Goal: Task Accomplishment & Management: Complete application form

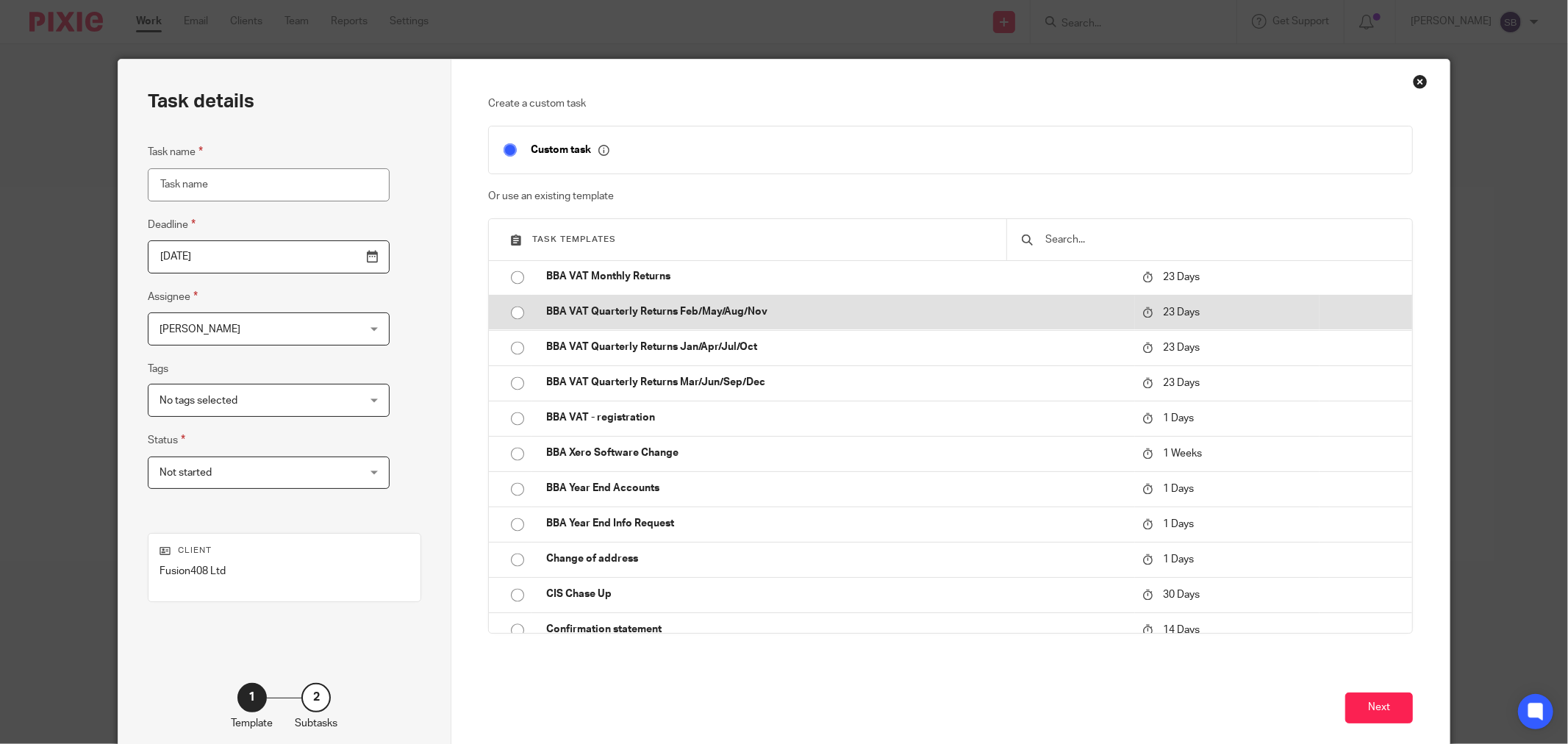
scroll to position [2614, 0]
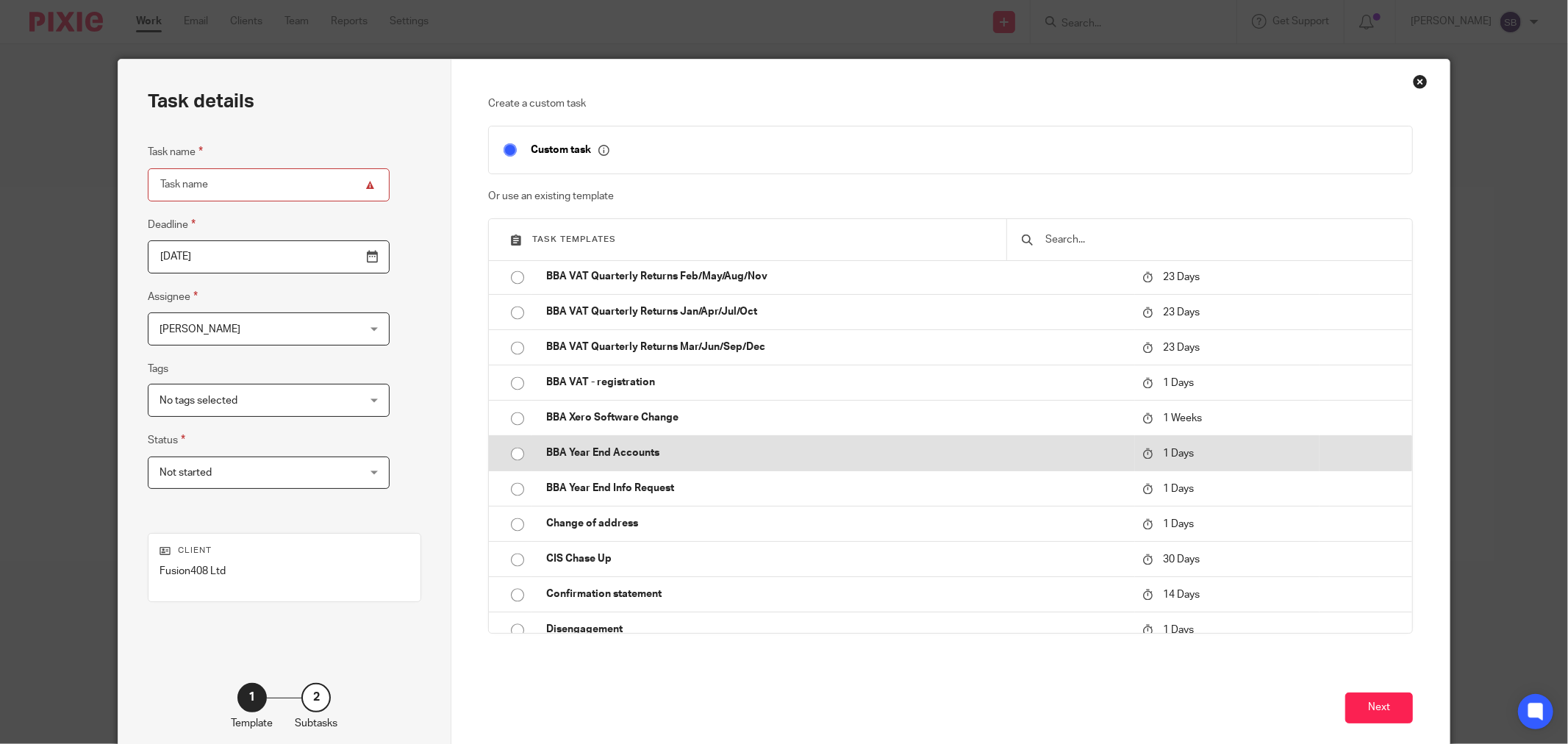
click at [728, 456] on p "BBA Year End Accounts" at bounding box center [837, 452] width 582 height 14
type input "[DATE]"
type input "BBA Year End Accounts"
checkbox input "false"
radio input "true"
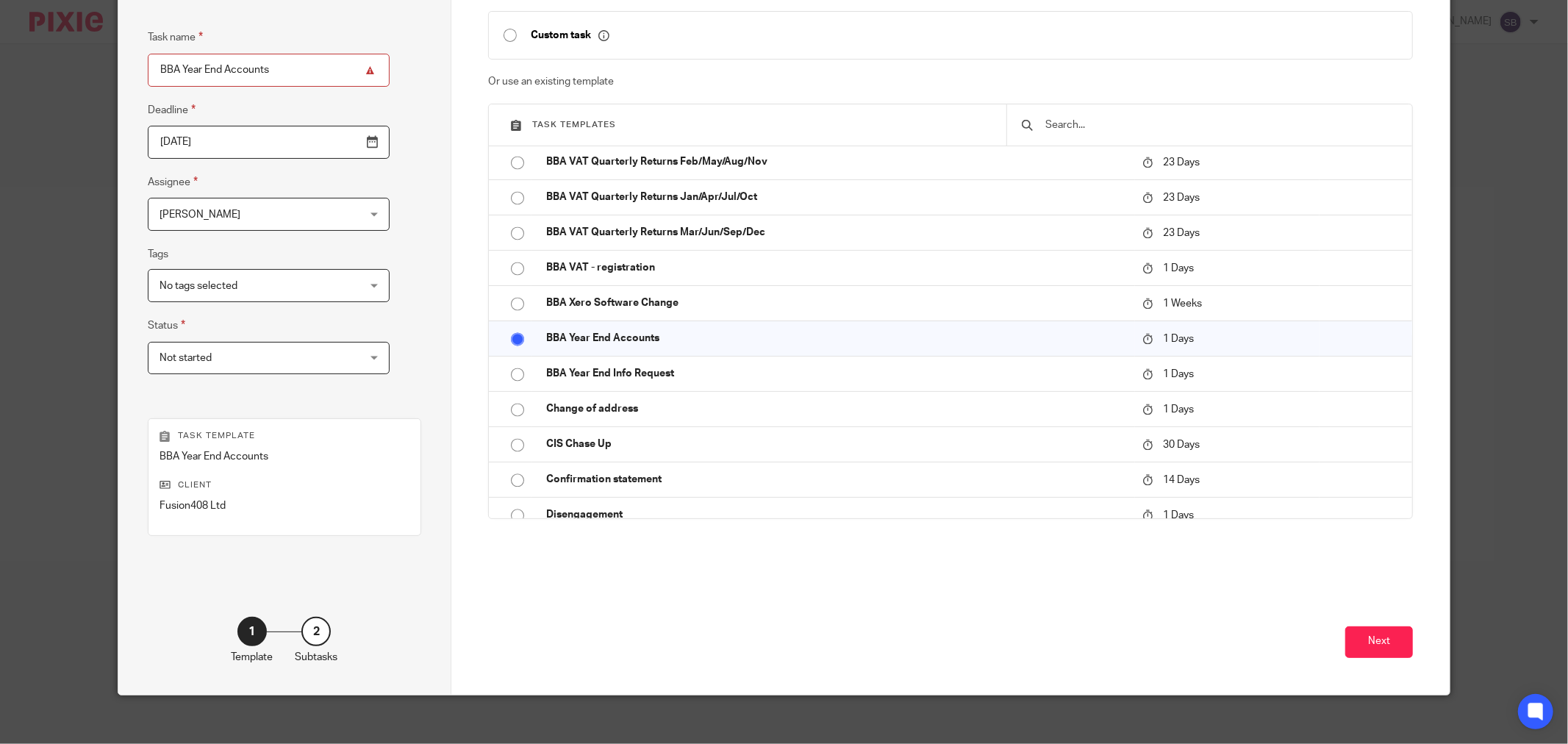
scroll to position [125, 0]
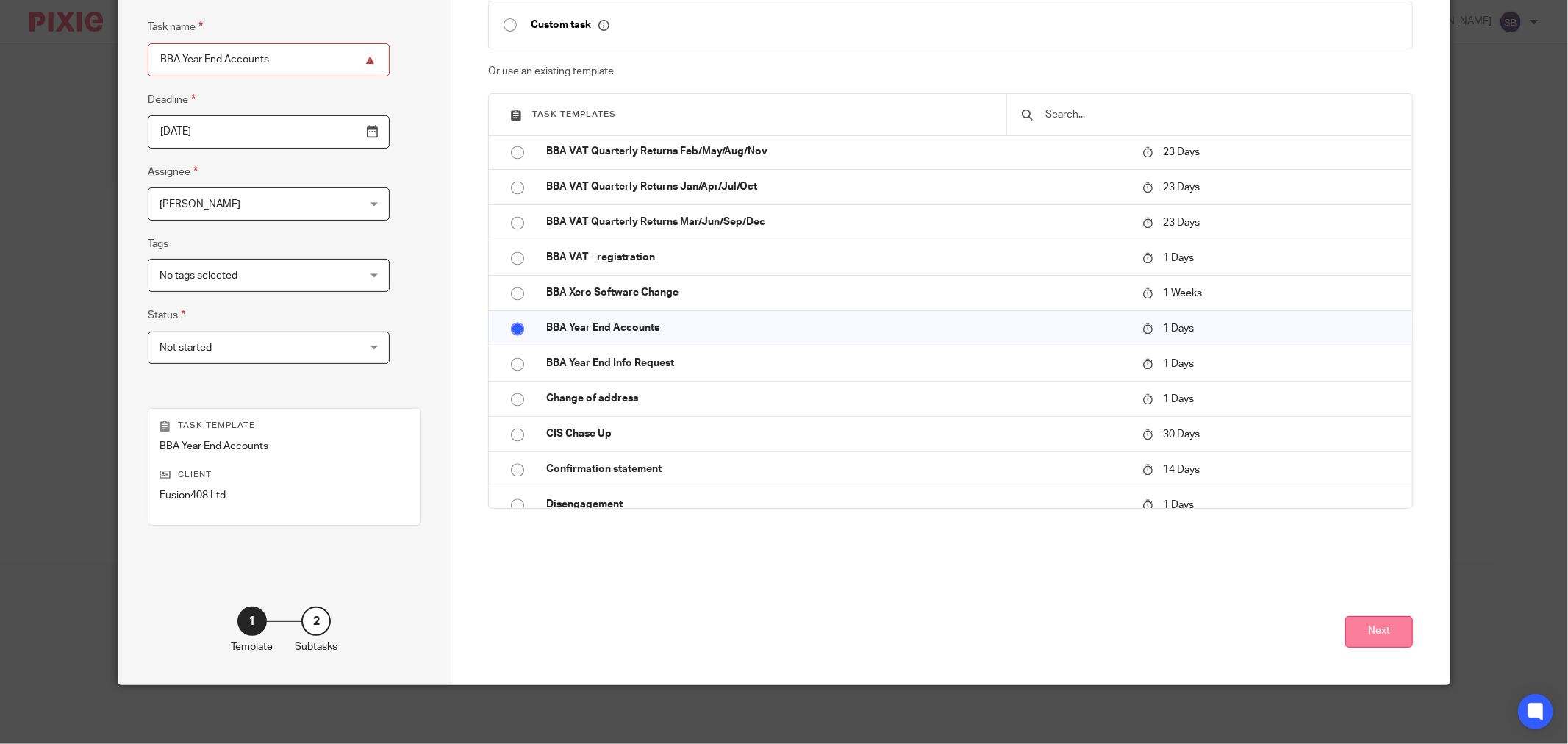
click at [1377, 636] on button "Next" at bounding box center [1379, 632] width 67 height 32
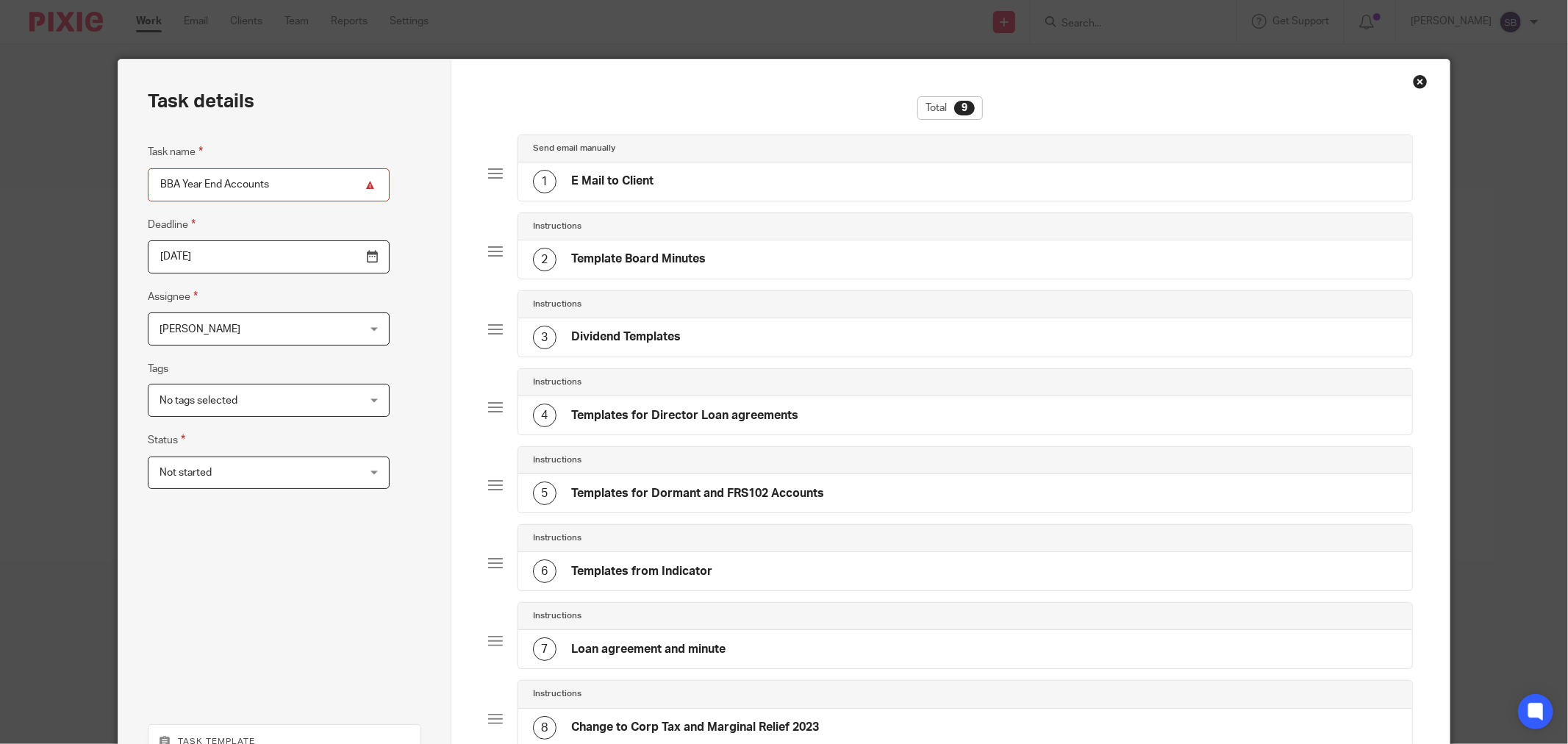
scroll to position [318, 0]
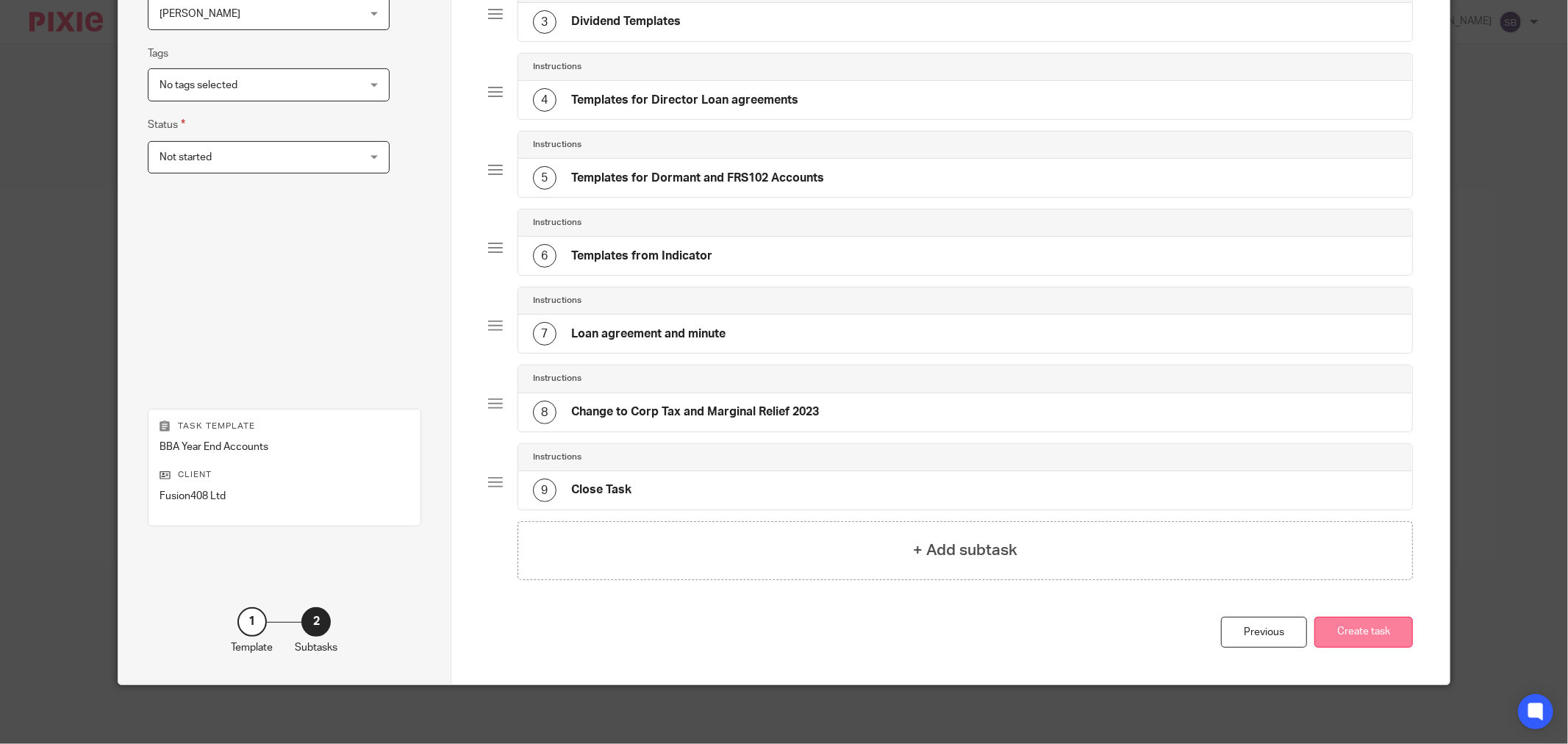
click at [1341, 625] on button "Create task" at bounding box center [1363, 633] width 98 height 32
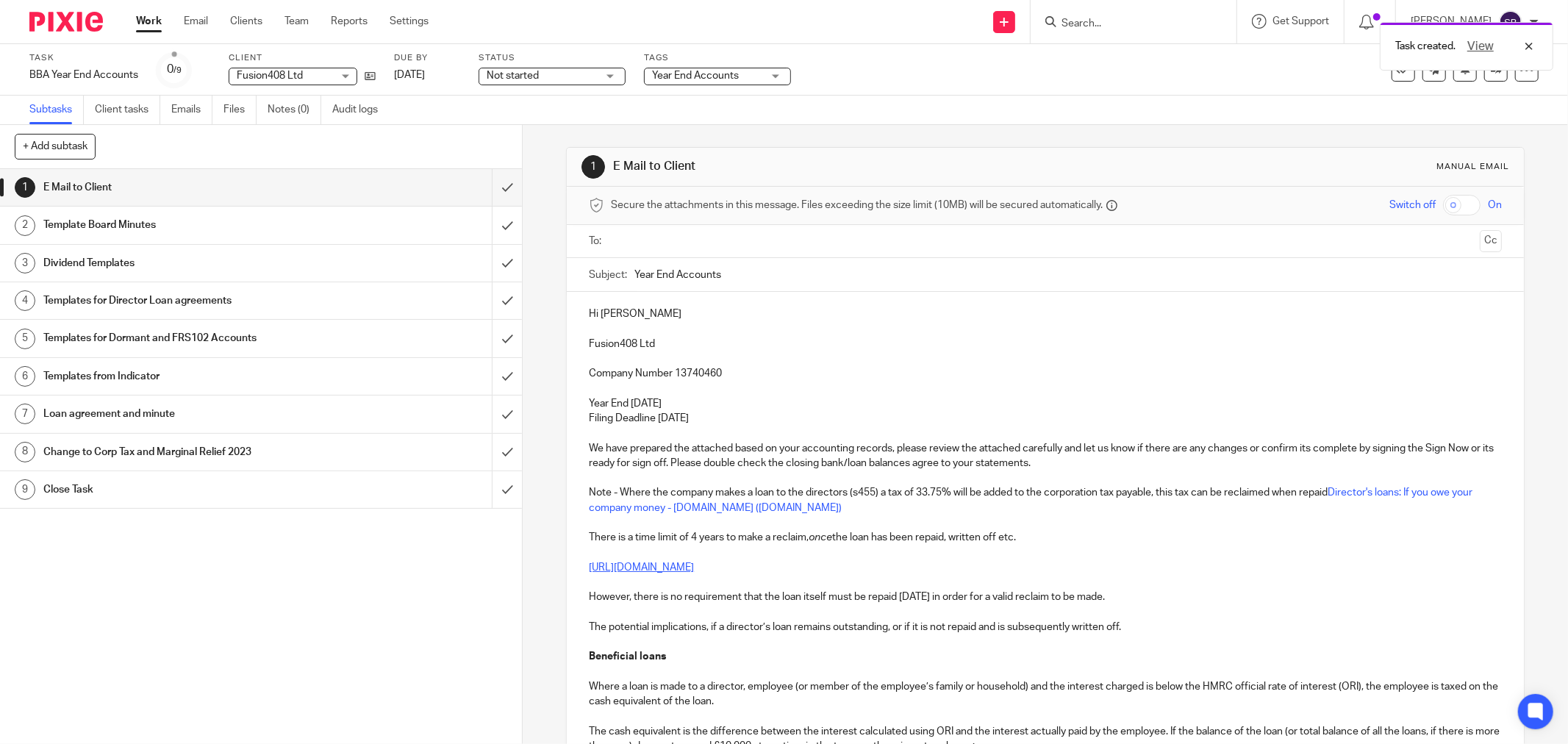
click at [676, 247] on input "text" at bounding box center [1045, 241] width 858 height 17
click at [784, 243] on input "text" at bounding box center [1099, 243] width 750 height 29
click at [831, 257] on input "text" at bounding box center [1127, 243] width 694 height 29
click at [970, 253] on input "text" at bounding box center [1187, 243] width 571 height 29
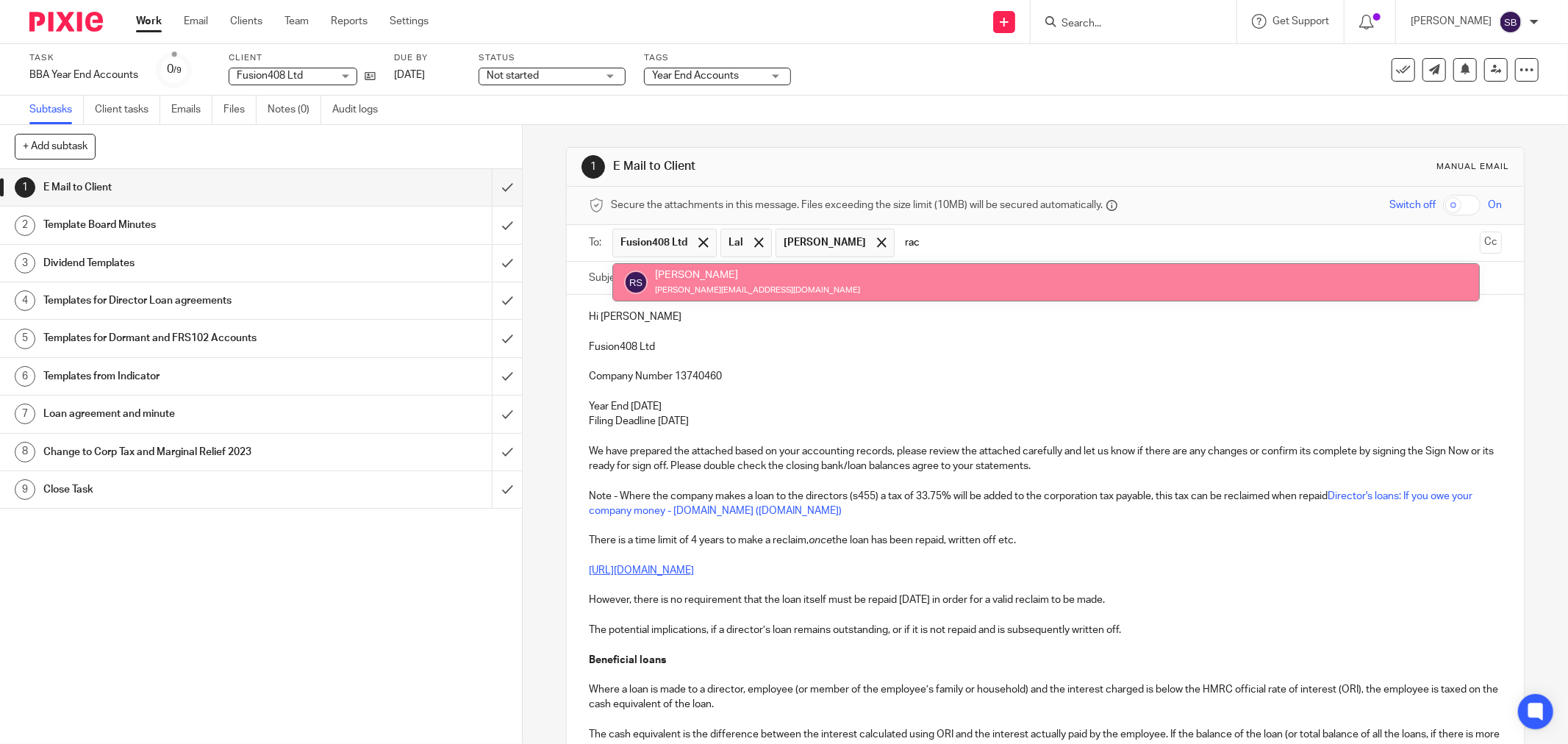
type input "rac"
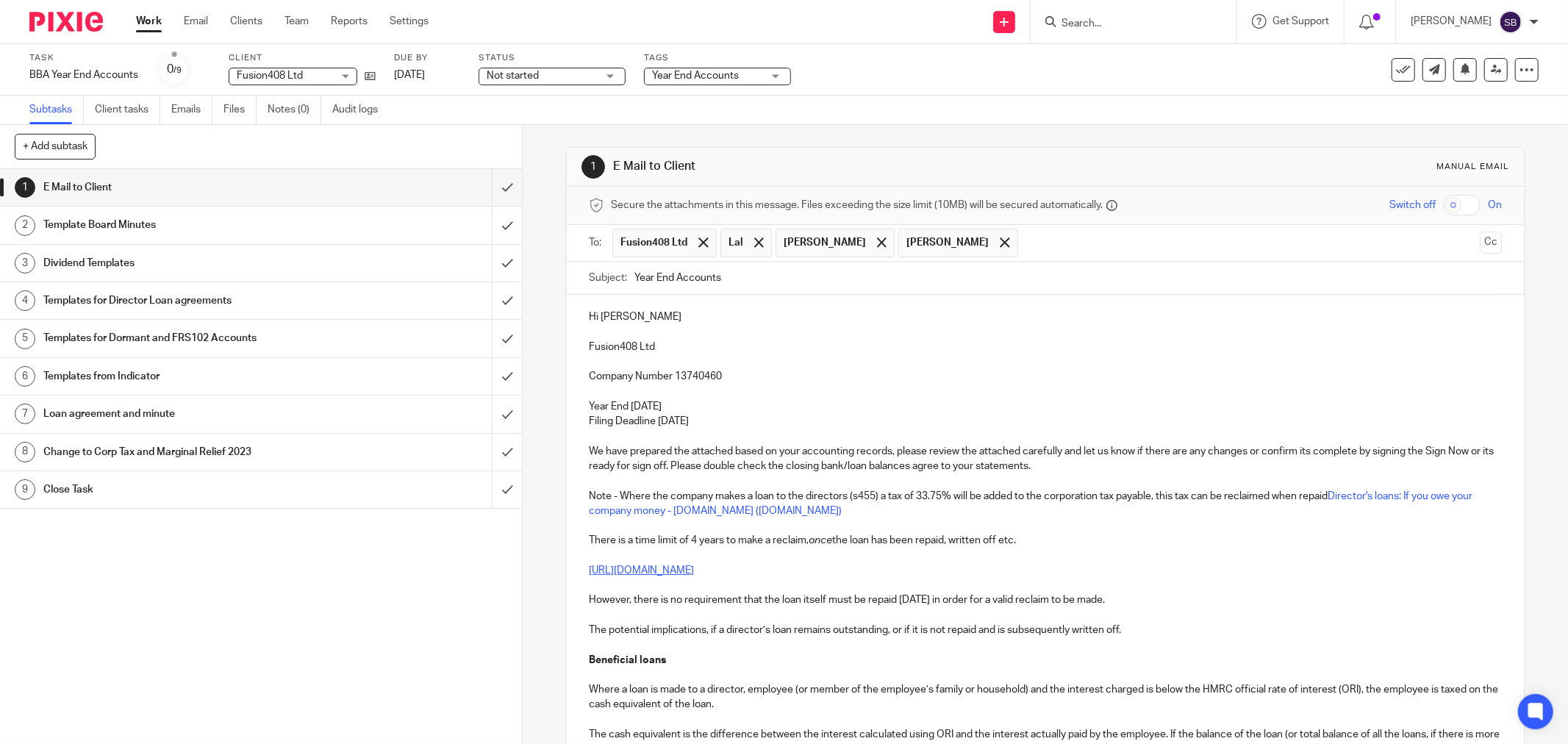
click at [764, 277] on input "Year End Accounts" at bounding box center [1069, 277] width 868 height 33
drag, startPoint x: 581, startPoint y: 348, endPoint x: 684, endPoint y: 348, distance: 103.0
copy p "Fusion408 Ltd"
click at [831, 282] on input "Year End Accounts 2024 -" at bounding box center [1069, 277] width 868 height 33
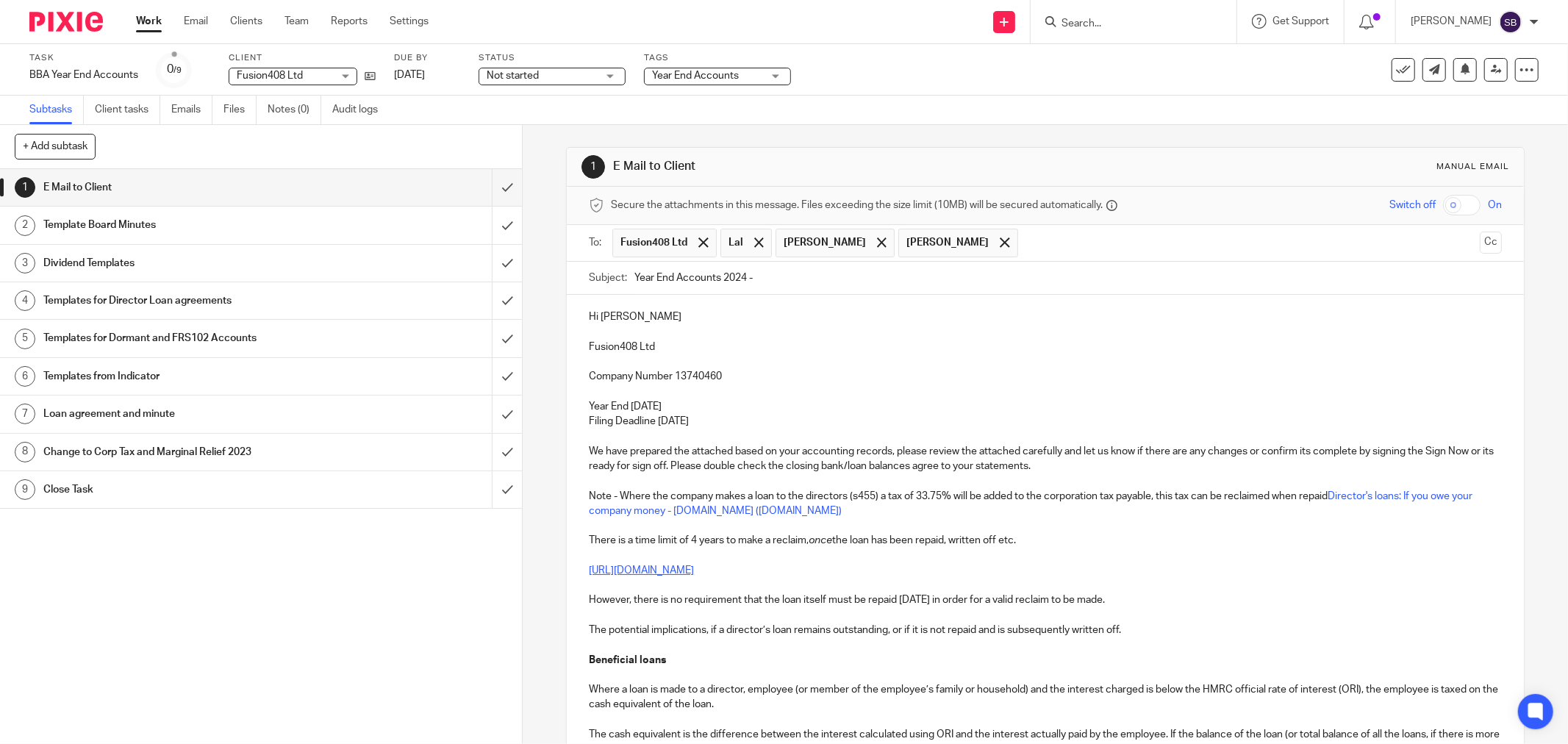
paste input "Fusion408 Ltd"
type input "Year End Accounts 2024 - Fusion408 Ltd"
click at [657, 313] on p "Hi Sean" at bounding box center [1045, 316] width 913 height 14
drag, startPoint x: 582, startPoint y: 471, endPoint x: 694, endPoint y: 472, distance: 112.0
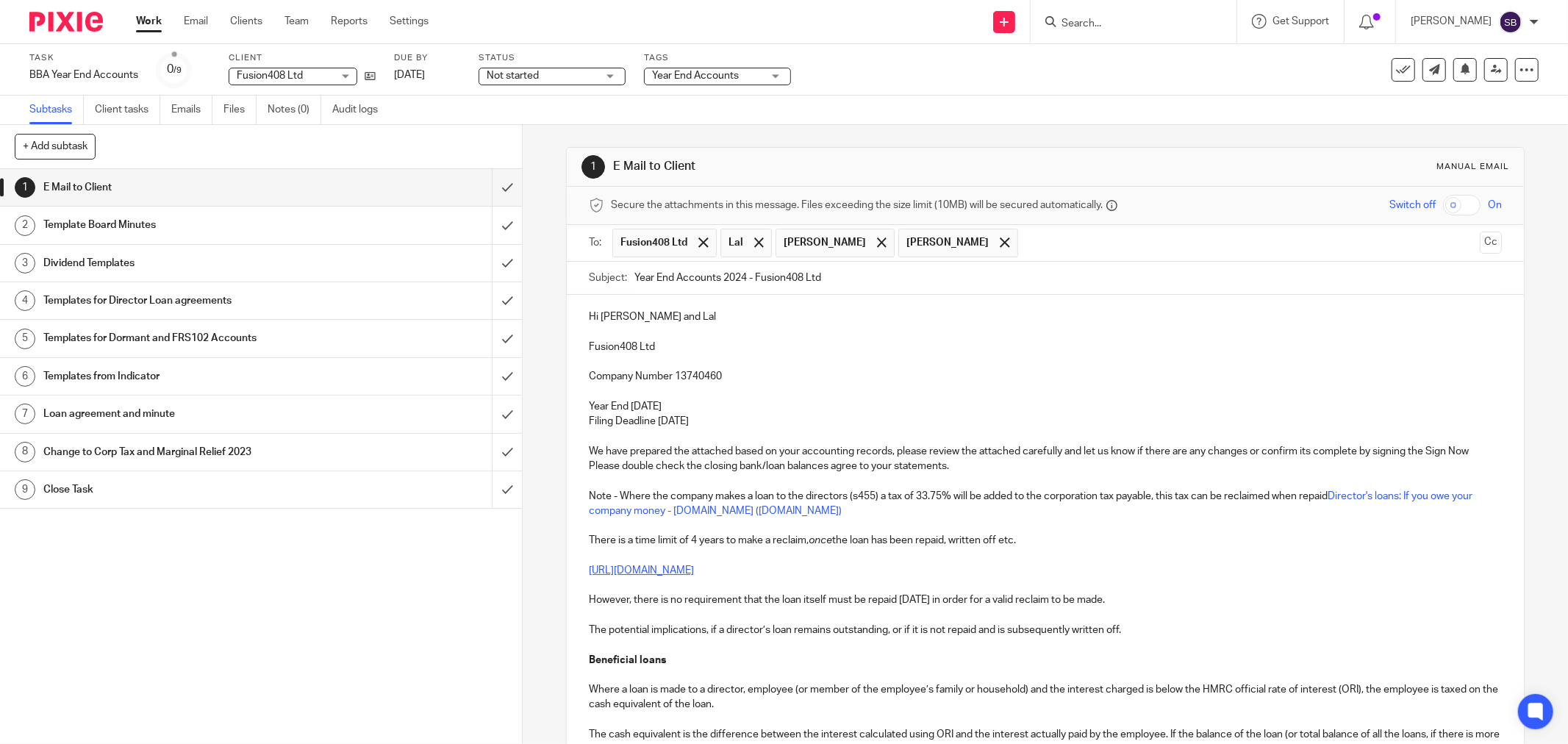
click at [759, 468] on p "We have prepared the attached based on your accounting records, please review t…" at bounding box center [1045, 459] width 913 height 30
click at [799, 465] on p "We have prepared the attached based on your accounting records, please review t…" at bounding box center [1045, 459] width 913 height 30
click at [826, 469] on p "We have prepared the attached based on your accounting records, please review t…" at bounding box center [1045, 459] width 913 height 30
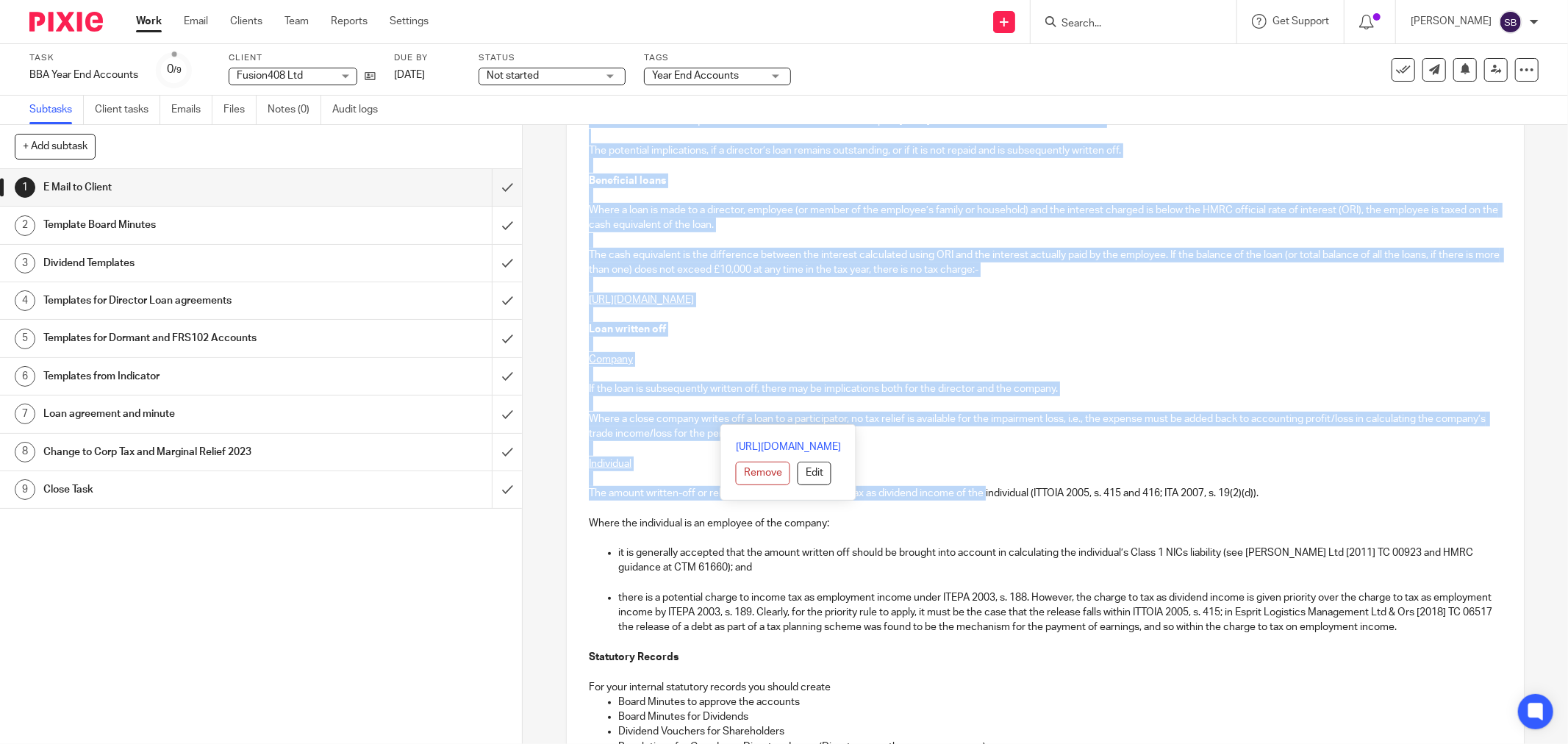
scroll to position [489, 0]
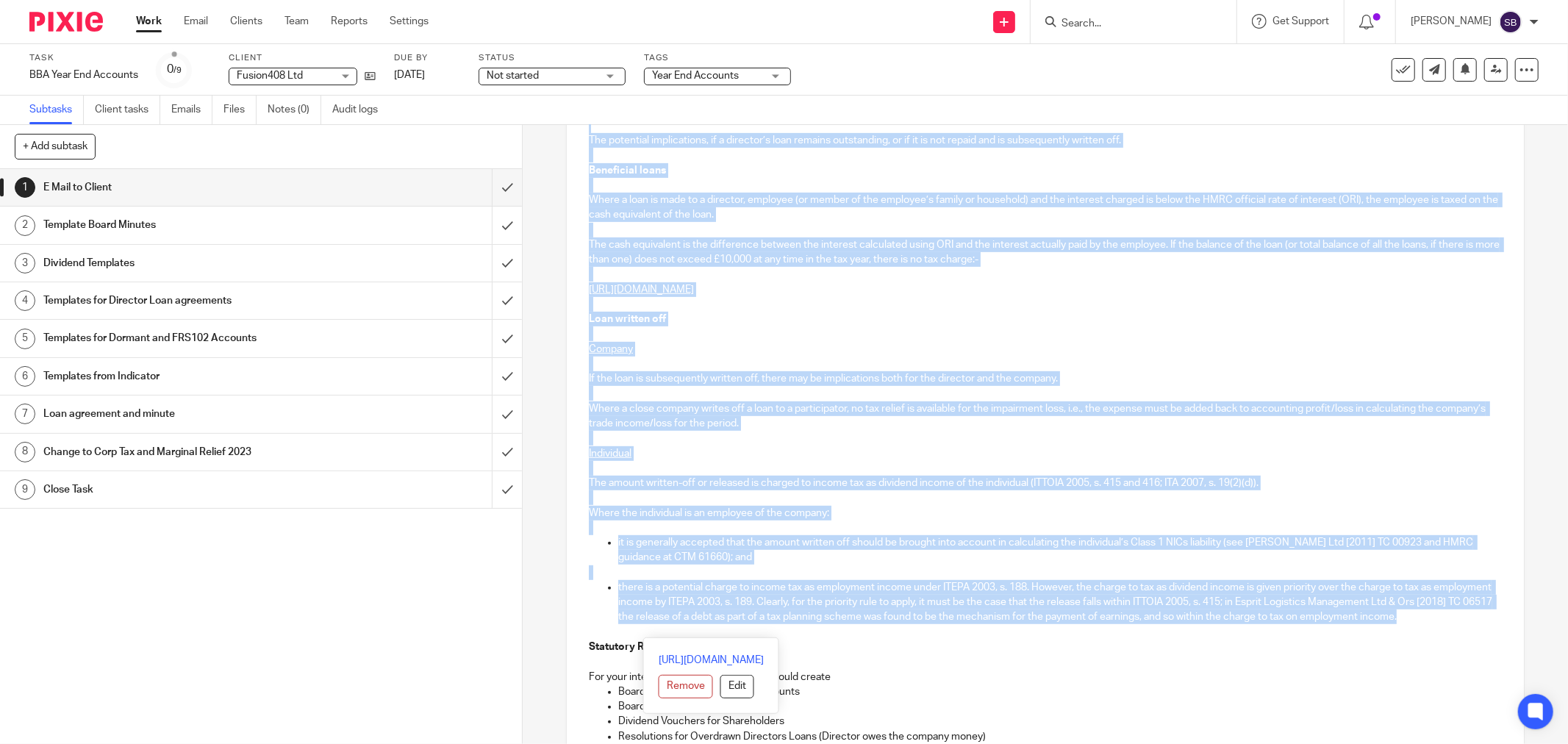
drag, startPoint x: 986, startPoint y: 477, endPoint x: 1010, endPoint y: 632, distance: 156.8
click at [1010, 632] on div "Hi Sean and Lal Fusion408 Ltd Company Number 13740460 Year End 30 Nov 2024 Fili…" at bounding box center [1045, 584] width 957 height 1559
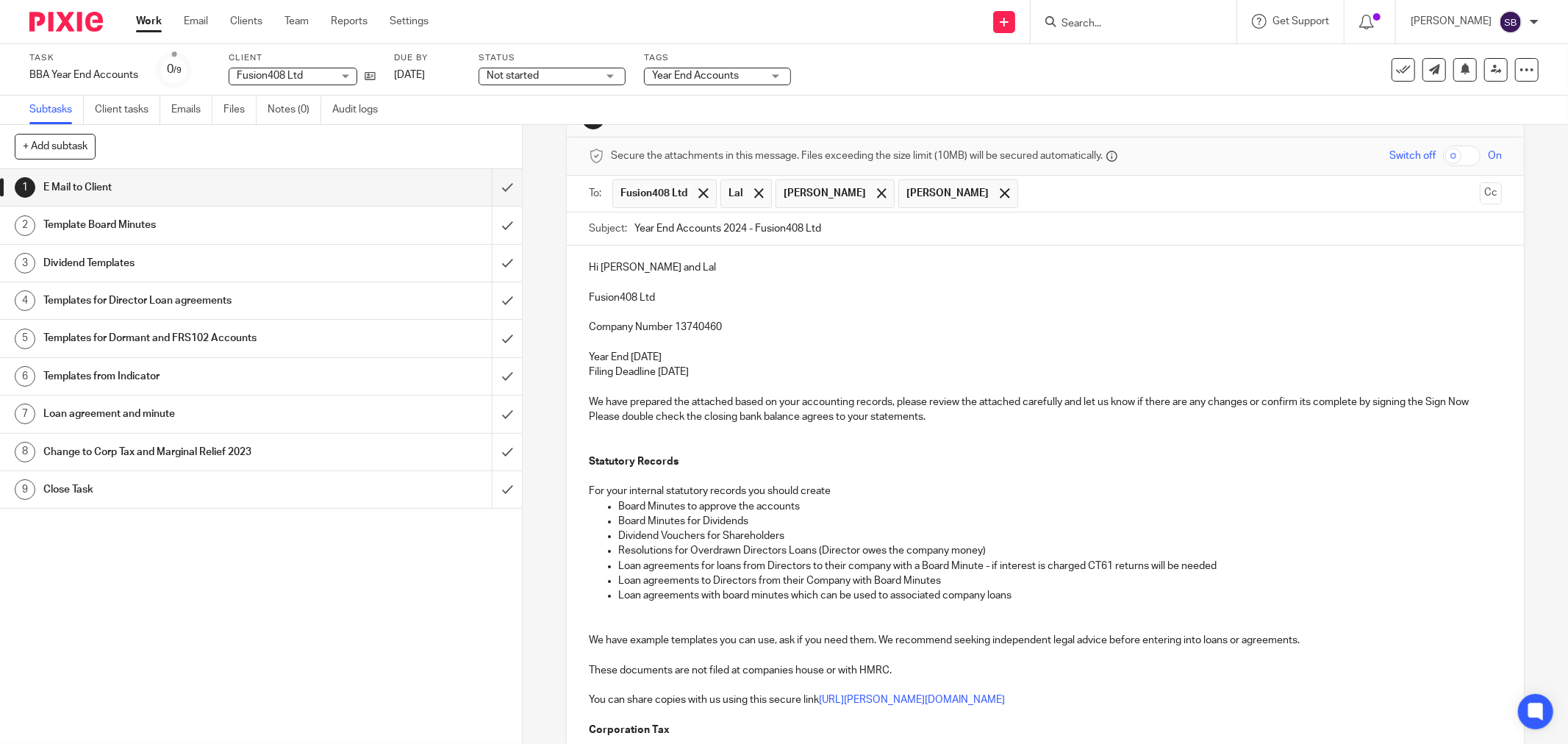
scroll to position [0, 0]
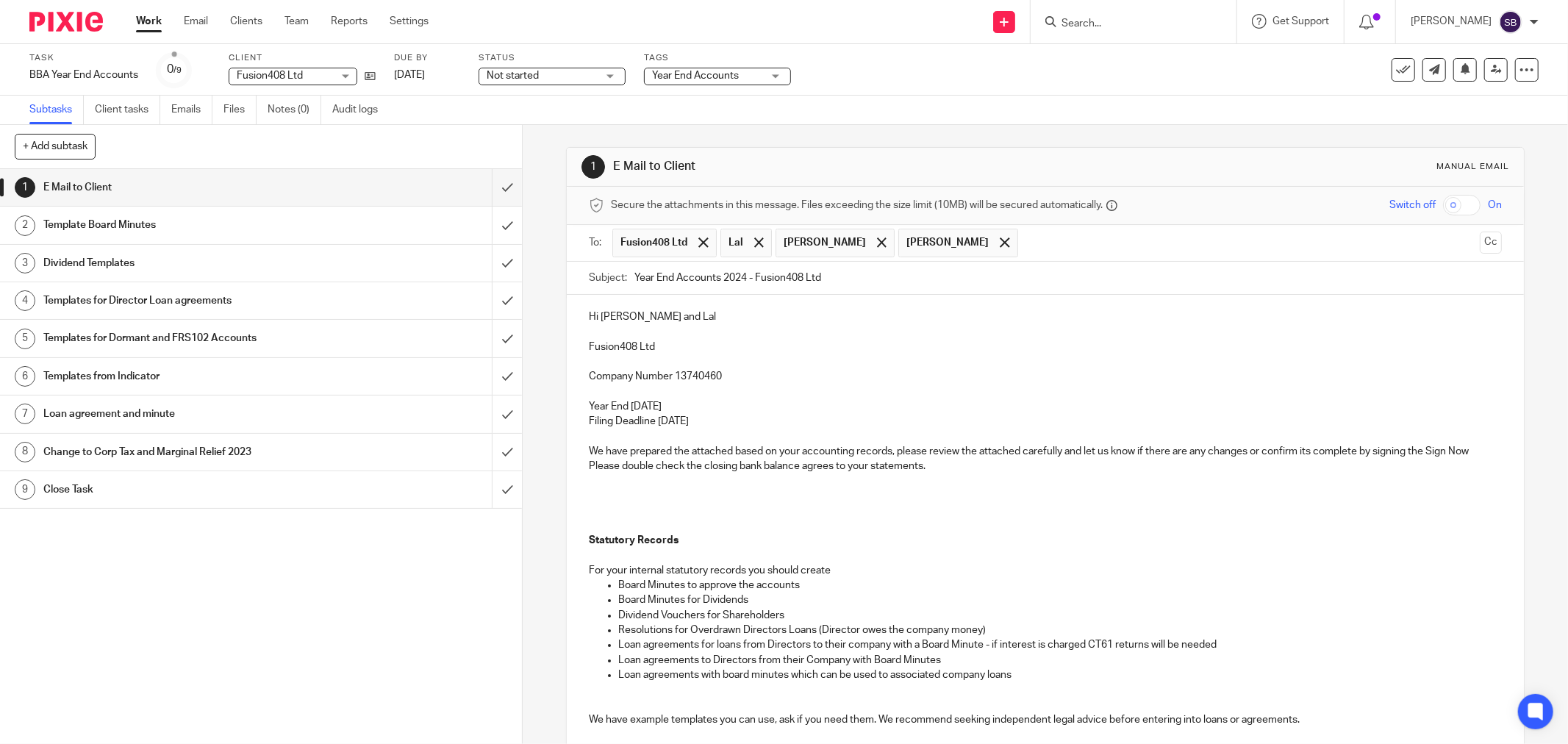
click at [605, 495] on p at bounding box center [1045, 495] width 913 height 14
click at [633, 503] on p "The remaiing property has been treated as a fixed asset" at bounding box center [1045, 495] width 913 height 14
click at [863, 497] on p "The remaining property has been treated as a fixed asset" at bounding box center [1045, 495] width 913 height 14
click at [990, 500] on p "The remaining property has been treated as a fixed asset and is valued at £1989…" at bounding box center [1045, 495] width 913 height 14
click at [1040, 499] on p "The remaining property has been treated as a fixed asset and is valued at £1989…" at bounding box center [1045, 495] width 913 height 14
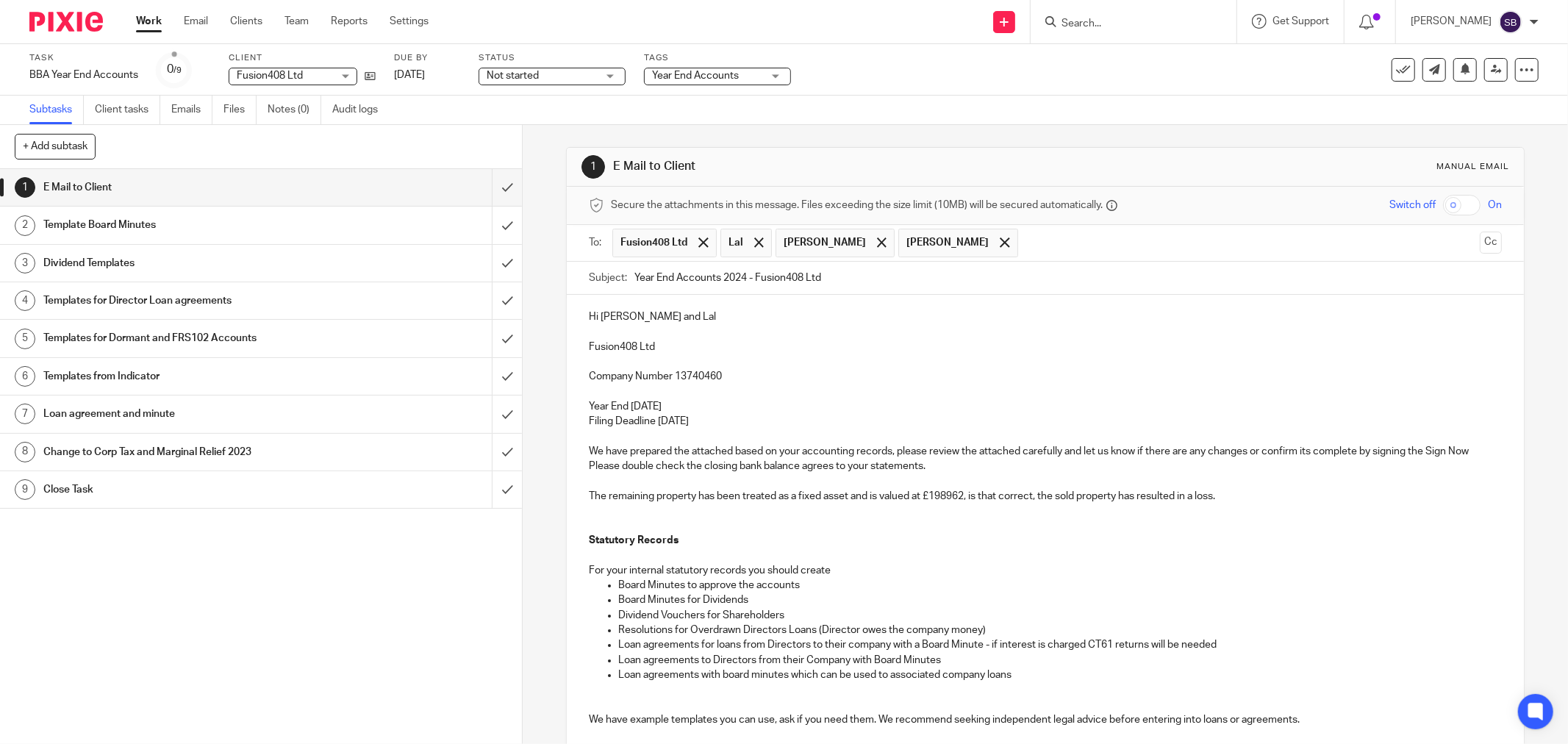
click at [1227, 500] on p "The remaining property has been treated as a fixed asset and is valued at £1989…" at bounding box center [1045, 495] width 913 height 14
click at [666, 511] on p at bounding box center [1045, 510] width 913 height 14
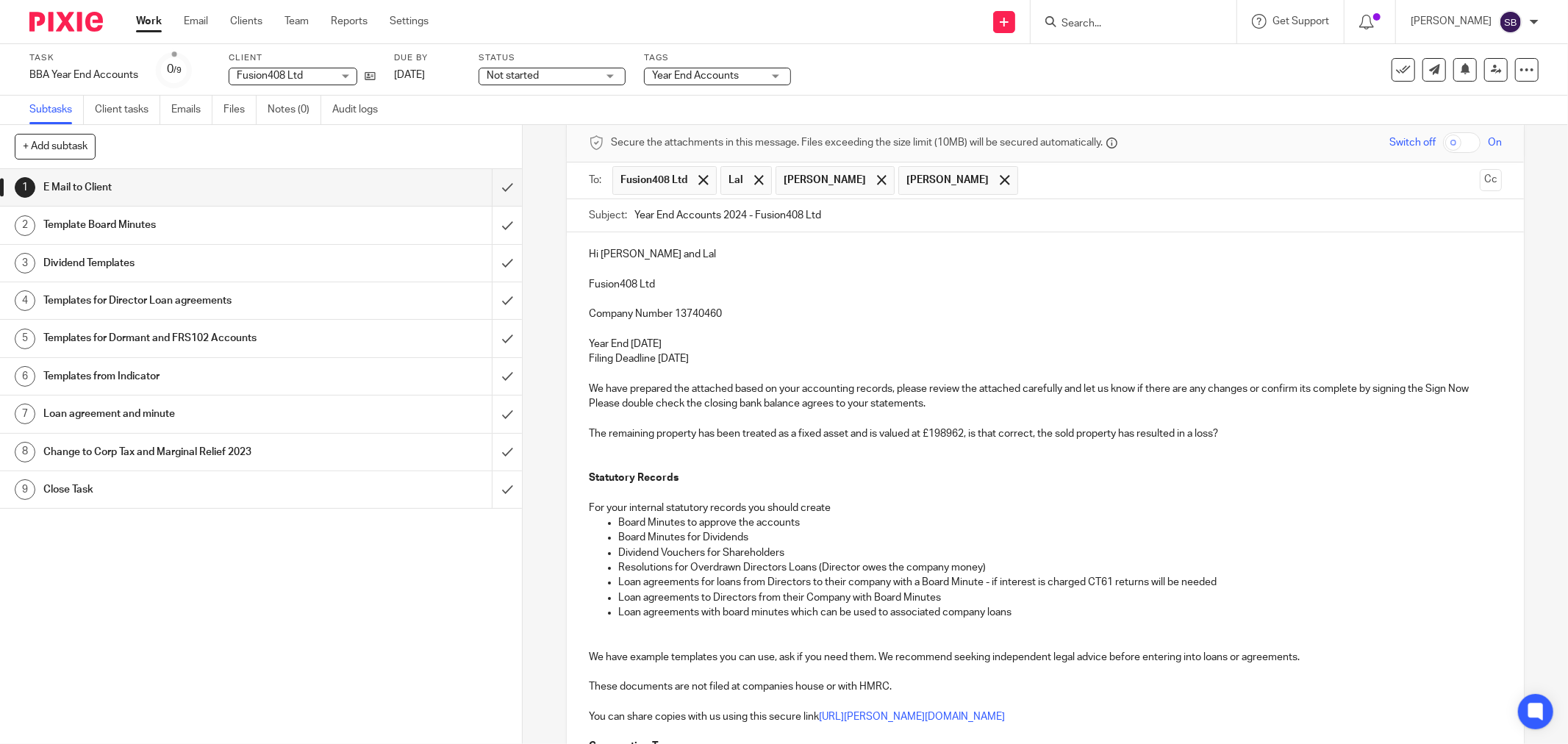
scroll to position [245, 0]
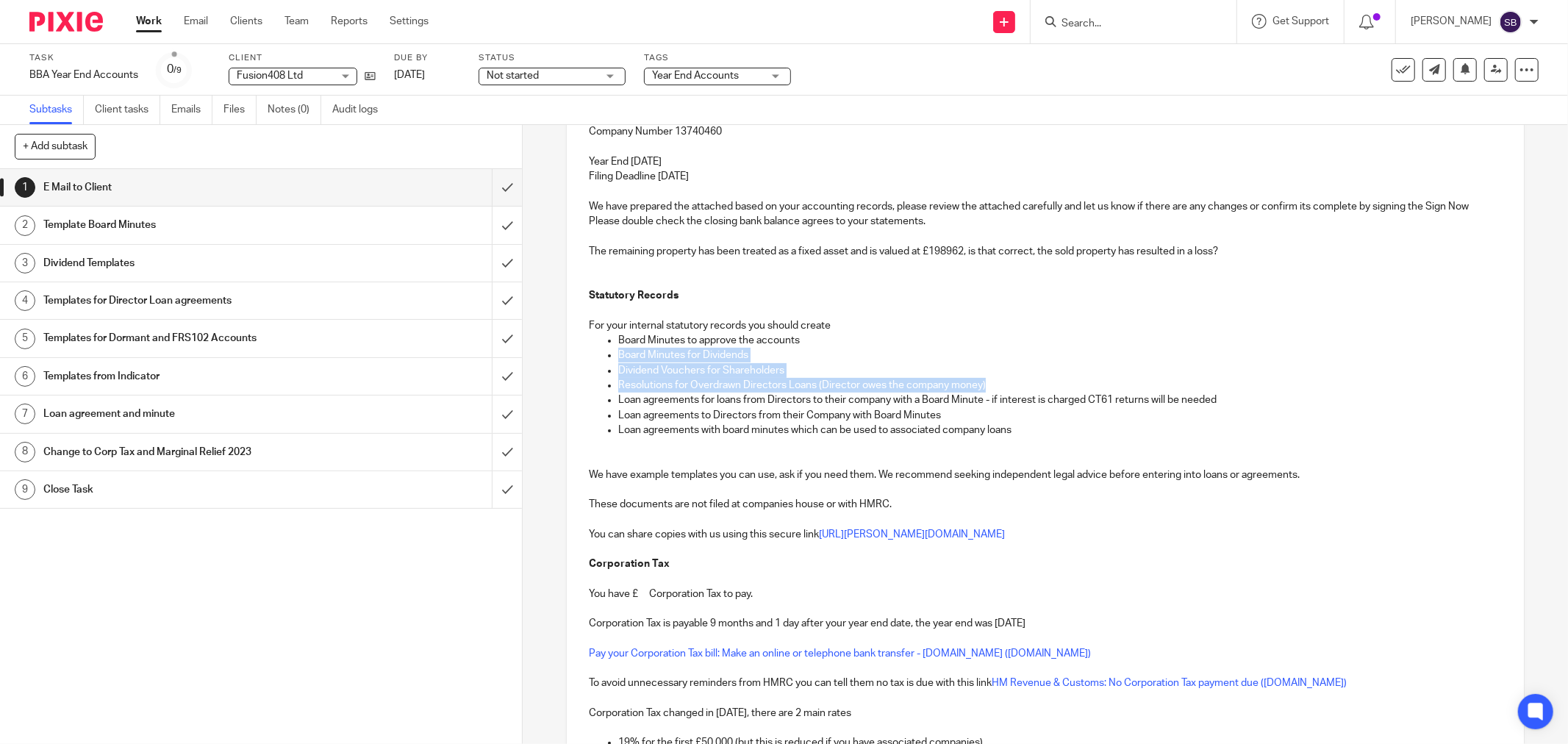
drag, startPoint x: 614, startPoint y: 356, endPoint x: 1041, endPoint y: 381, distance: 427.7
click at [1041, 381] on ul "Board Minutes to approve the accounts Board Minutes for Dividends Dividend Vouc…" at bounding box center [1045, 385] width 913 height 104
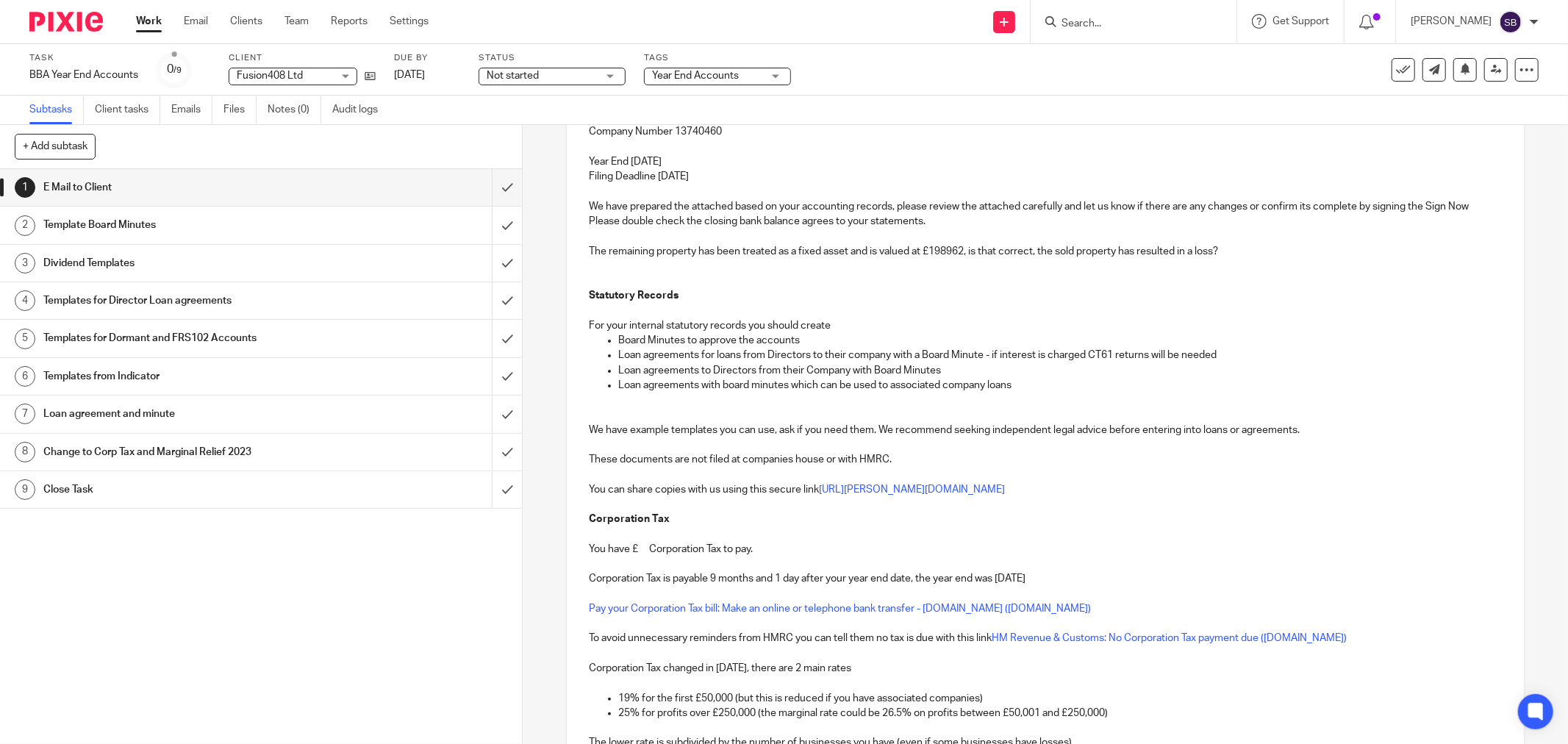
click at [1249, 257] on p "The remaining property has been treated as a fixed asset and is valued at £1989…" at bounding box center [1045, 251] width 913 height 14
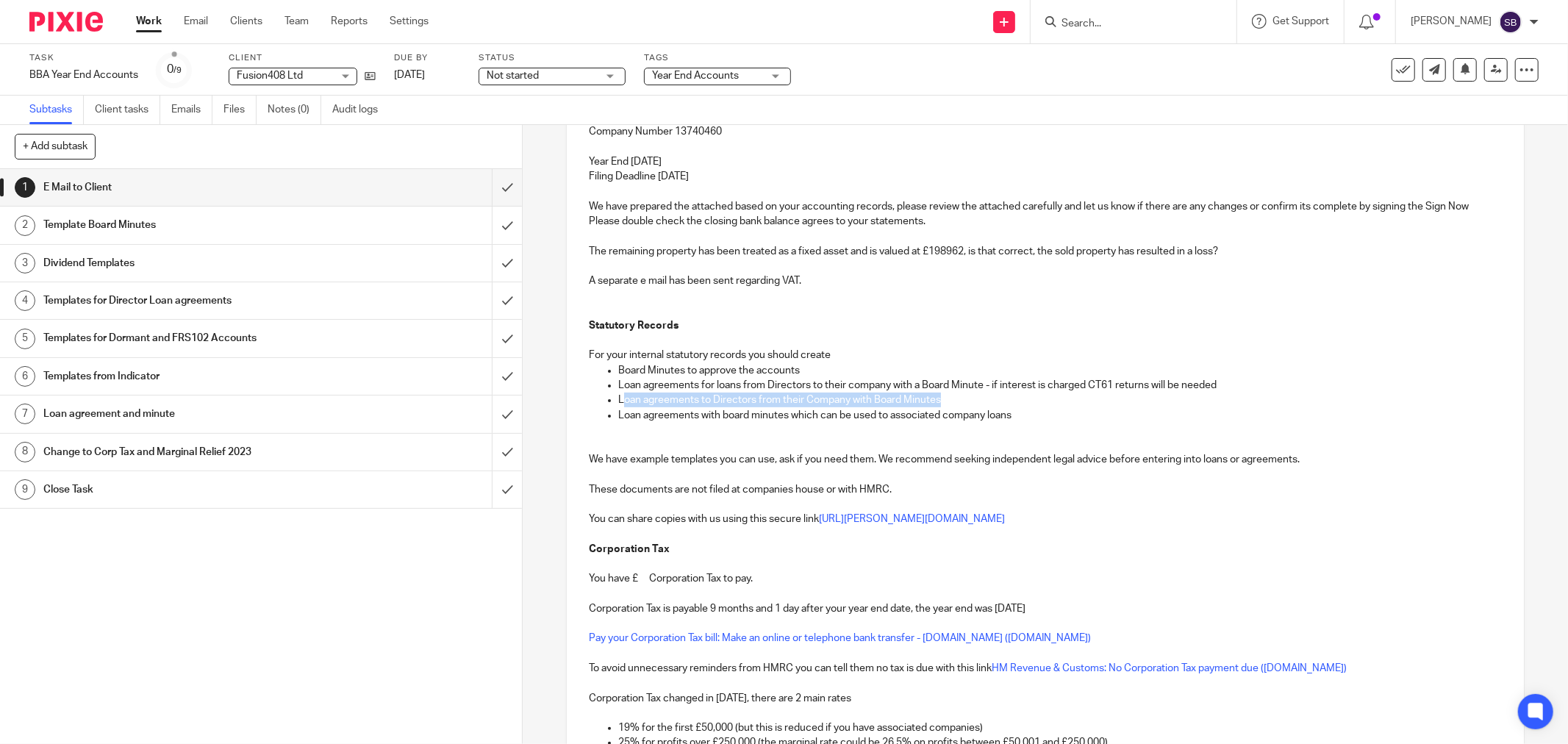
drag, startPoint x: 617, startPoint y: 401, endPoint x: 974, endPoint y: 403, distance: 357.0
click at [974, 403] on p "Loan agreements to Directors from their Company with Board Minutes" at bounding box center [1059, 399] width 884 height 14
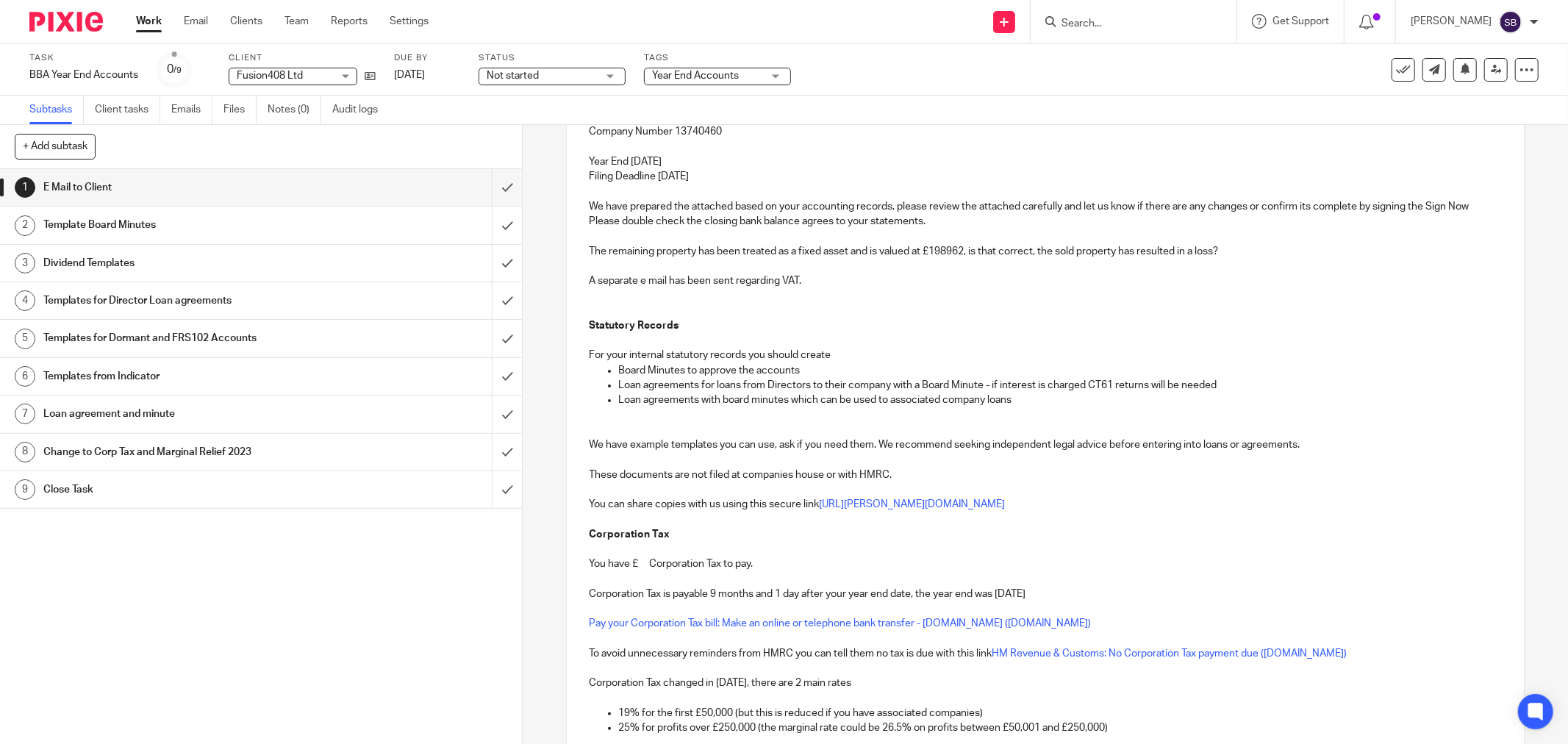
click at [641, 570] on p "You have £ Corporation Tax to pay." at bounding box center [1045, 563] width 913 height 14
drag, startPoint x: 612, startPoint y: 400, endPoint x: 1063, endPoint y: 405, distance: 451.0
click at [1063, 405] on ul "Board Minutes to approve the accounts Loan agreements for loans from Directors …" at bounding box center [1045, 385] width 913 height 45
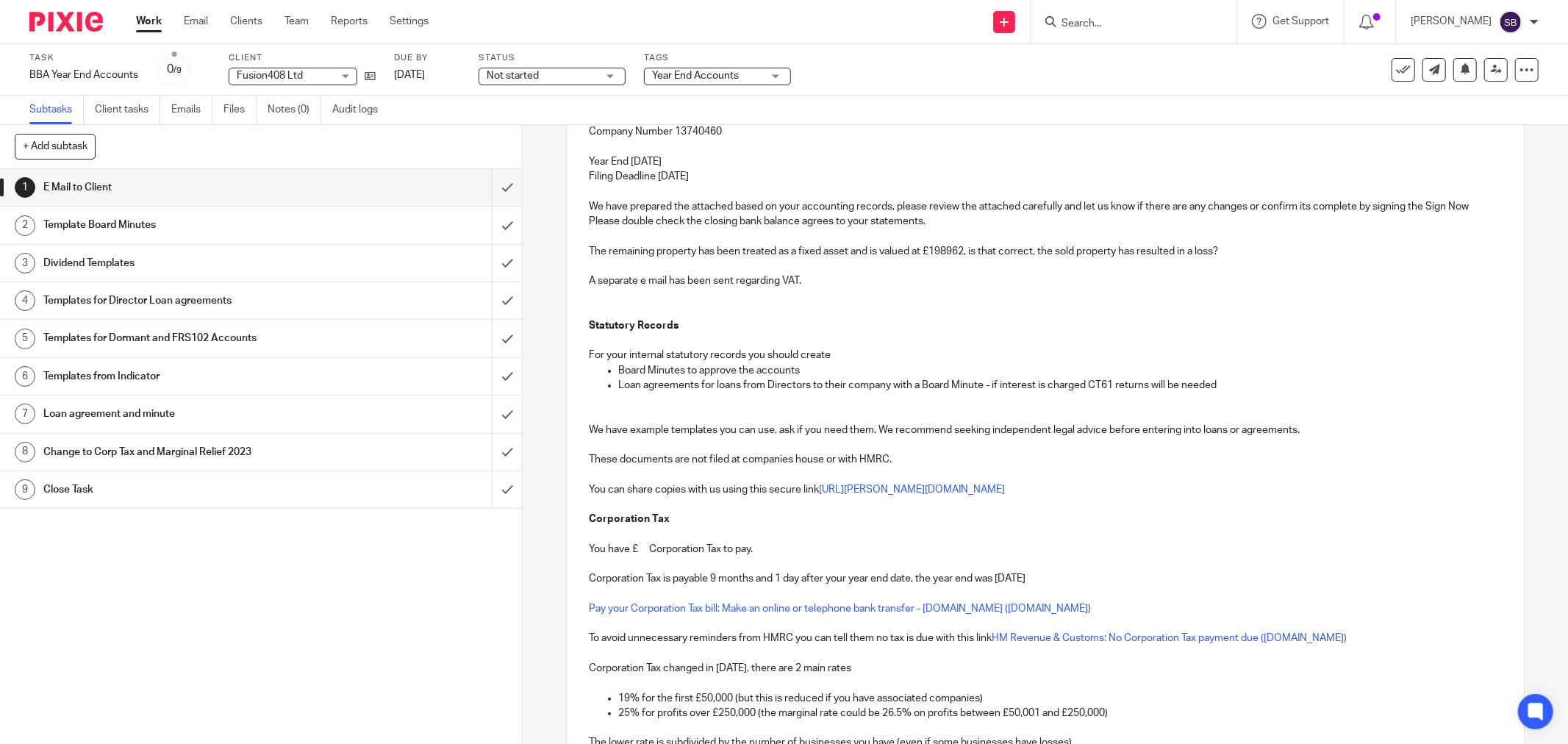
click at [641, 553] on p "You have £ Corporation Tax to pay." at bounding box center [1045, 548] width 913 height 14
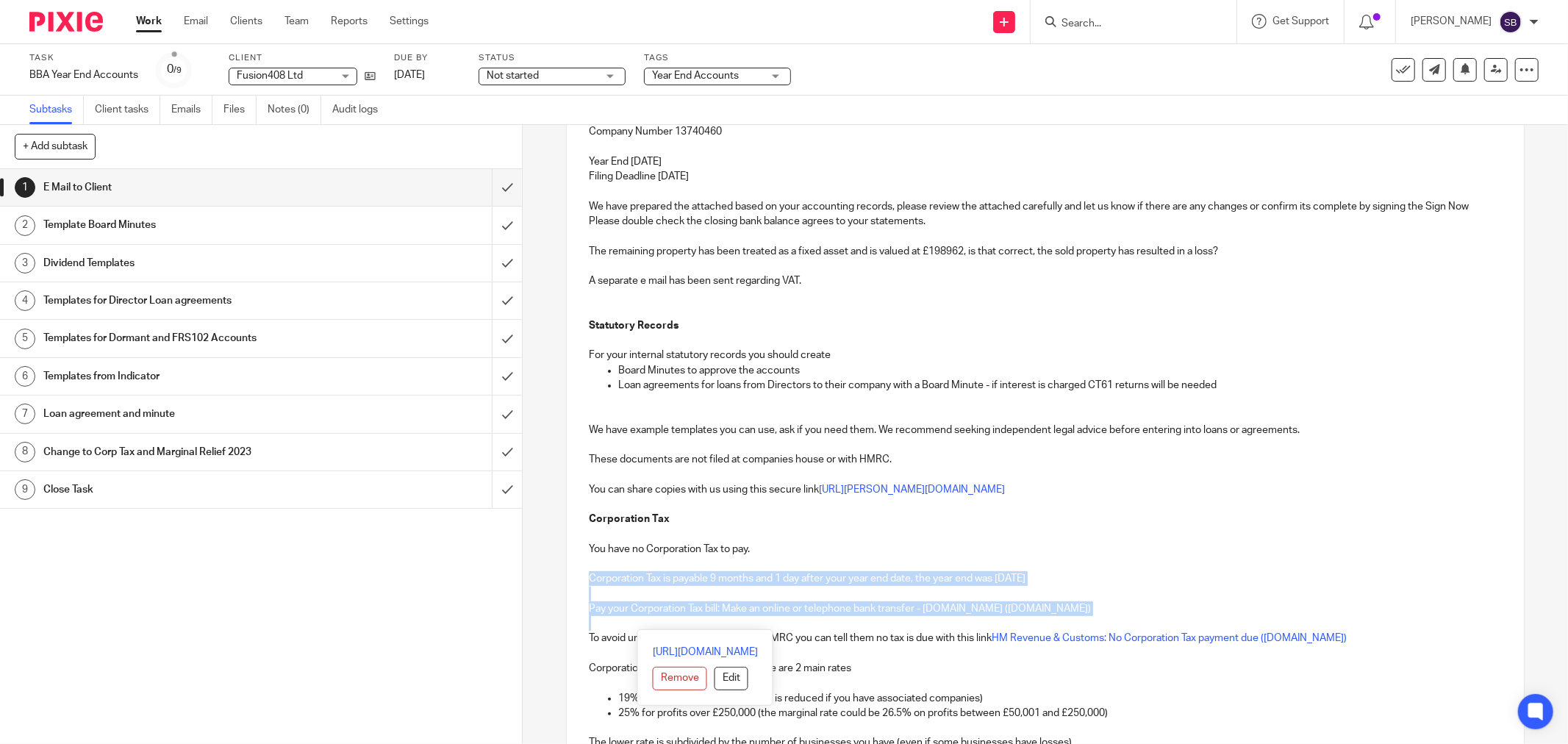
drag, startPoint x: 581, startPoint y: 578, endPoint x: 1095, endPoint y: 615, distance: 515.3
click at [1095, 615] on div "Hi Sean and Lal Fusion408 Ltd Company Number 13740460 Year End 30 Nov 2024 Fili…" at bounding box center [1045, 509] width 957 height 920
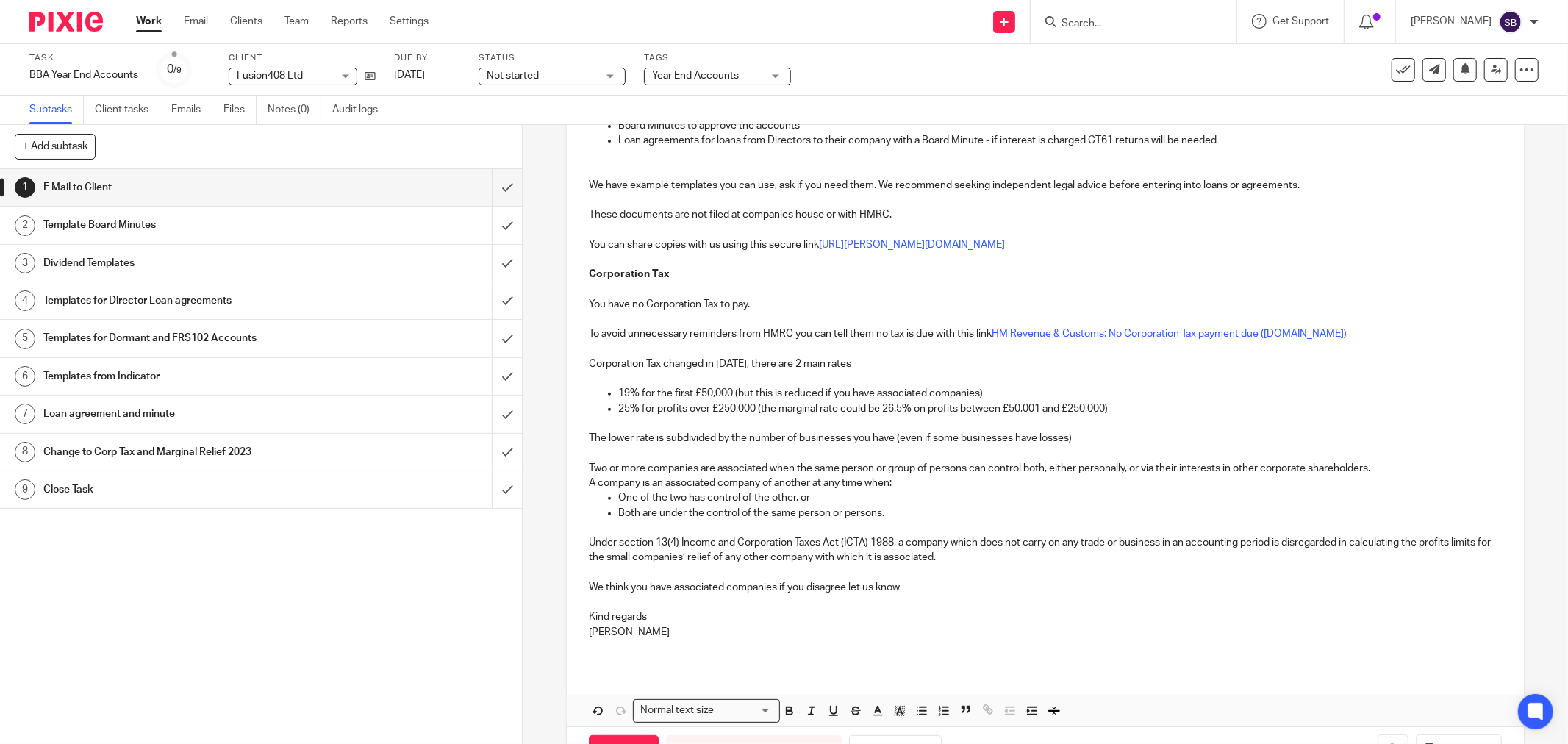
scroll to position [544, 0]
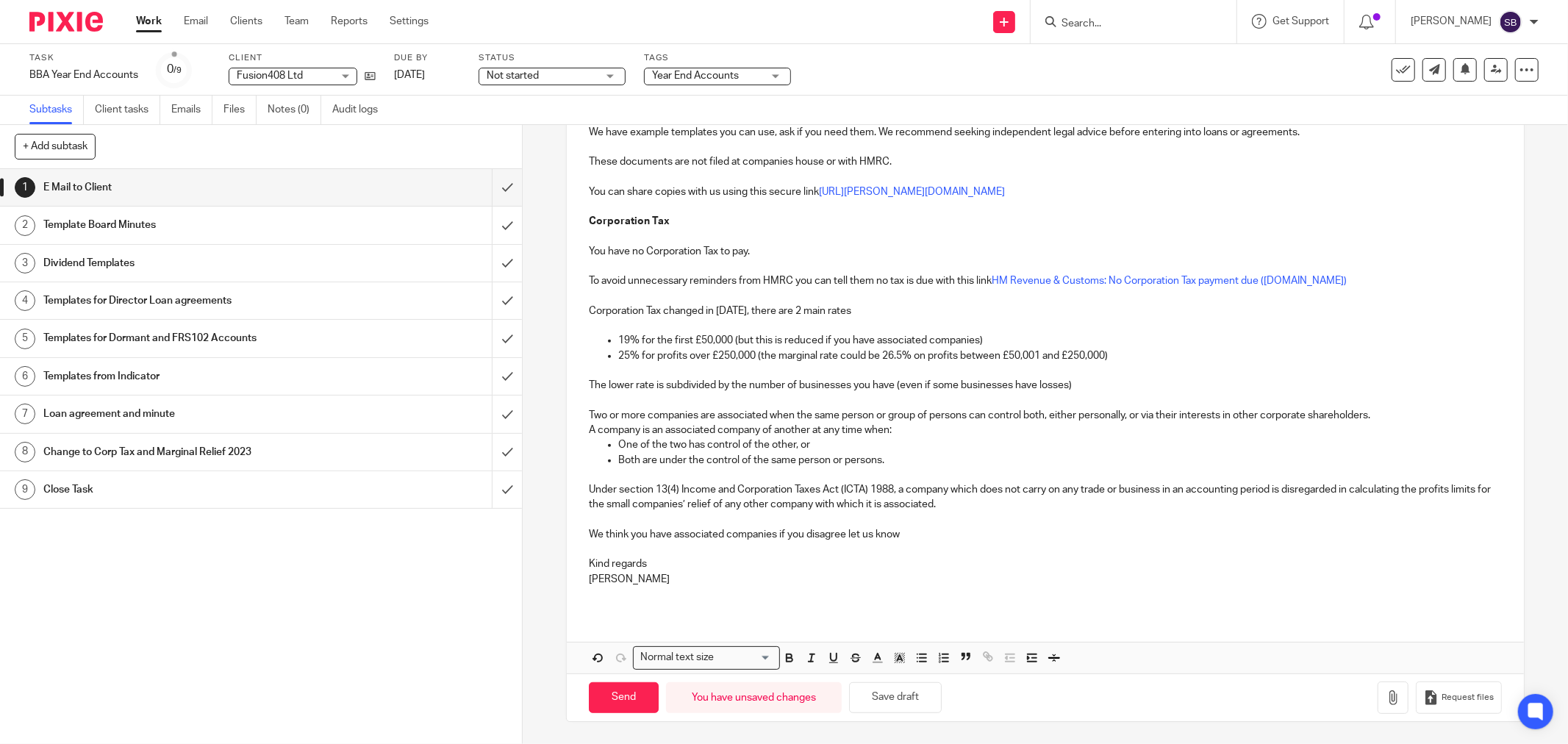
click at [670, 537] on p "We think you have associated companies if you disagree let us know" at bounding box center [1045, 534] width 913 height 14
drag, startPoint x: 585, startPoint y: 534, endPoint x: 939, endPoint y: 538, distance: 354.0
click at [939, 538] on p "We think you have no associated companies if you disagree let us know" at bounding box center [1045, 534] width 913 height 14
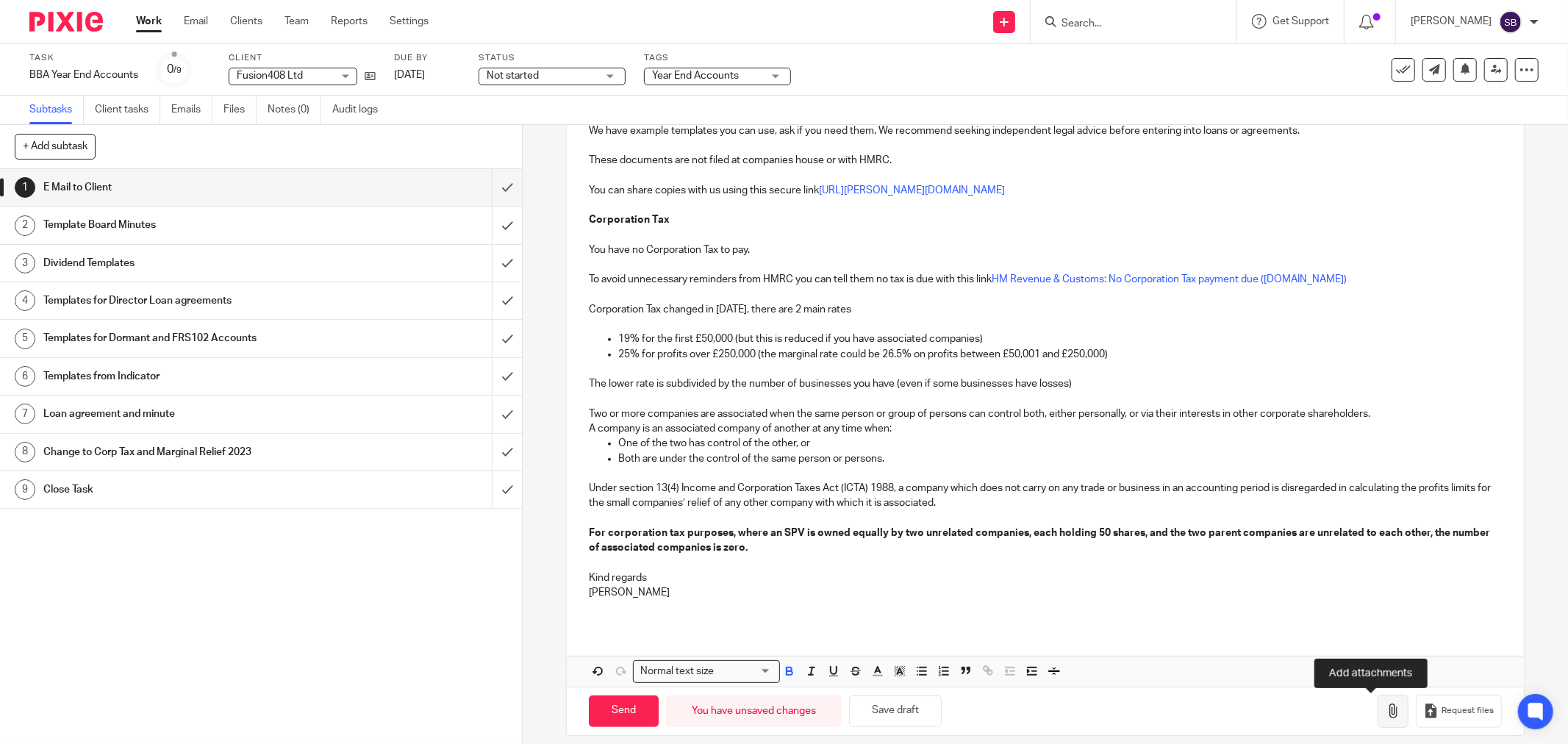
click at [1386, 710] on icon "button" at bounding box center [1392, 710] width 14 height 14
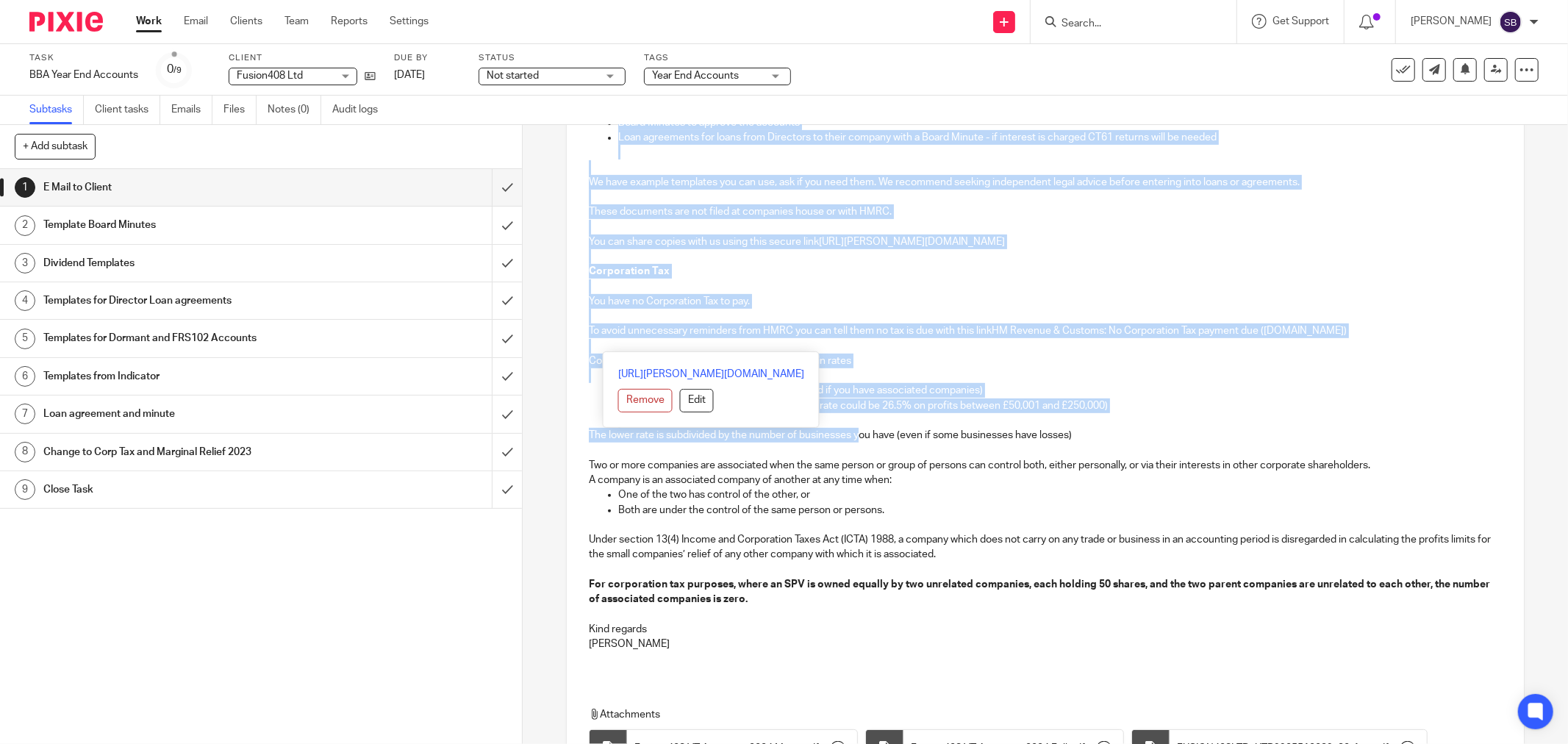
scroll to position [625, 0]
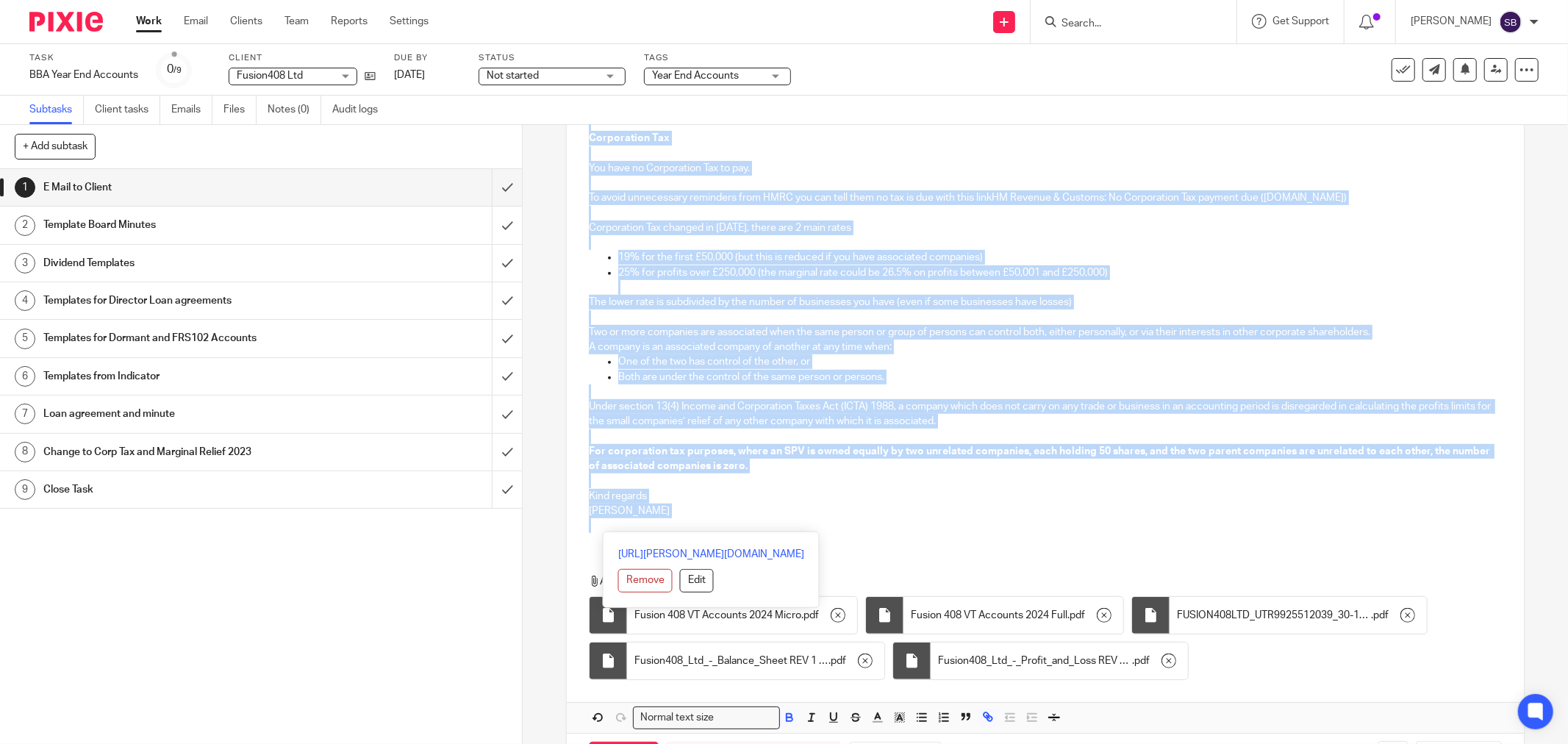
drag, startPoint x: 583, startPoint y: 262, endPoint x: 856, endPoint y: 532, distance: 384.0
click at [856, 532] on div "Hi Sean and Lal Fusion408 Ltd Company Number 13740460 Year End 30 Nov 2024 Fili…" at bounding box center [1045, 107] width 957 height 875
copy div "Hi Sean and Lal Fusion408 Ltd Company Number 13740460 Year End 30 Nov 2024 Fili…"
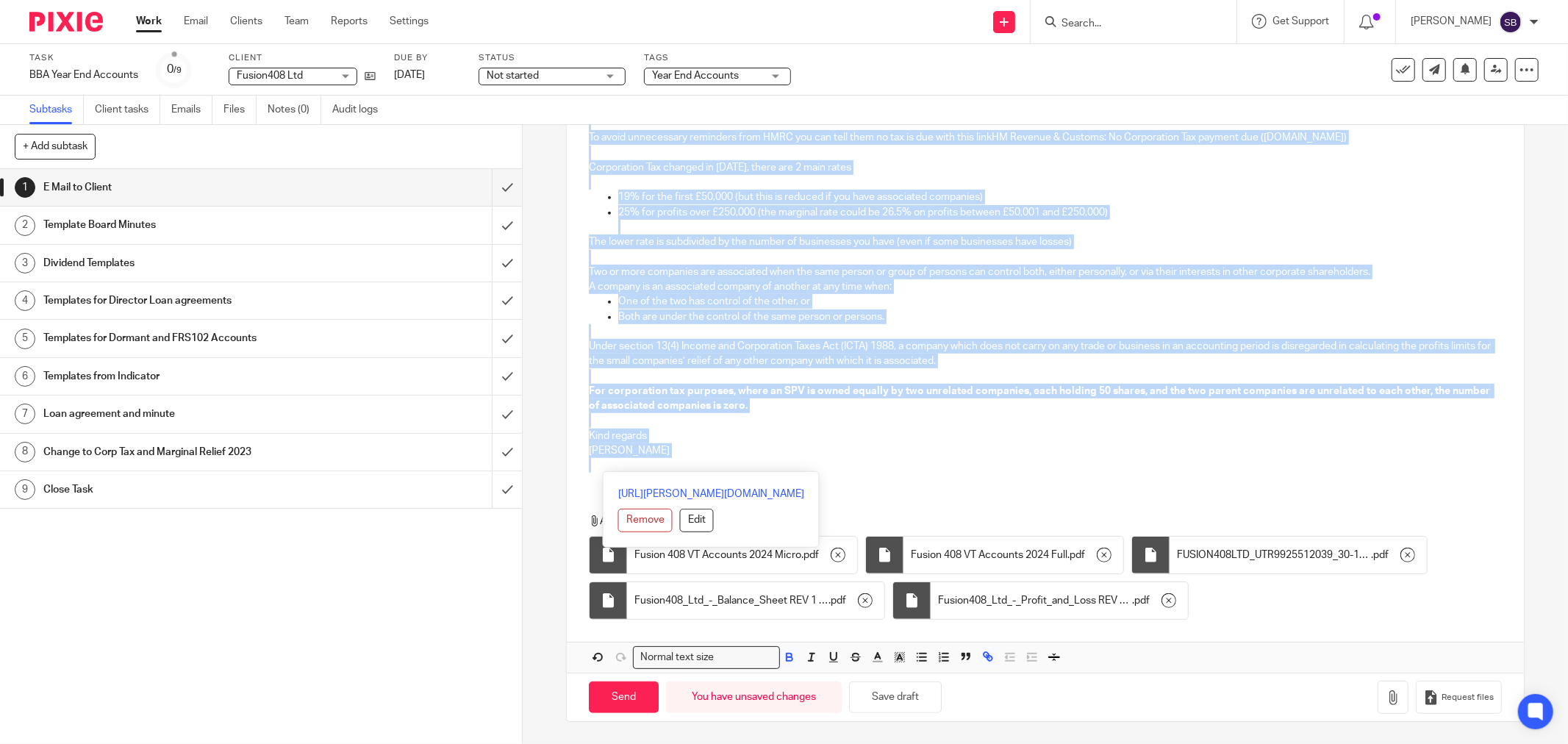
scroll to position [688, 0]
click at [617, 703] on input "Send" at bounding box center [623, 698] width 70 height 32
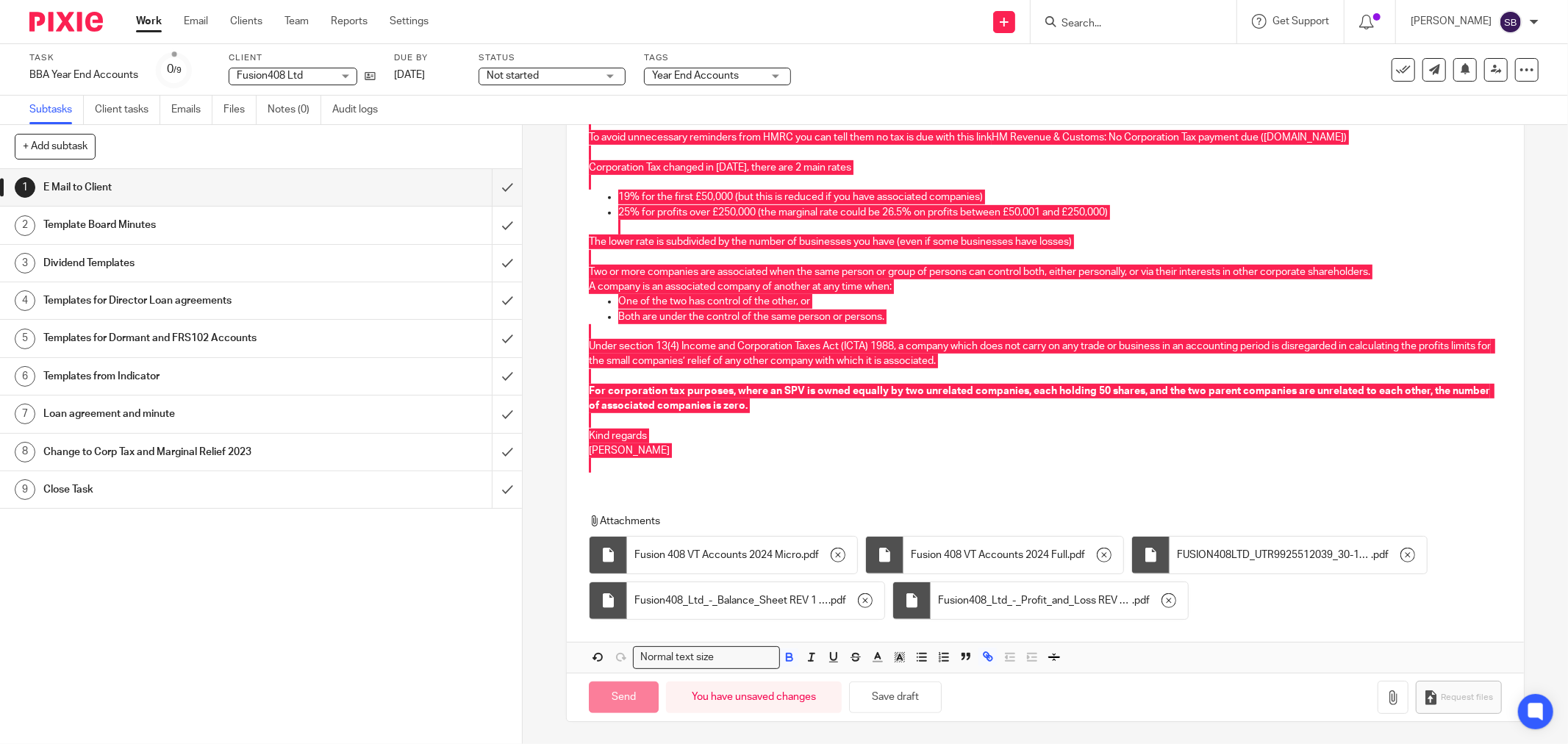
type input "Sent"
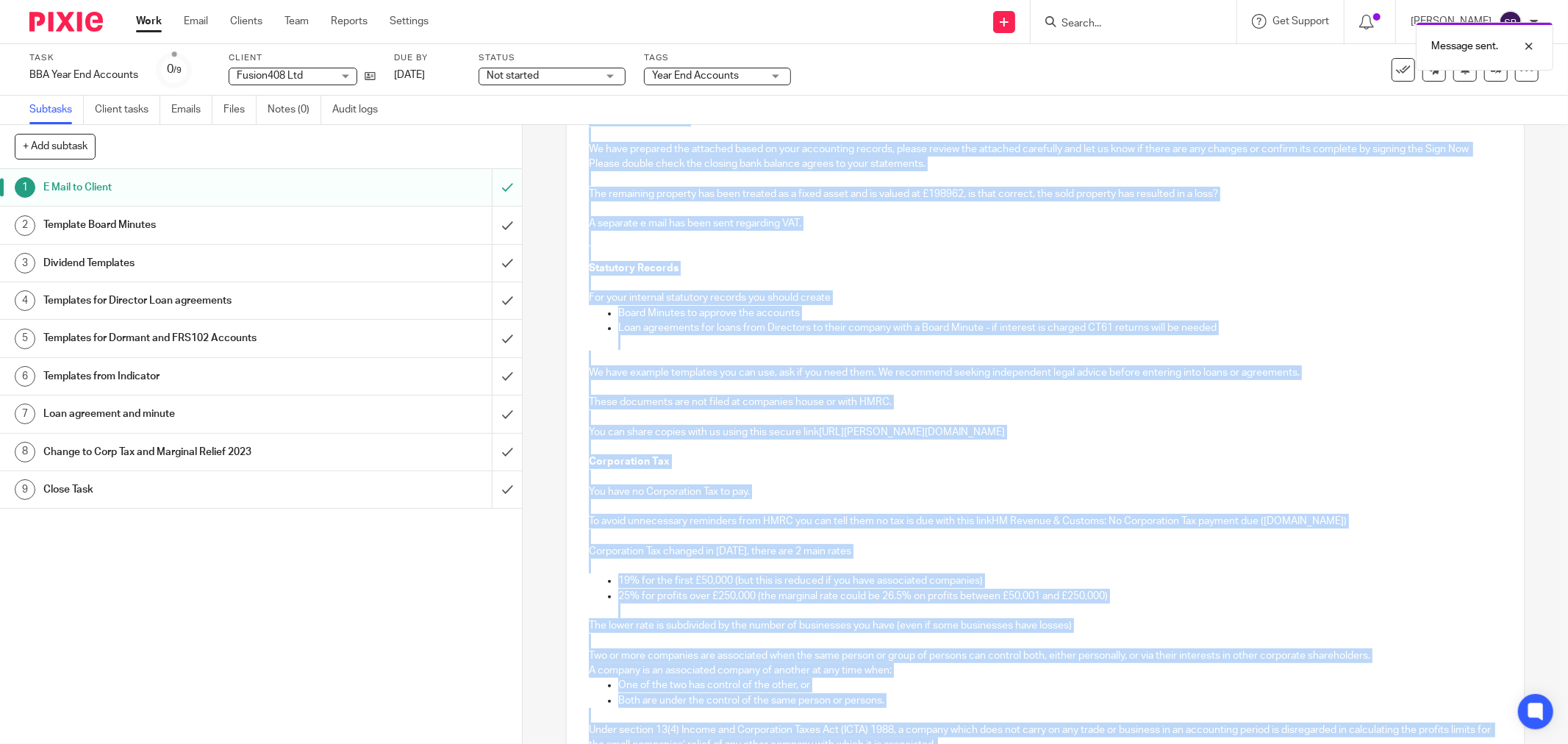
scroll to position [280, 0]
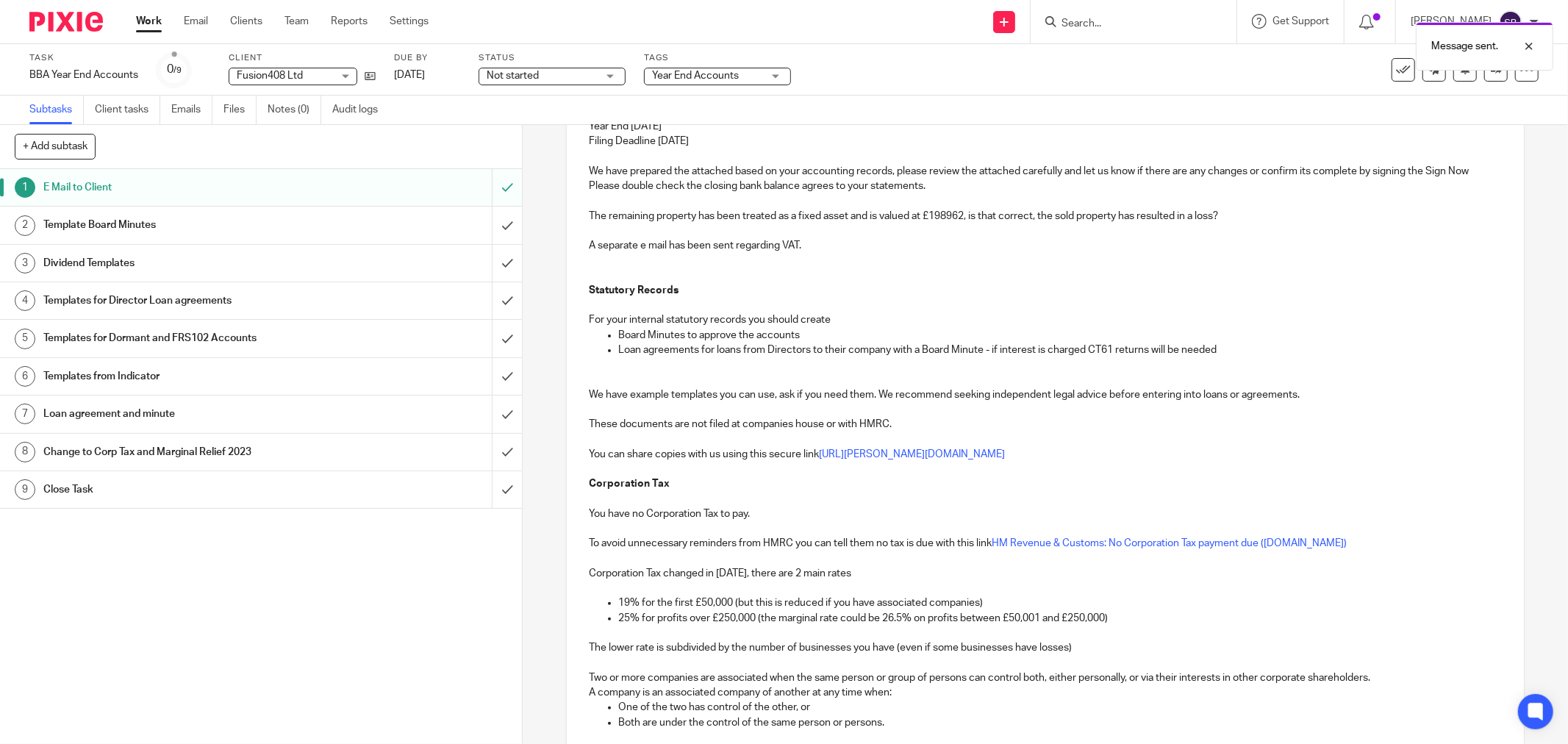
click at [1201, 14] on div "Message sent." at bounding box center [1169, 42] width 770 height 55
click at [1159, 26] on input "Search" at bounding box center [1126, 24] width 132 height 13
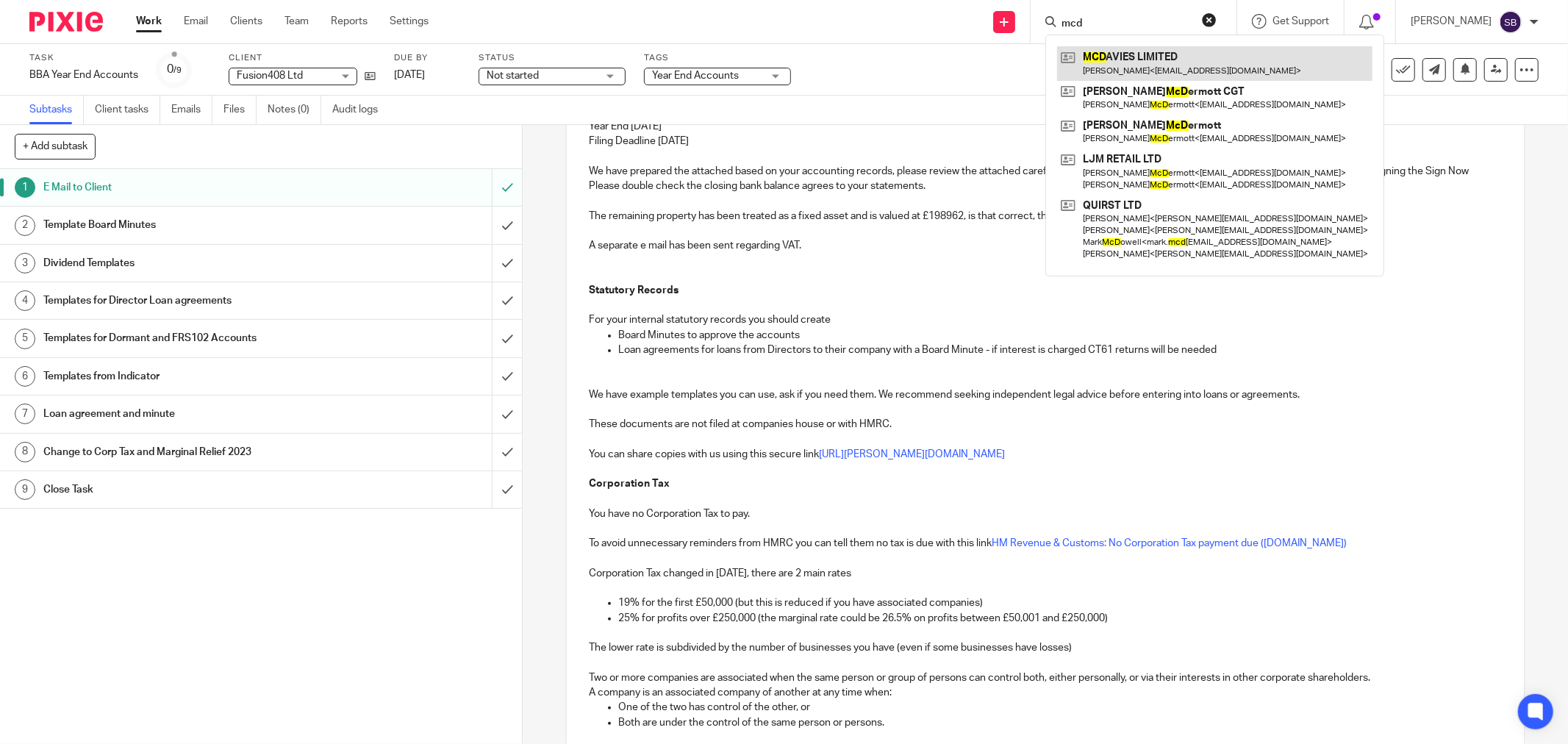
type input "mcd"
click at [1144, 54] on link at bounding box center [1214, 63] width 315 height 34
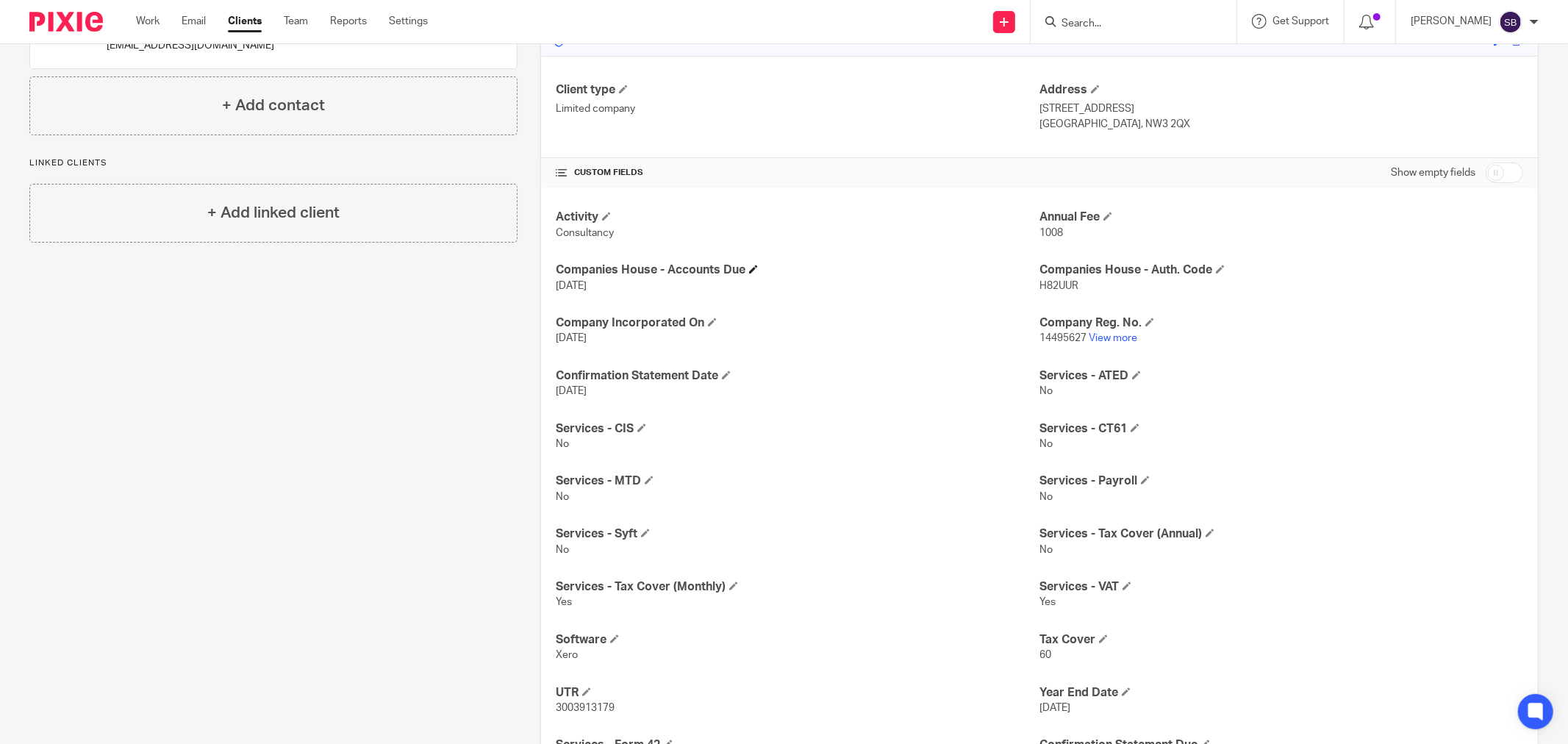
scroll to position [245, 0]
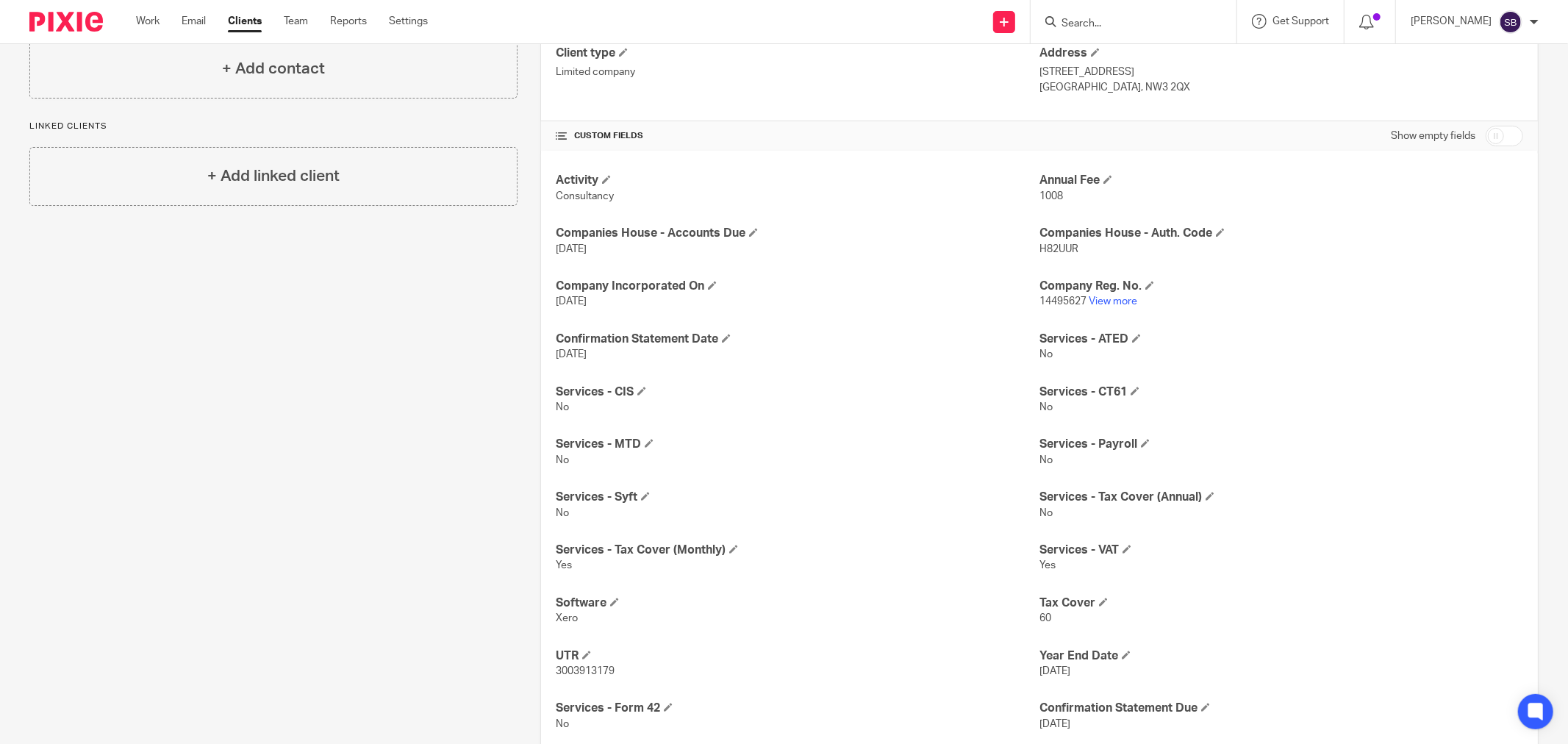
click at [1114, 307] on p "14495627 View more" at bounding box center [1280, 301] width 483 height 14
click at [1111, 303] on link "View more" at bounding box center [1113, 301] width 49 height 10
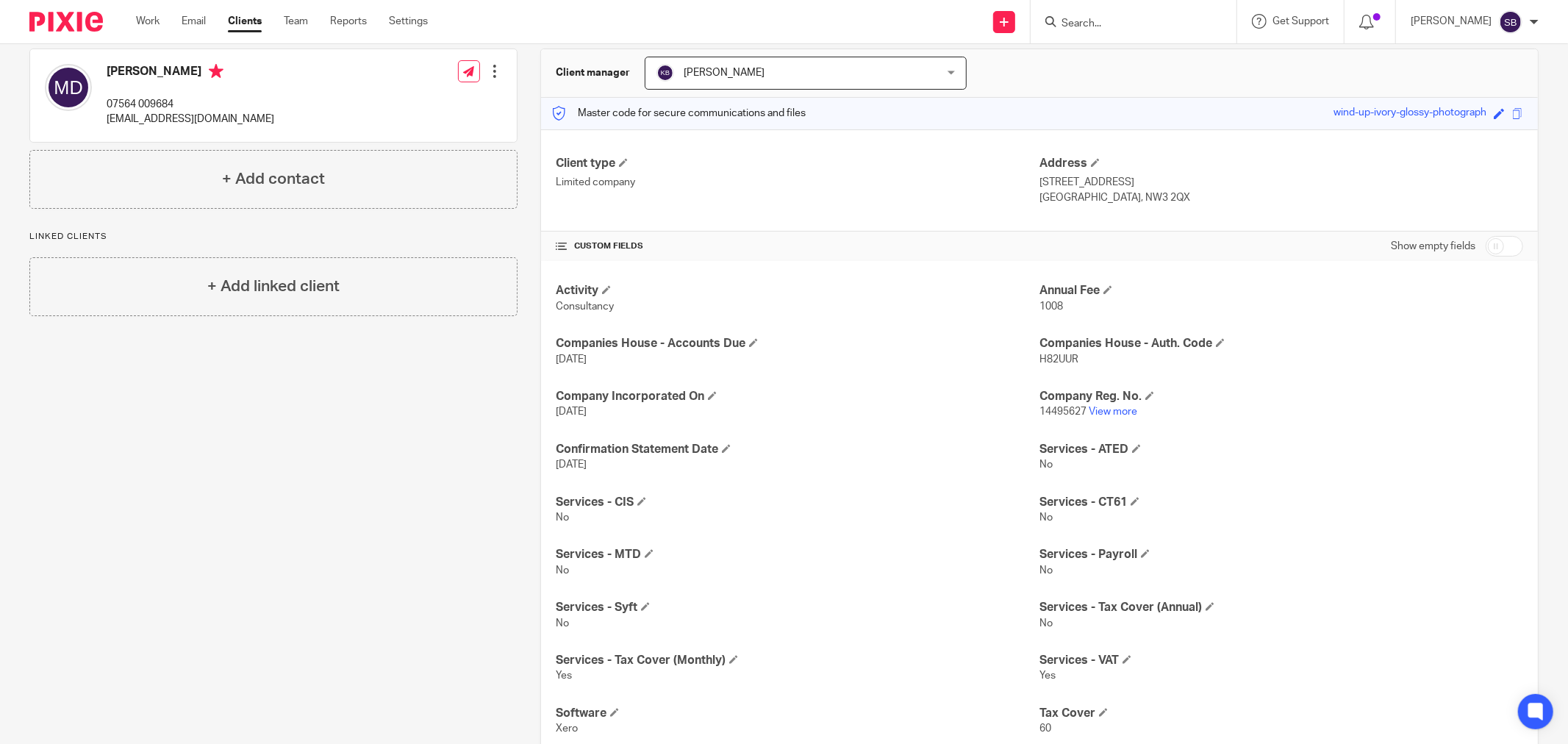
scroll to position [0, 0]
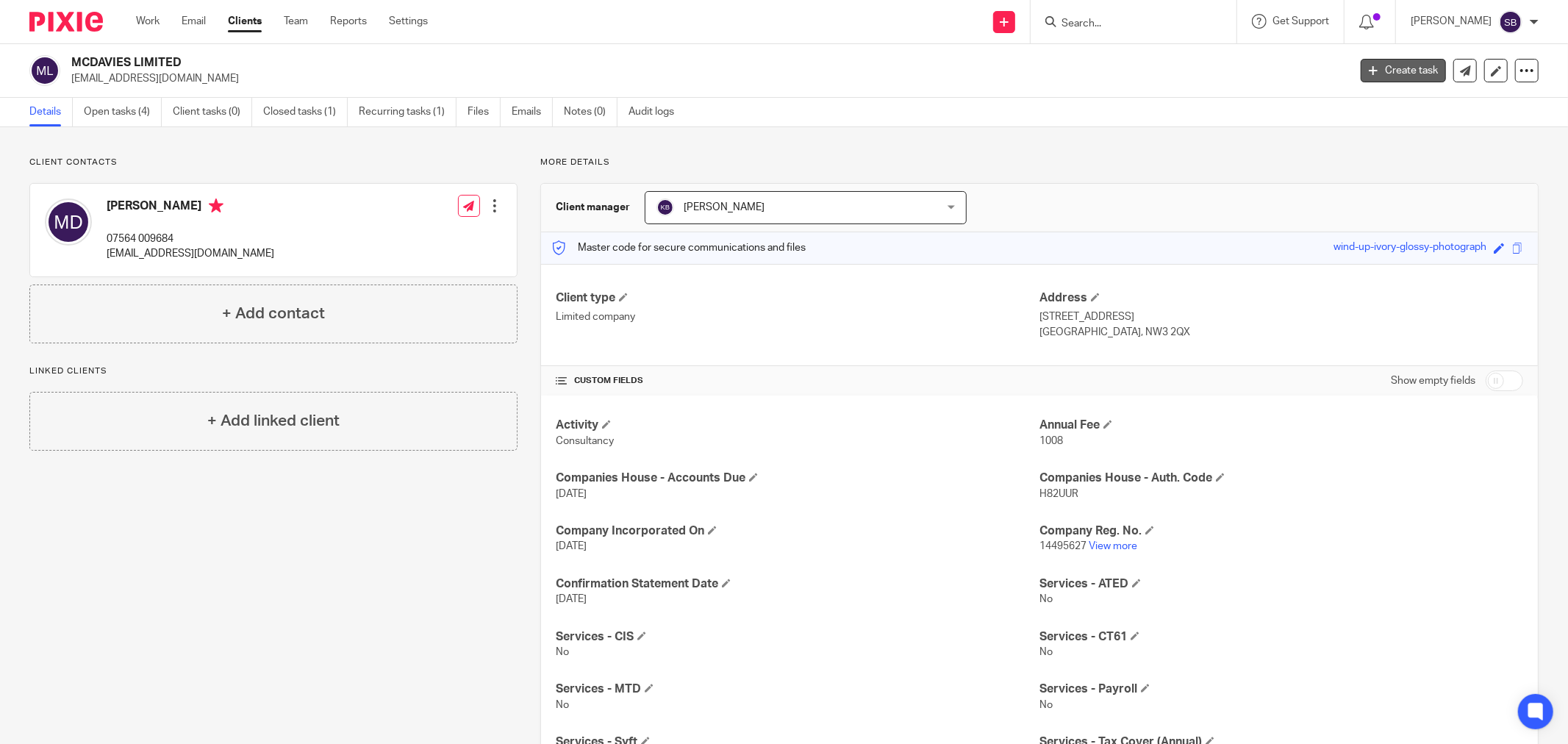
click at [1368, 69] on link "Create task" at bounding box center [1403, 71] width 85 height 24
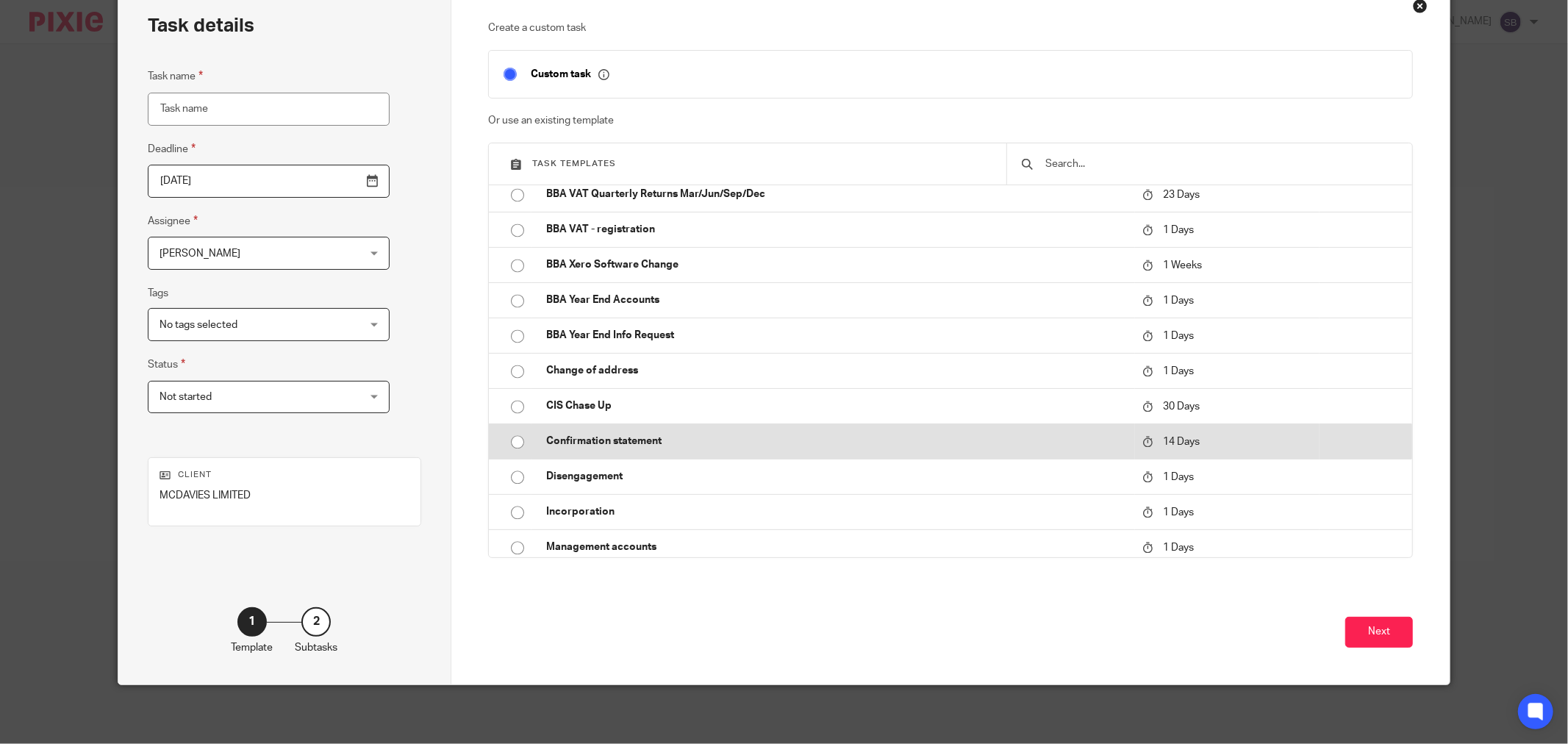
scroll to position [2711, 0]
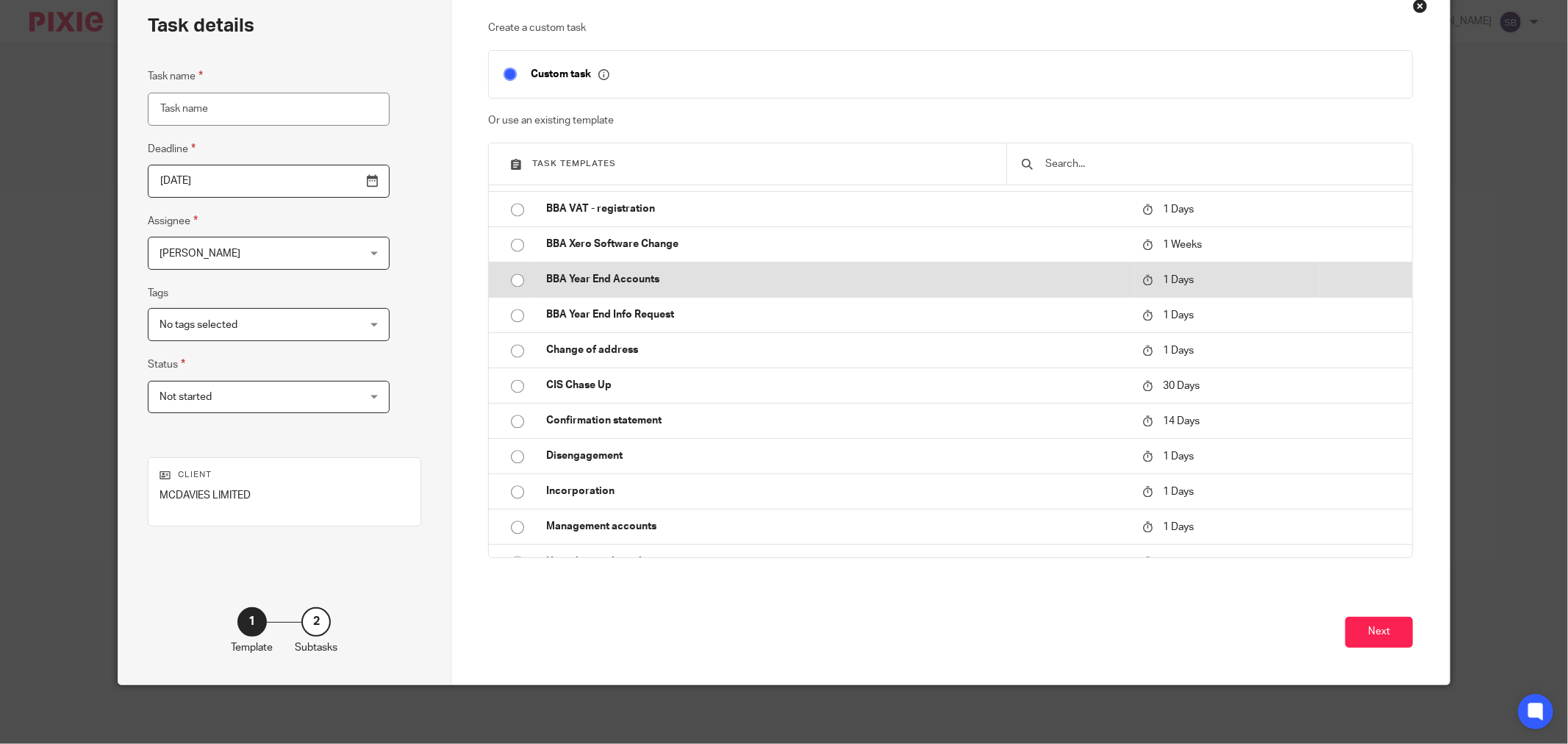
click at [676, 281] on p "BBA Year End Accounts" at bounding box center [837, 279] width 582 height 14
type input "2025-08-17"
type input "BBA Year End Accounts"
checkbox input "false"
radio input "true"
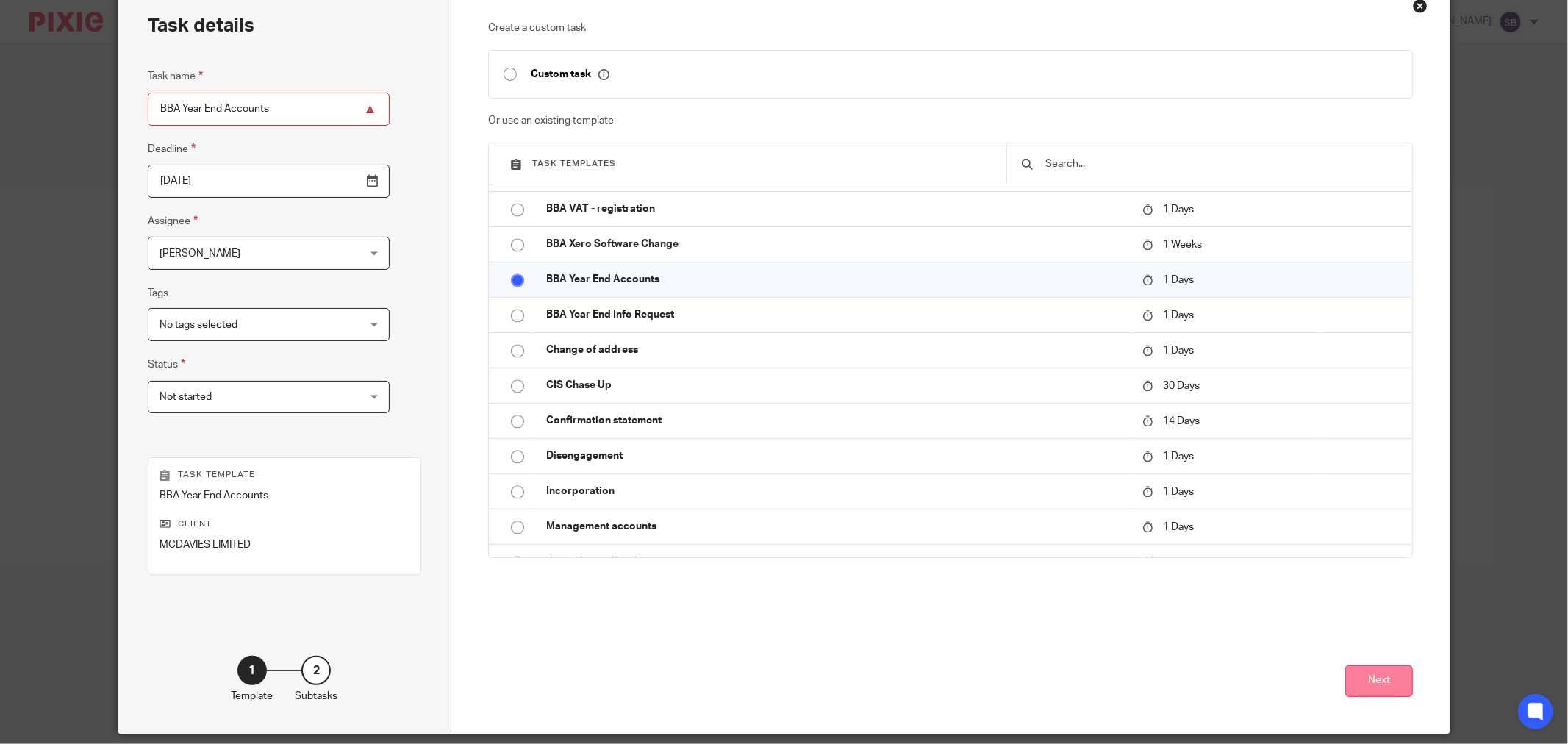
click at [1390, 687] on button "Next" at bounding box center [1379, 681] width 67 height 32
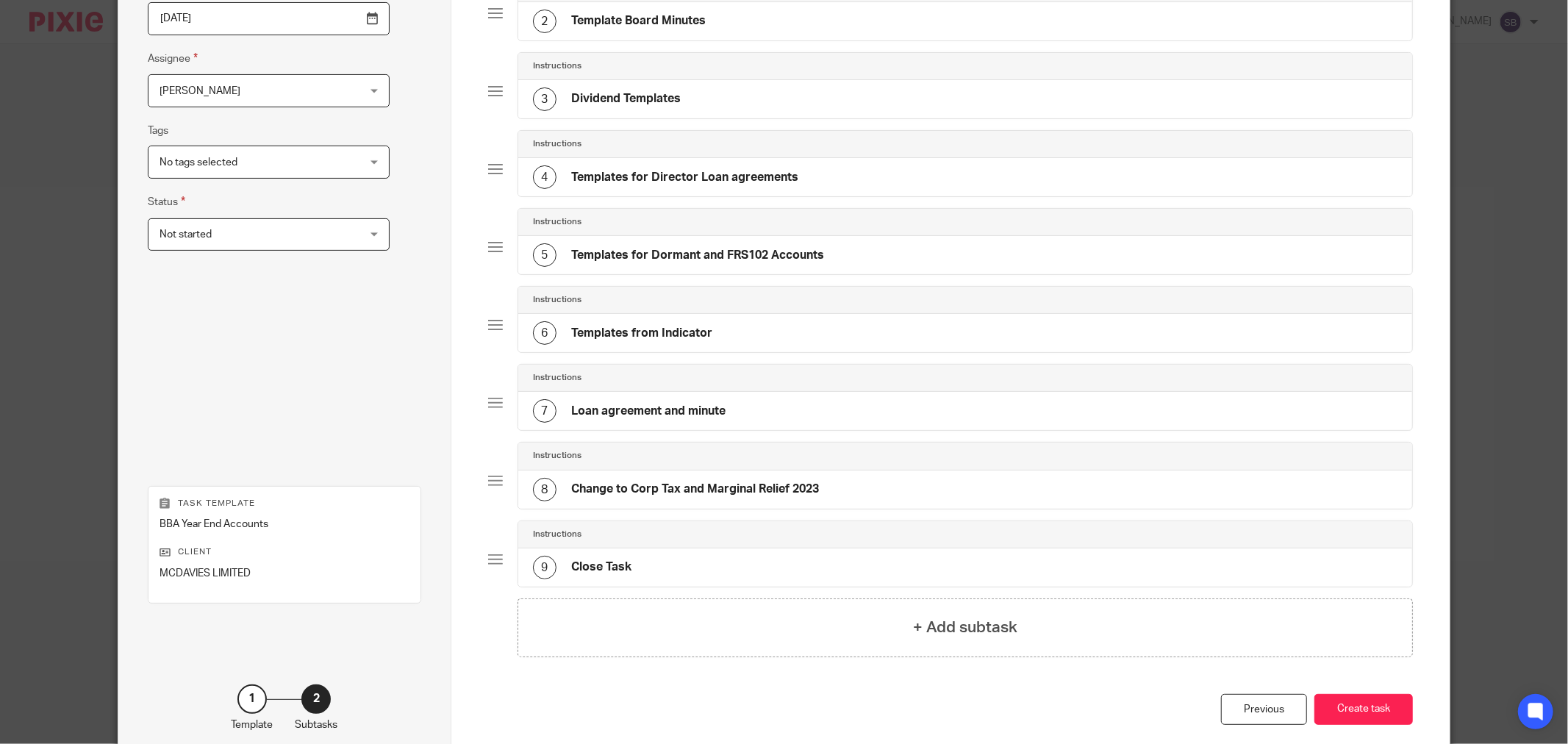
scroll to position [318, 0]
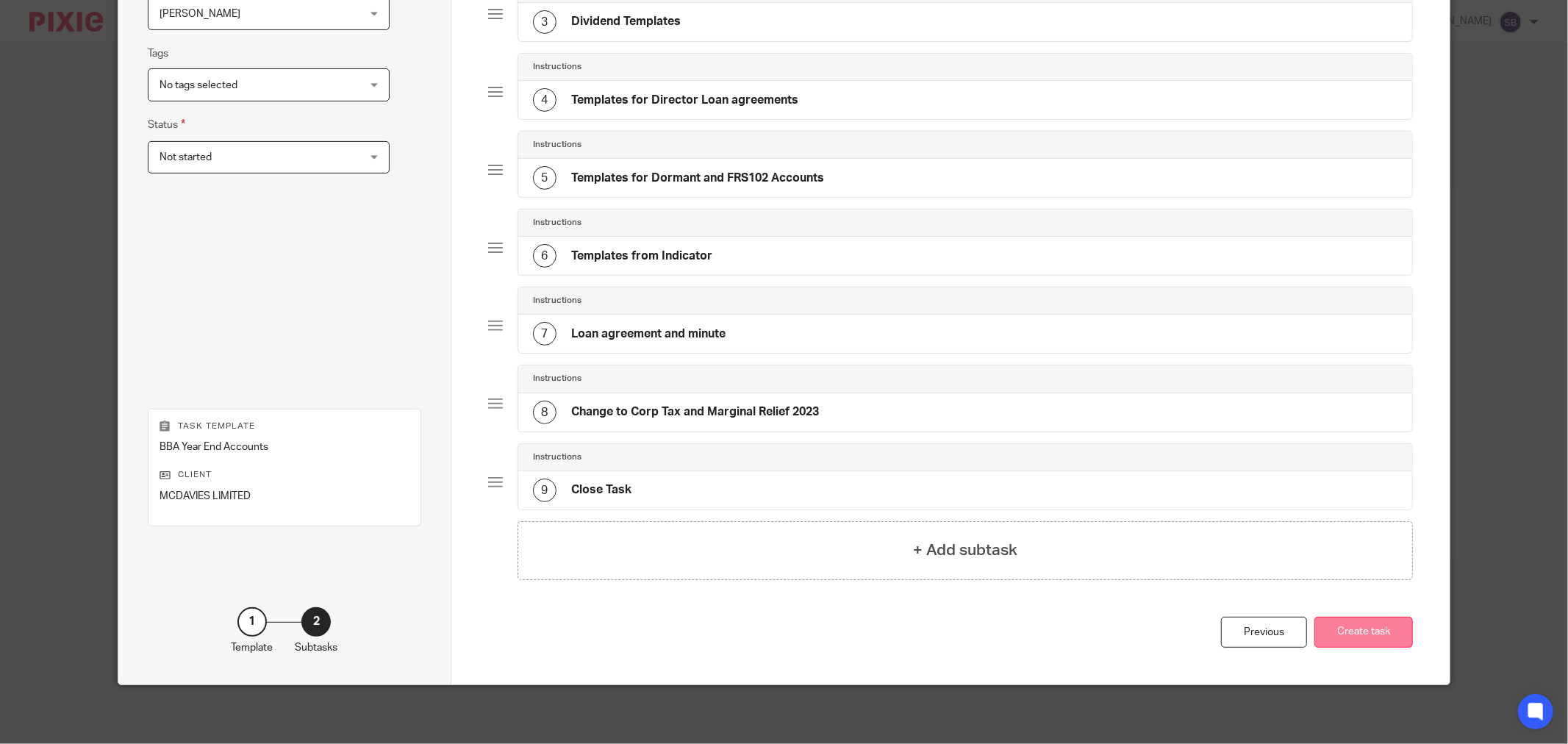
click at [1385, 642] on button "Create task" at bounding box center [1363, 633] width 98 height 32
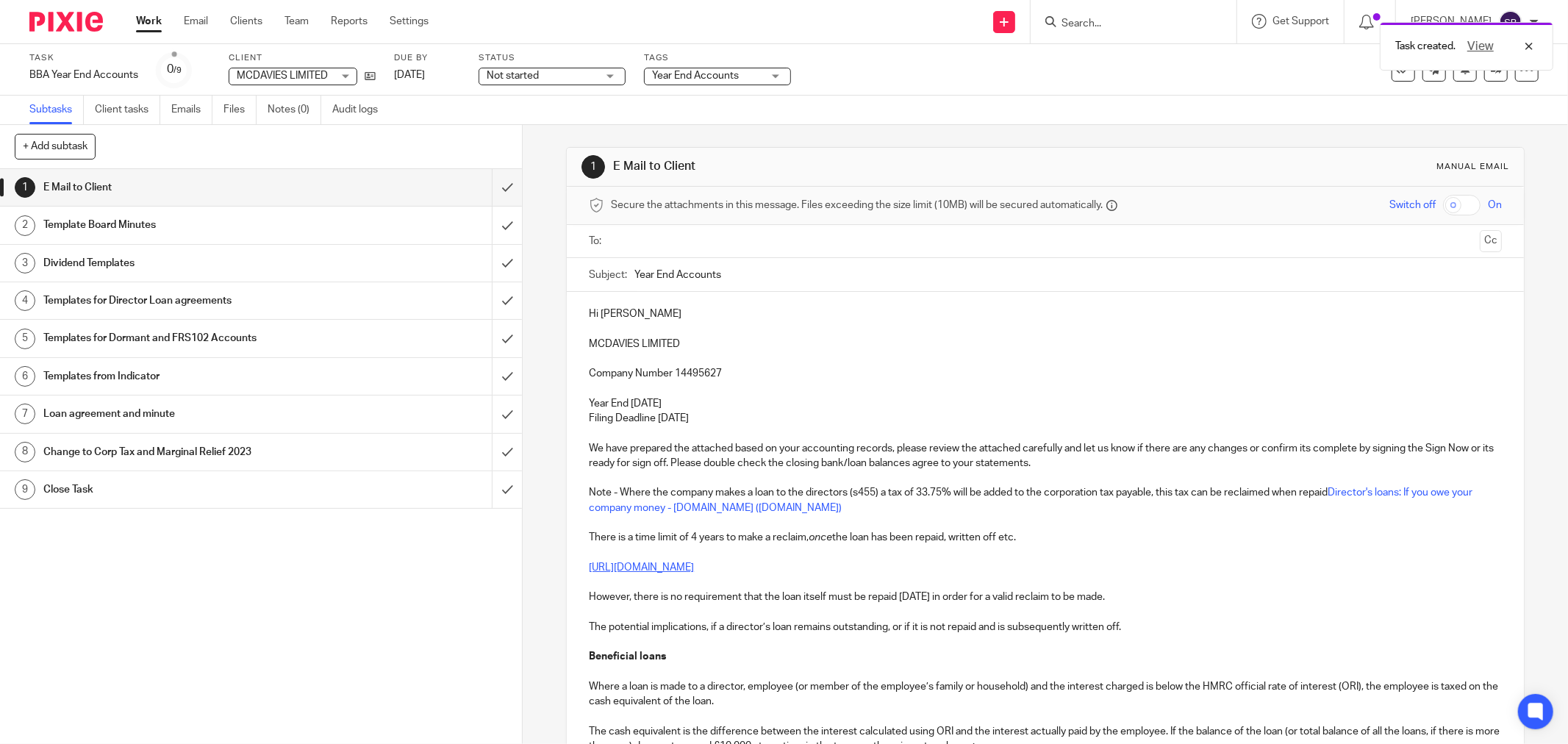
click at [641, 240] on input "text" at bounding box center [1045, 241] width 858 height 17
click at [805, 251] on input "text" at bounding box center [1111, 243] width 724 height 29
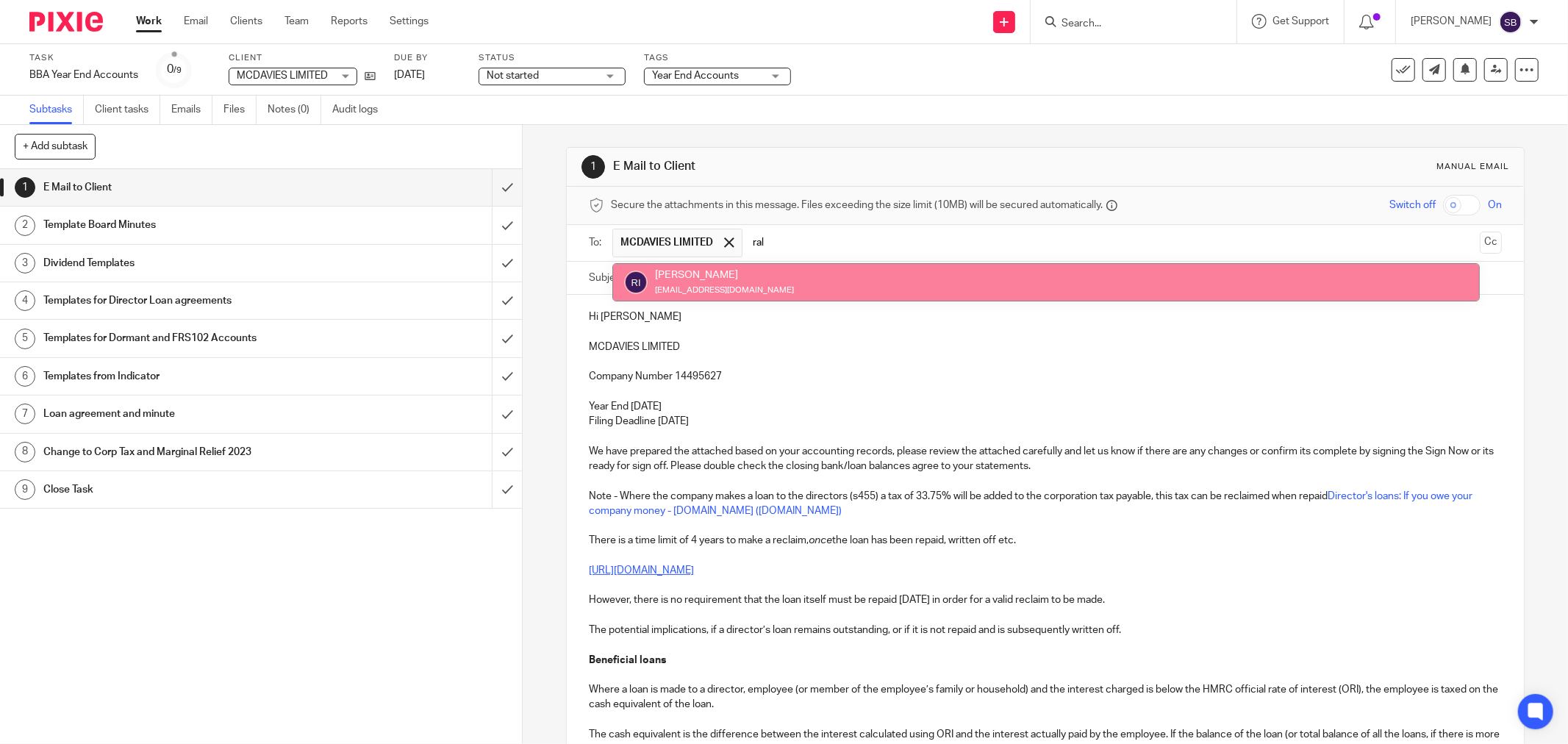
type input "ral"
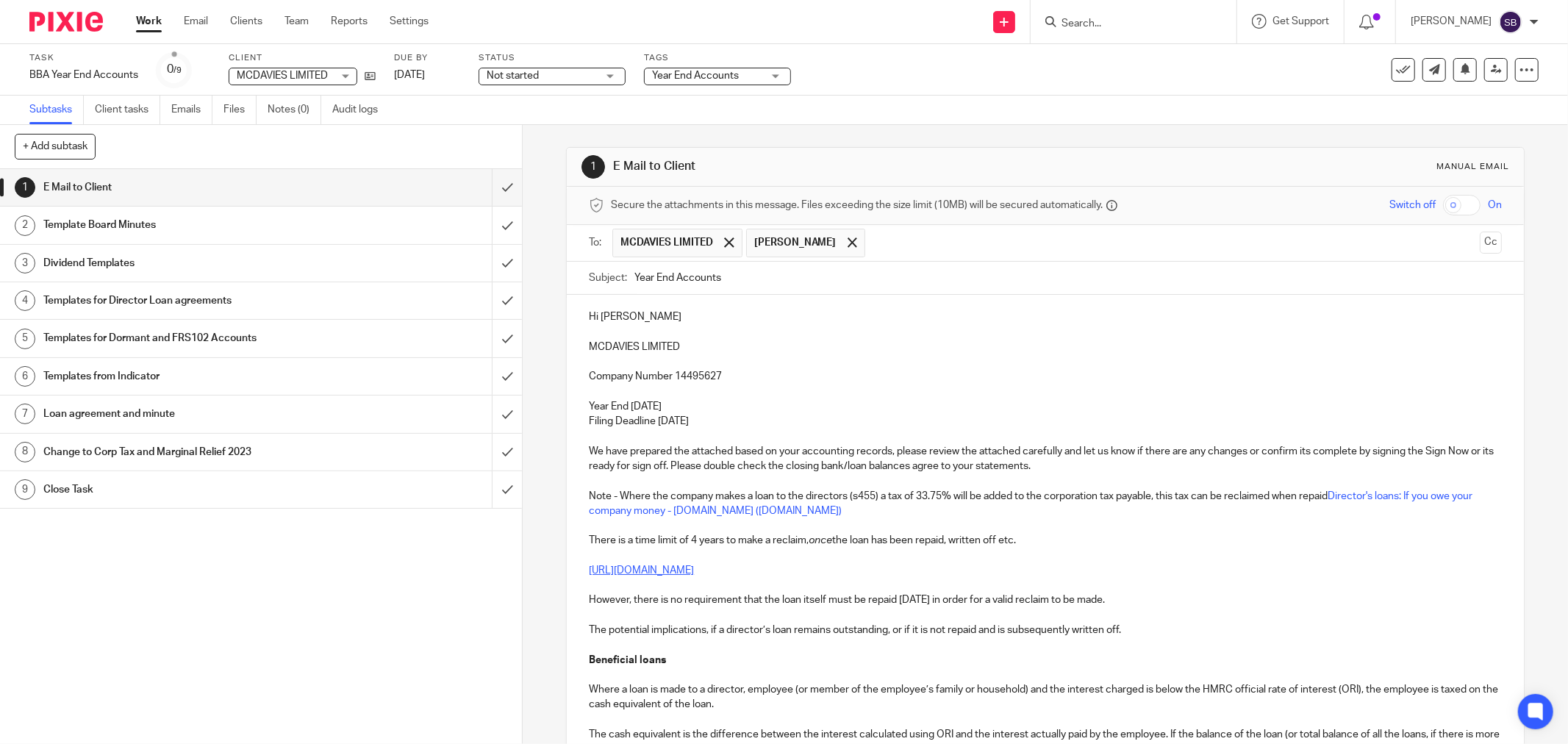
click at [927, 237] on input "text" at bounding box center [1173, 243] width 601 height 29
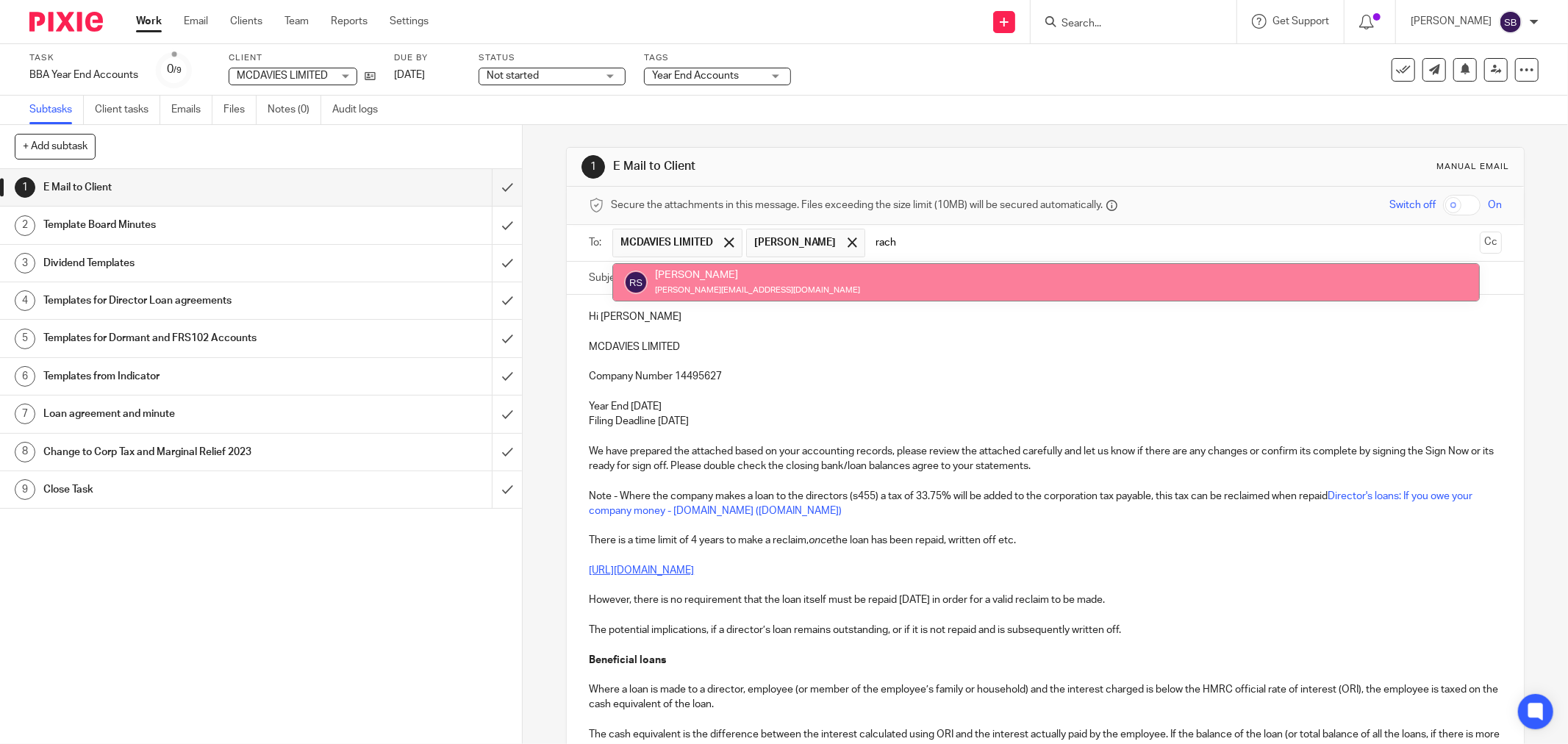
type input "rach"
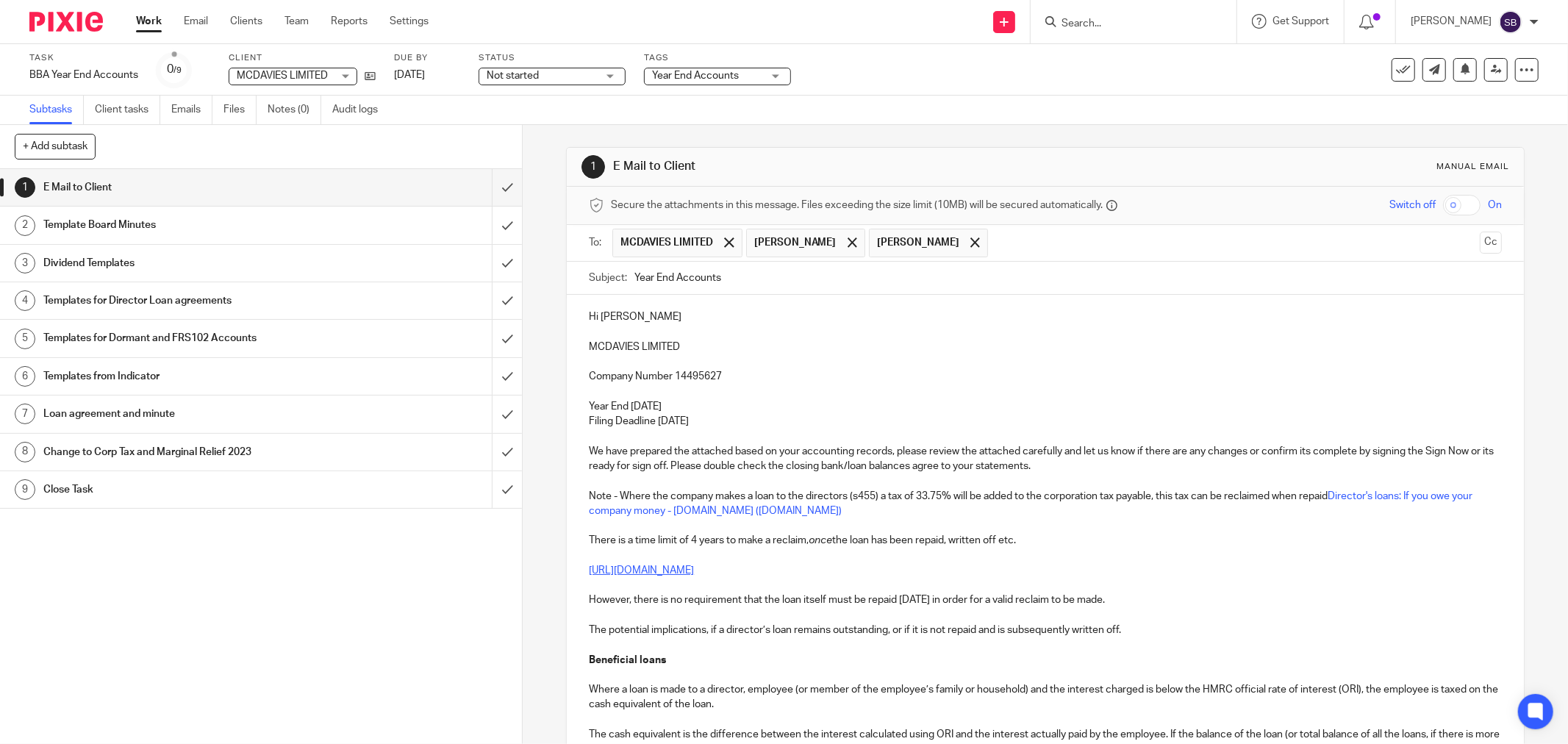
click at [846, 279] on input "Year End Accounts" at bounding box center [1069, 277] width 868 height 33
drag, startPoint x: 578, startPoint y: 348, endPoint x: 717, endPoint y: 346, distance: 139.0
copy p "MCDAVIES LIMITED"
click at [812, 277] on input "Year End Accounts 2024 -" at bounding box center [1069, 277] width 868 height 33
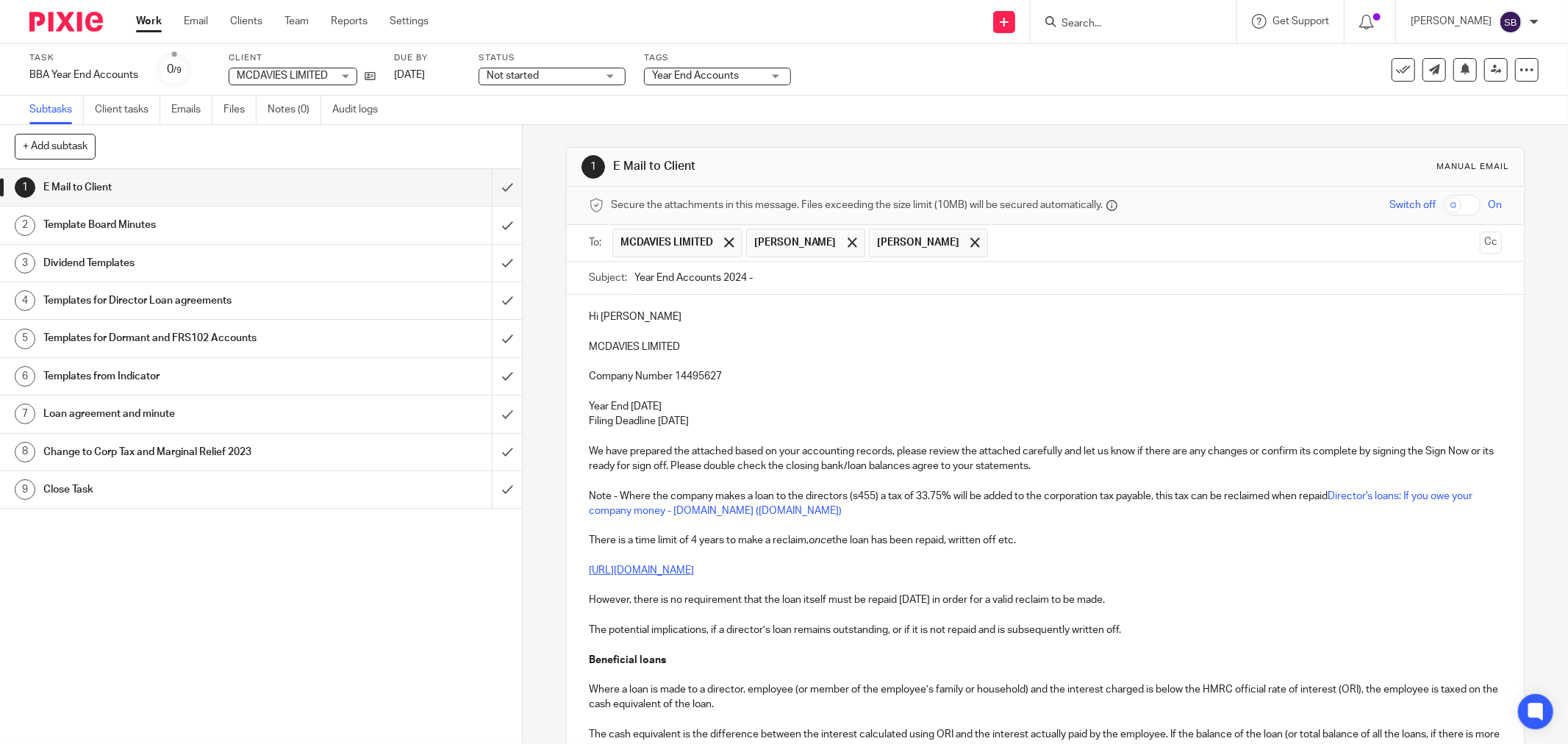
paste input "MCDAVIES LIMITED"
type input "Year End Accounts 2024 - MCDAVIES LIMITED"
drag, startPoint x: 579, startPoint y: 467, endPoint x: 693, endPoint y: 467, distance: 114.0
drag, startPoint x: 758, startPoint y: 468, endPoint x: 782, endPoint y: 467, distance: 24.0
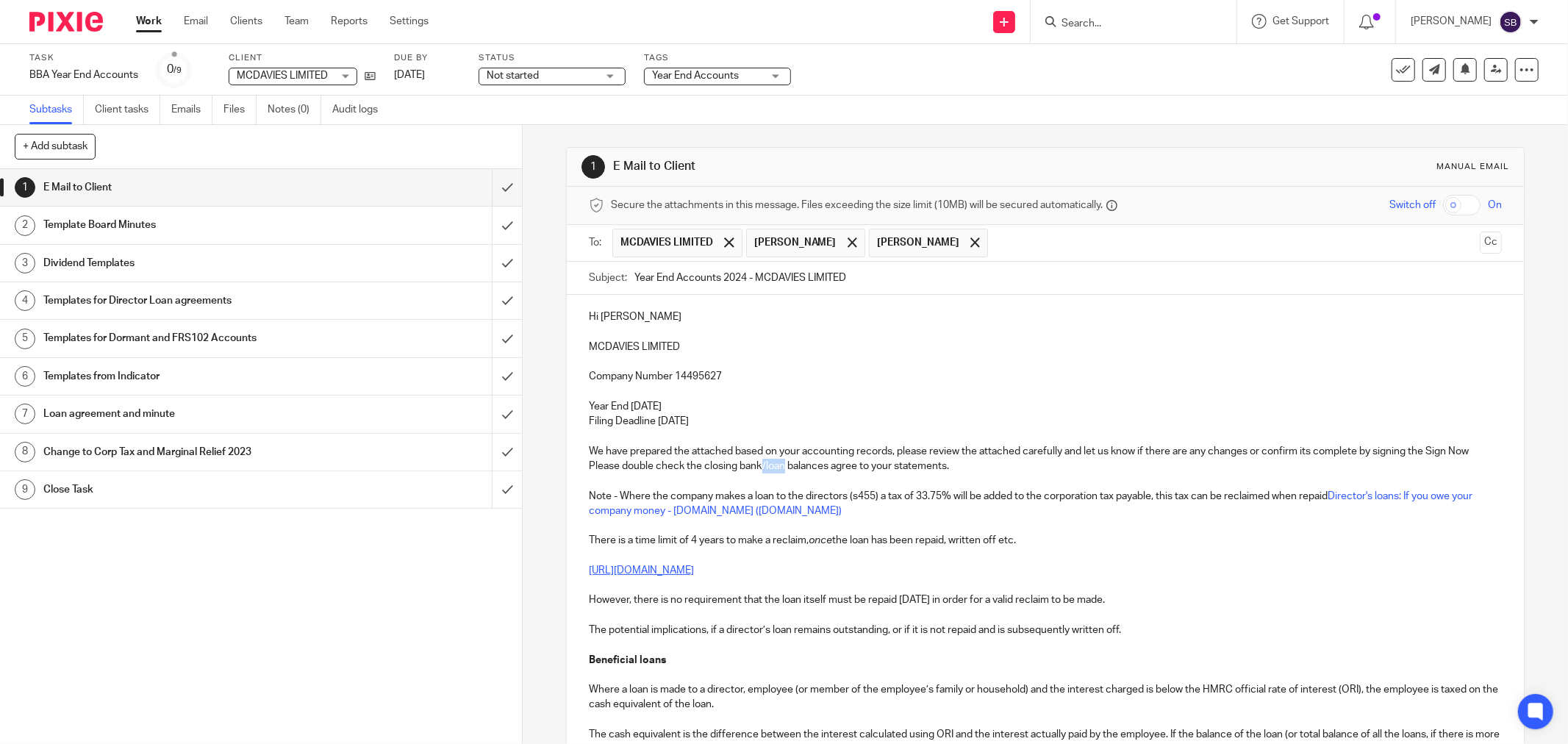
click at [782, 467] on p "We have prepared the attached based on your accounting records, please review t…" at bounding box center [1045, 459] width 913 height 30
click at [801, 471] on p "We have prepared the attached based on your accounting records, please review t…" at bounding box center [1045, 459] width 913 height 30
click at [826, 467] on p "We have prepared the attached based on your accounting records, please review t…" at bounding box center [1045, 459] width 913 height 30
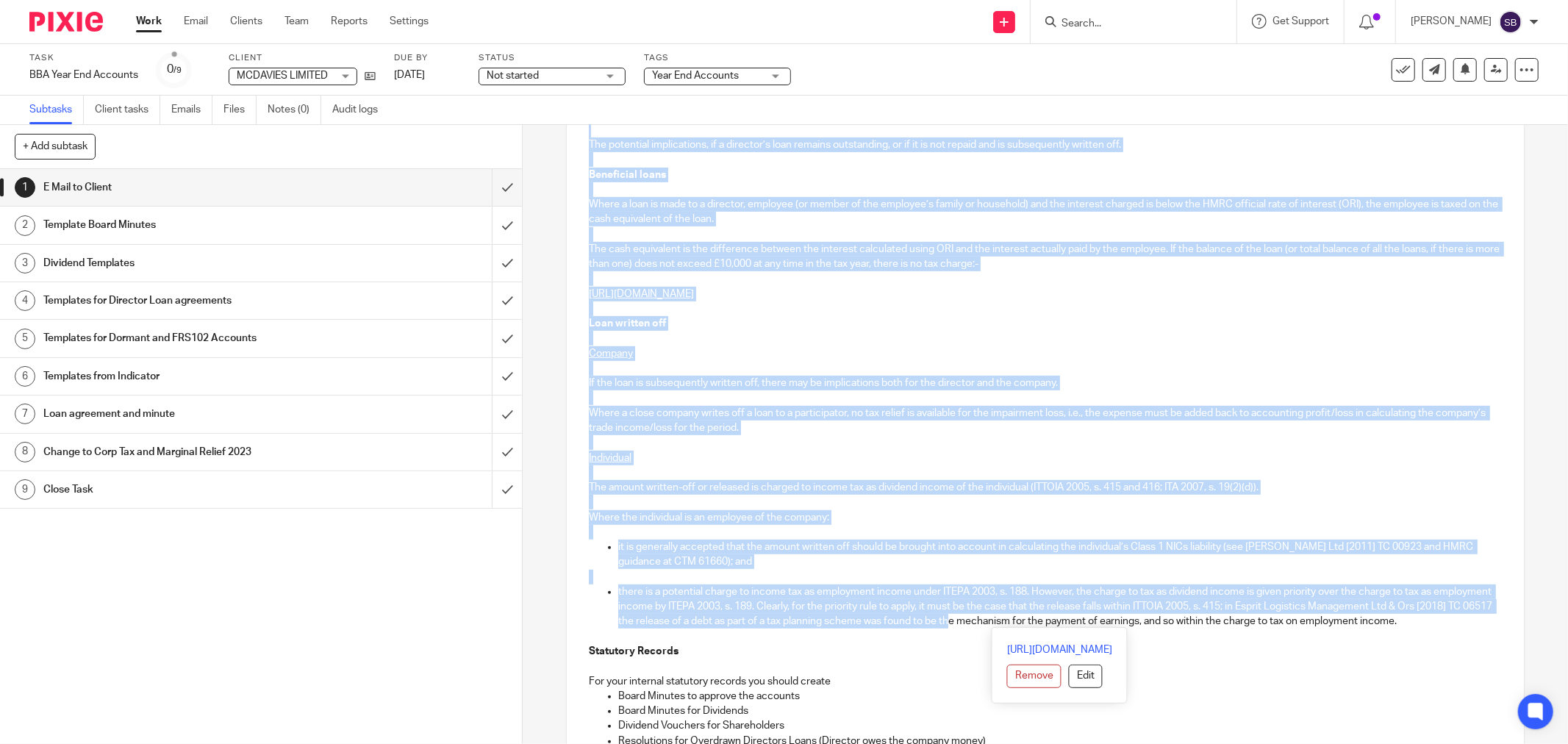
scroll to position [489, 0]
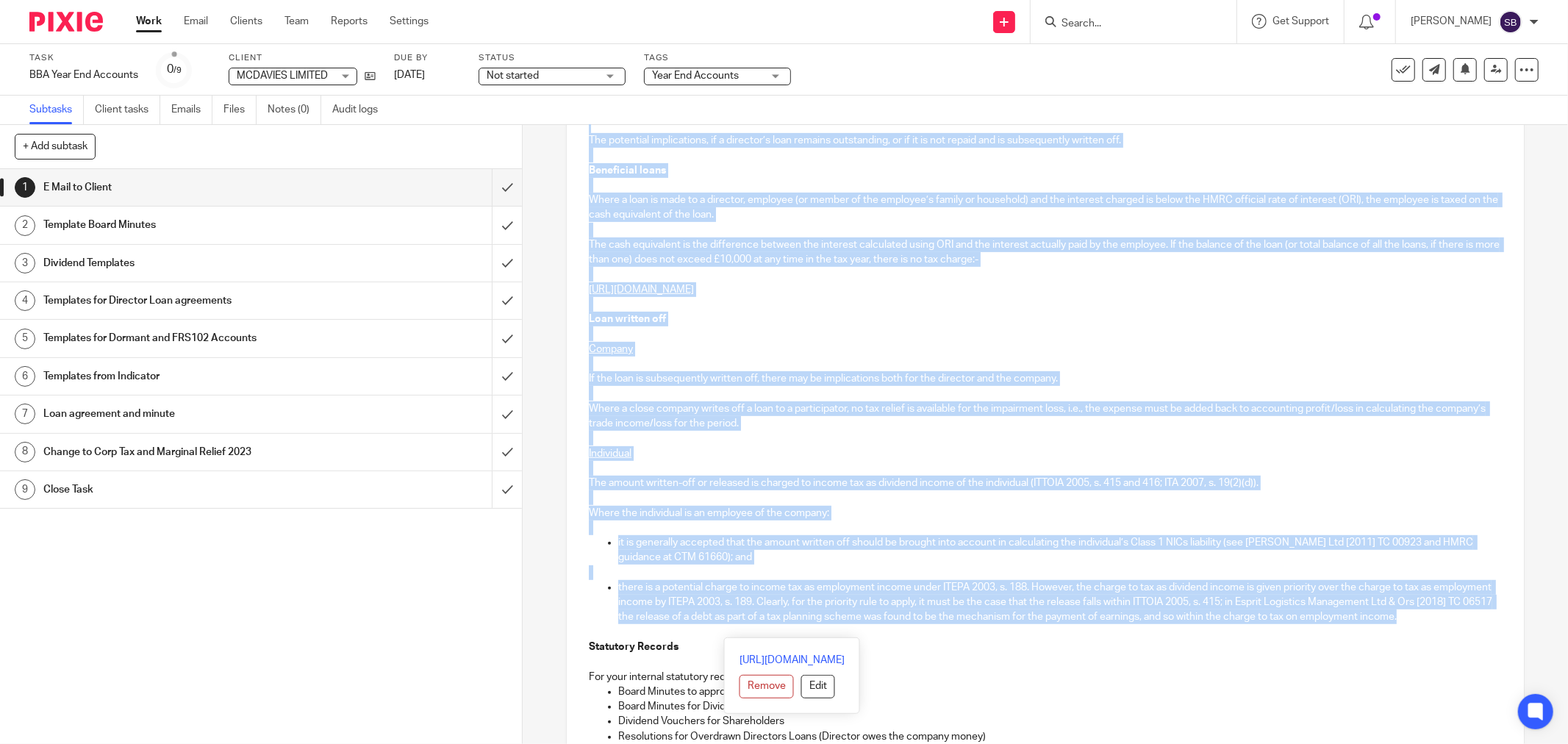
drag, startPoint x: 1040, startPoint y: 471, endPoint x: 1041, endPoint y: 629, distance: 158.0
click at [1041, 629] on div "Hi Michelle MCDAVIES LIMITED Company Number 14495627 Year End 30 Nov 2024 Filin…" at bounding box center [1045, 584] width 957 height 1559
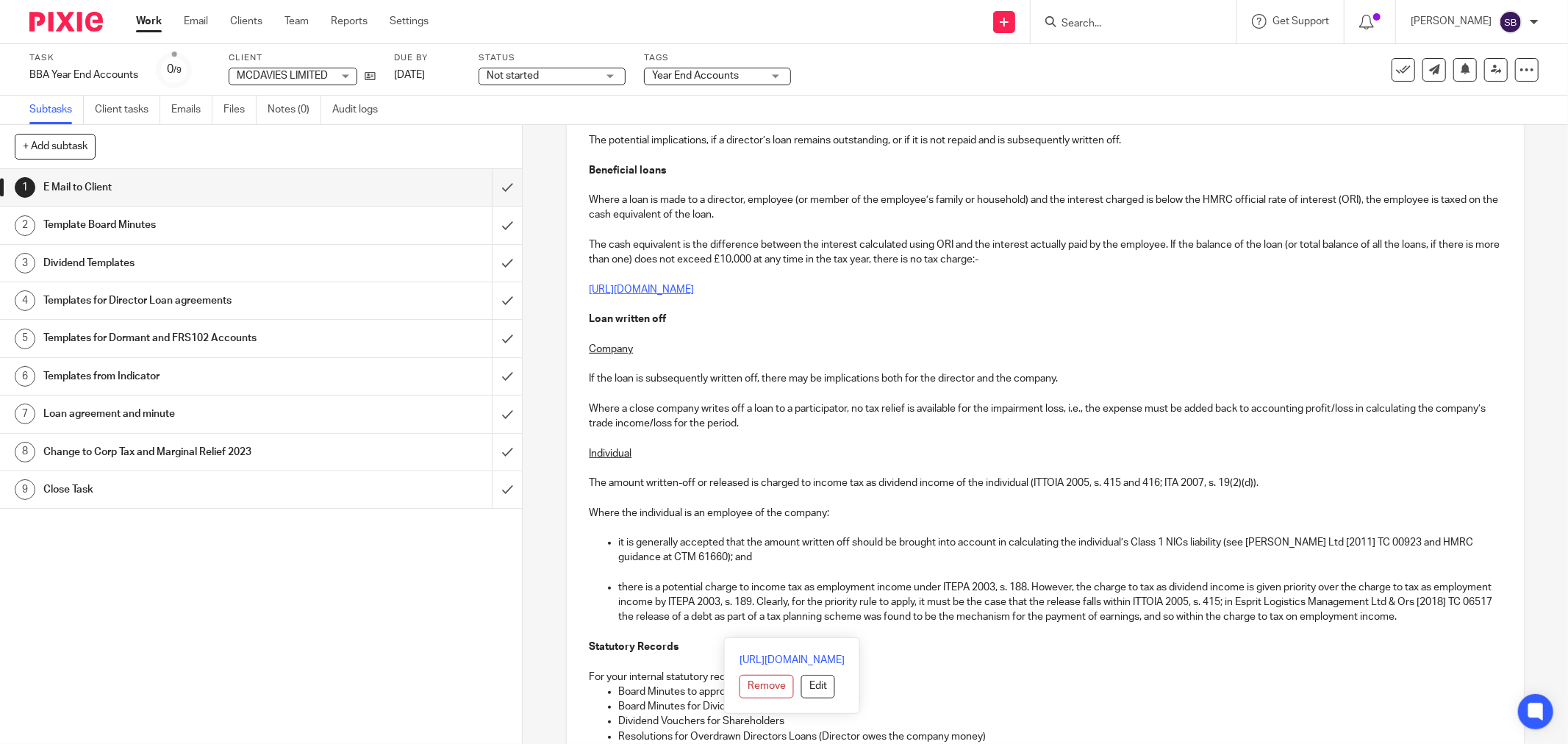
scroll to position [333, 0]
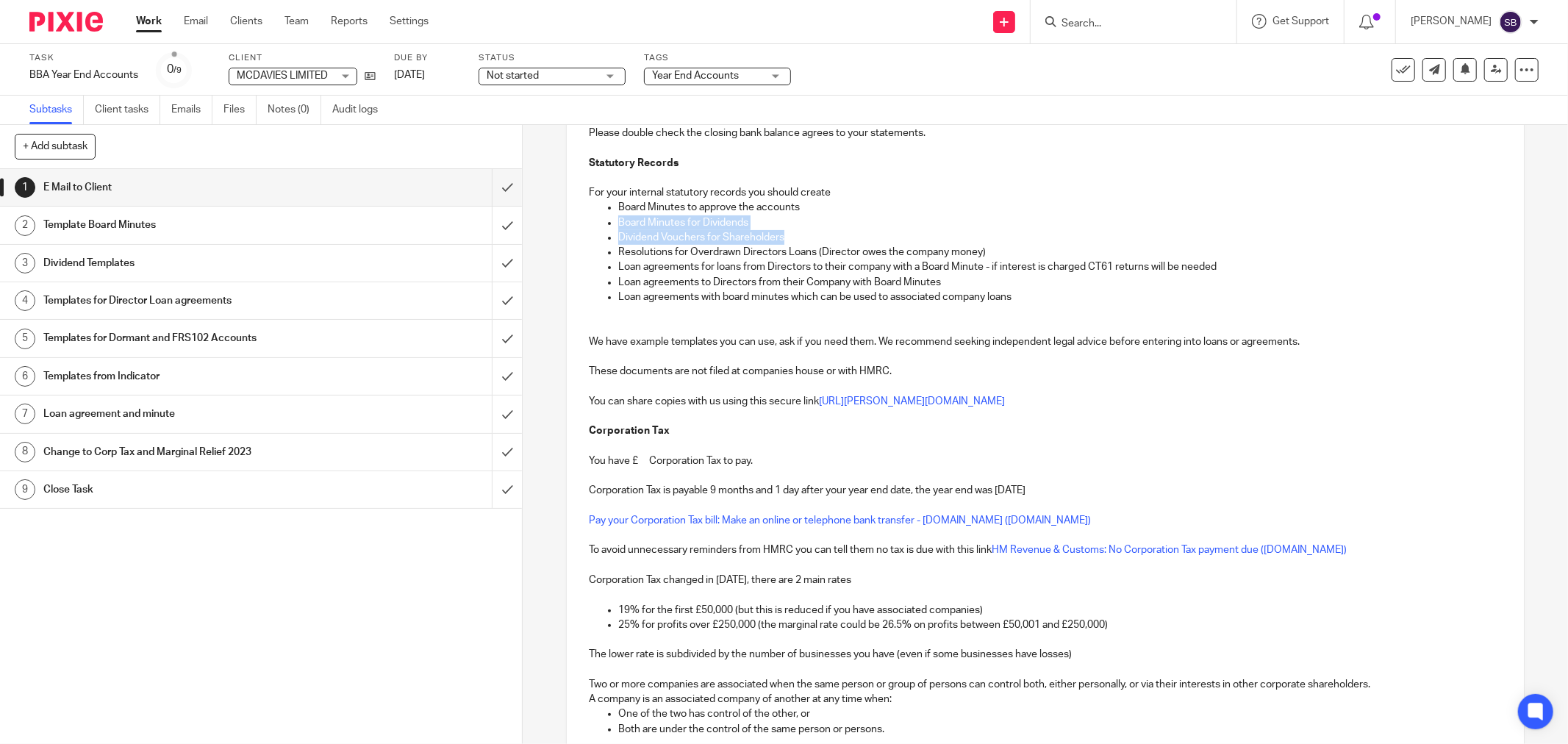
drag, startPoint x: 612, startPoint y: 224, endPoint x: 863, endPoint y: 241, distance: 251.6
click at [863, 241] on ul "Board Minutes to approve the accounts Board Minutes for Dividends Dividend Vouc…" at bounding box center [1045, 252] width 913 height 104
click at [865, 262] on p "Loan agreements for loans from Directors to their company with a Board Minute -…" at bounding box center [1059, 266] width 884 height 14
drag, startPoint x: 615, startPoint y: 219, endPoint x: 1001, endPoint y: 248, distance: 387.1
click at [1001, 248] on ul "Board Minutes to approve the accounts Board Minutes for Dividends Dividend Vouc…" at bounding box center [1045, 252] width 913 height 104
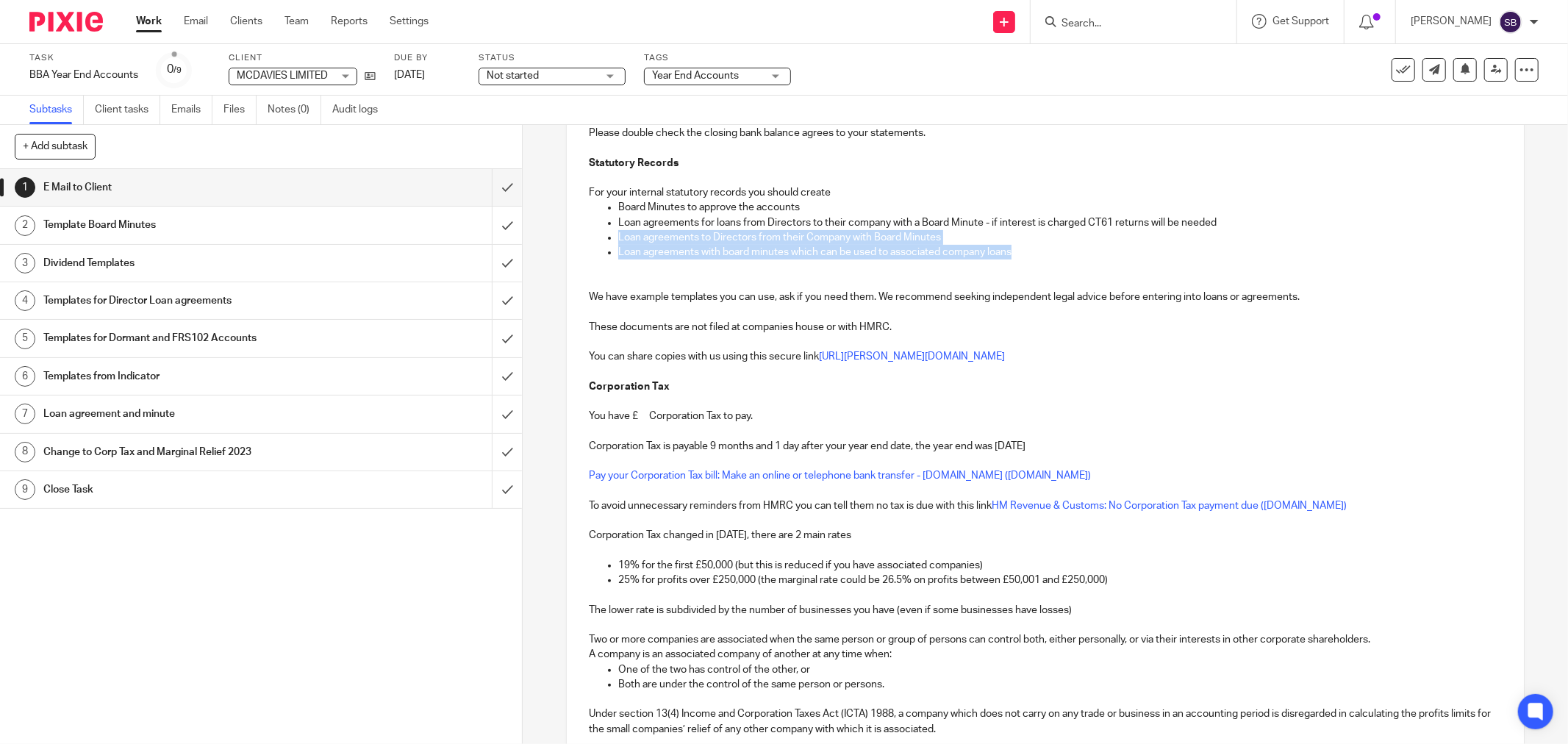
drag, startPoint x: 612, startPoint y: 236, endPoint x: 1109, endPoint y: 250, distance: 497.2
click at [1109, 250] on ul "Board Minutes to approve the accounts Loan agreements for loans from Directors …" at bounding box center [1045, 230] width 913 height 60
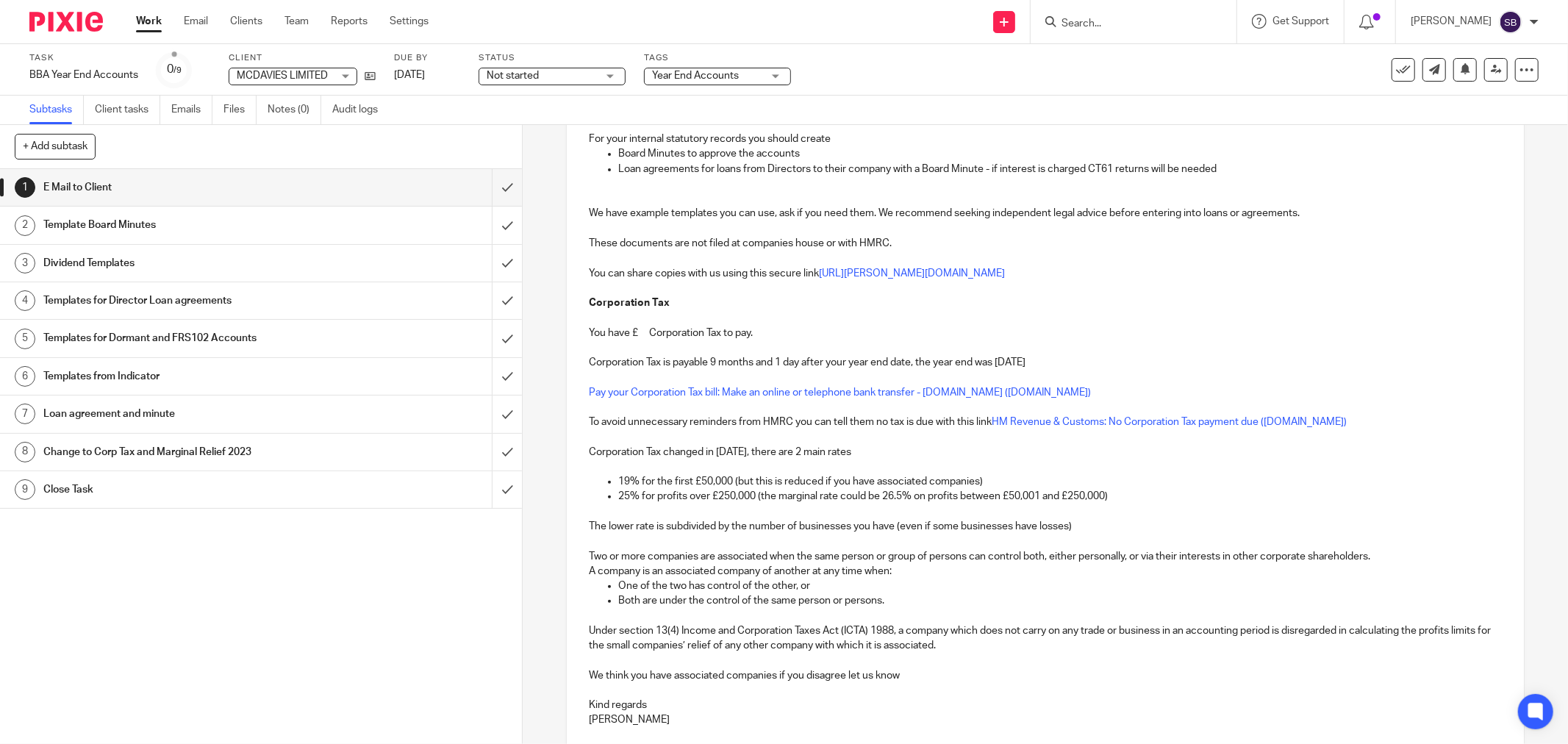
scroll to position [414, 0]
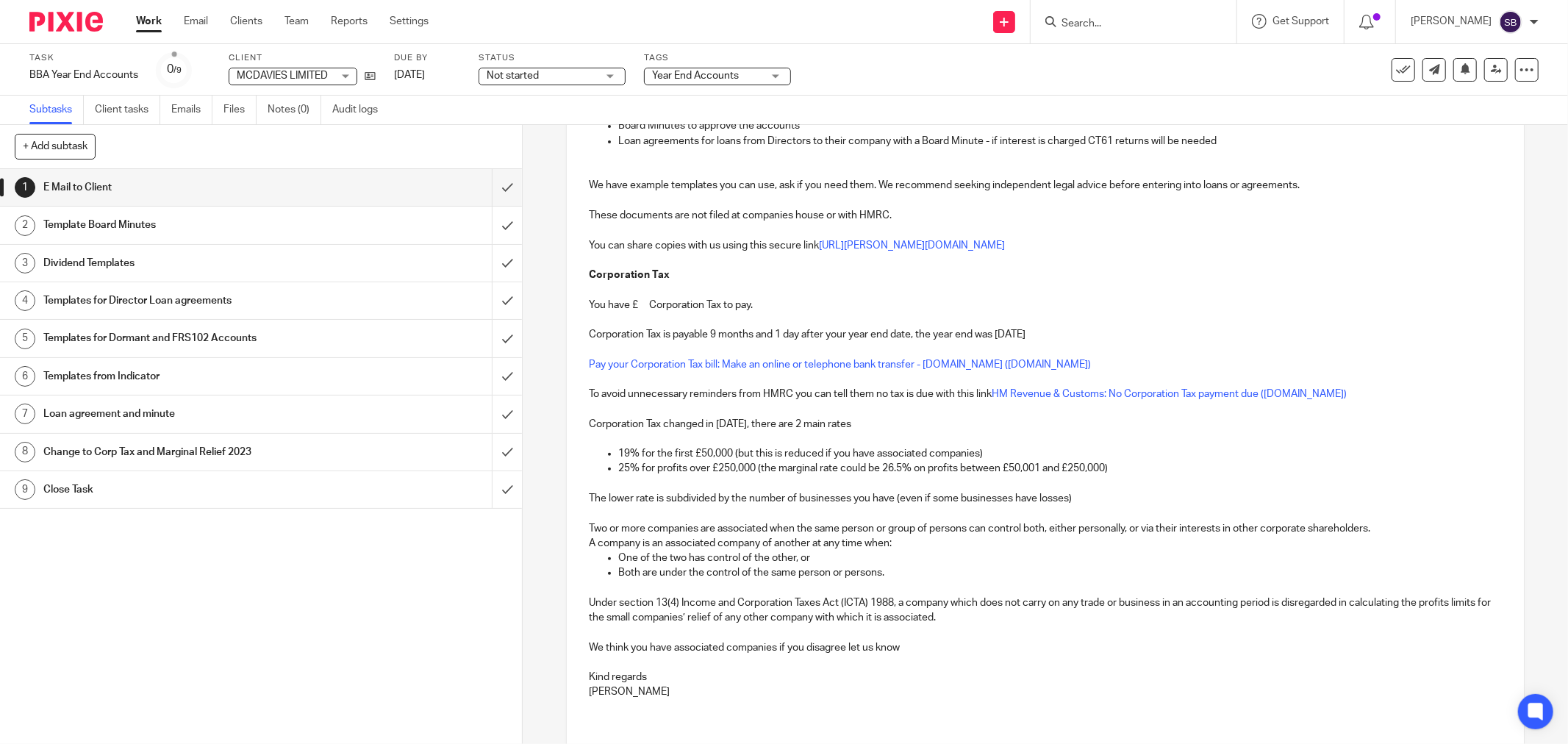
click at [632, 309] on p "You have £ Corporation Tax to pay." at bounding box center [1045, 304] width 913 height 14
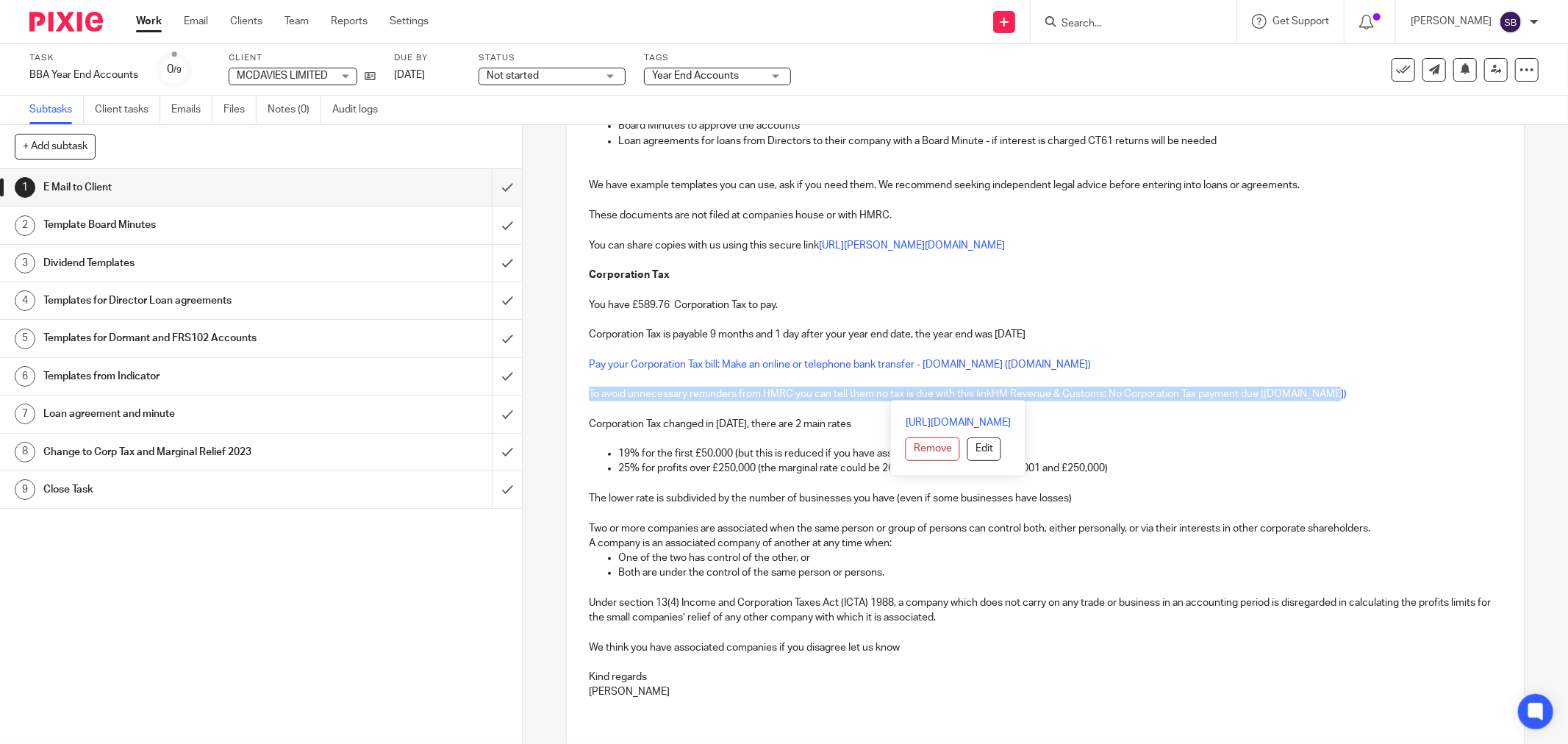
drag, startPoint x: 582, startPoint y: 391, endPoint x: 1453, endPoint y: 401, distance: 871.1
click at [1453, 401] on div "Hi Michelle MCDAVIES LIMITED Company Number 14495627 Year End 30 Nov 2024 Filin…" at bounding box center [1045, 303] width 957 height 846
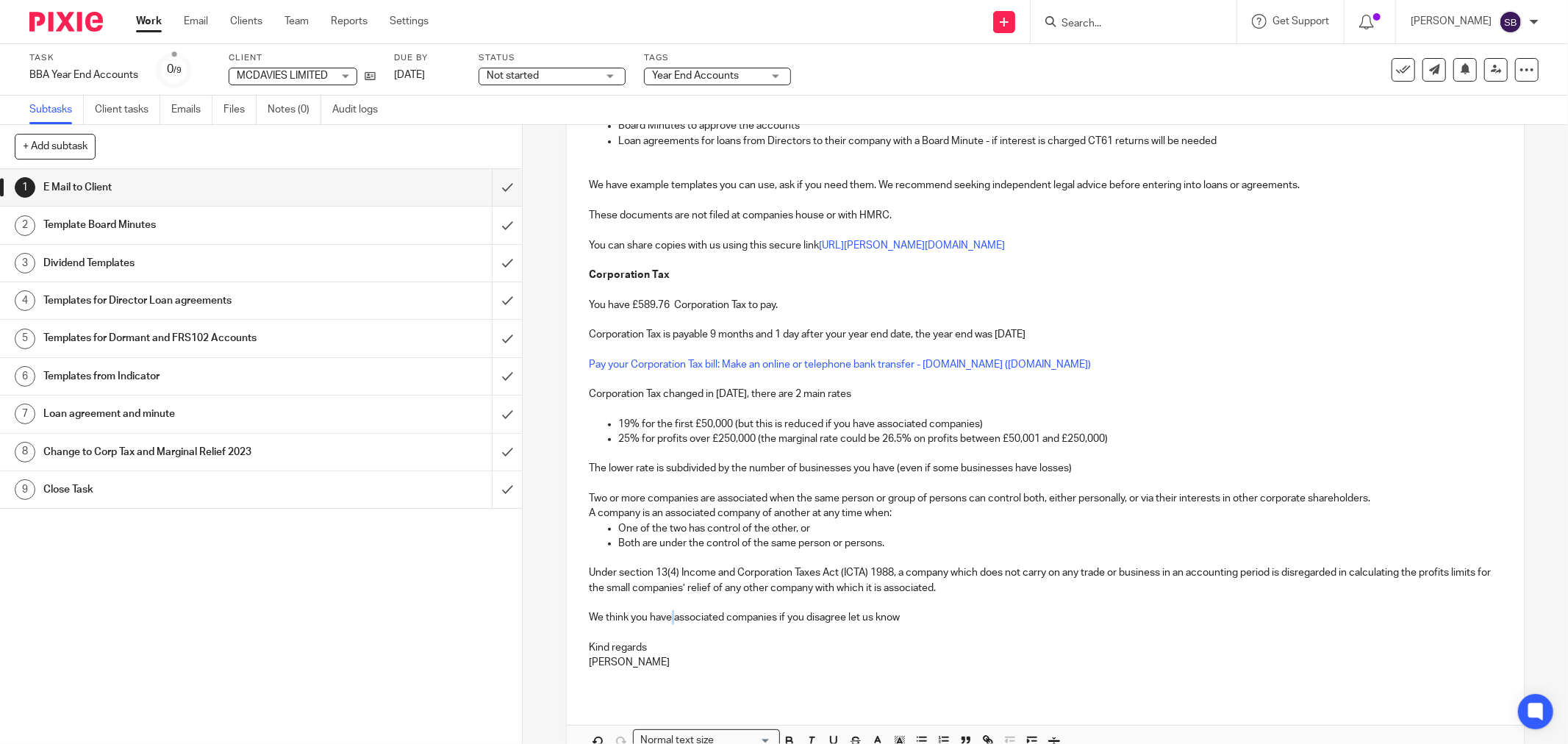
click at [670, 623] on p "We think you have associated companies if you disagree let us know" at bounding box center [1045, 617] width 913 height 14
click at [668, 622] on p "We think you haveno associated companies if you disagree let us know" at bounding box center [1045, 617] width 913 height 14
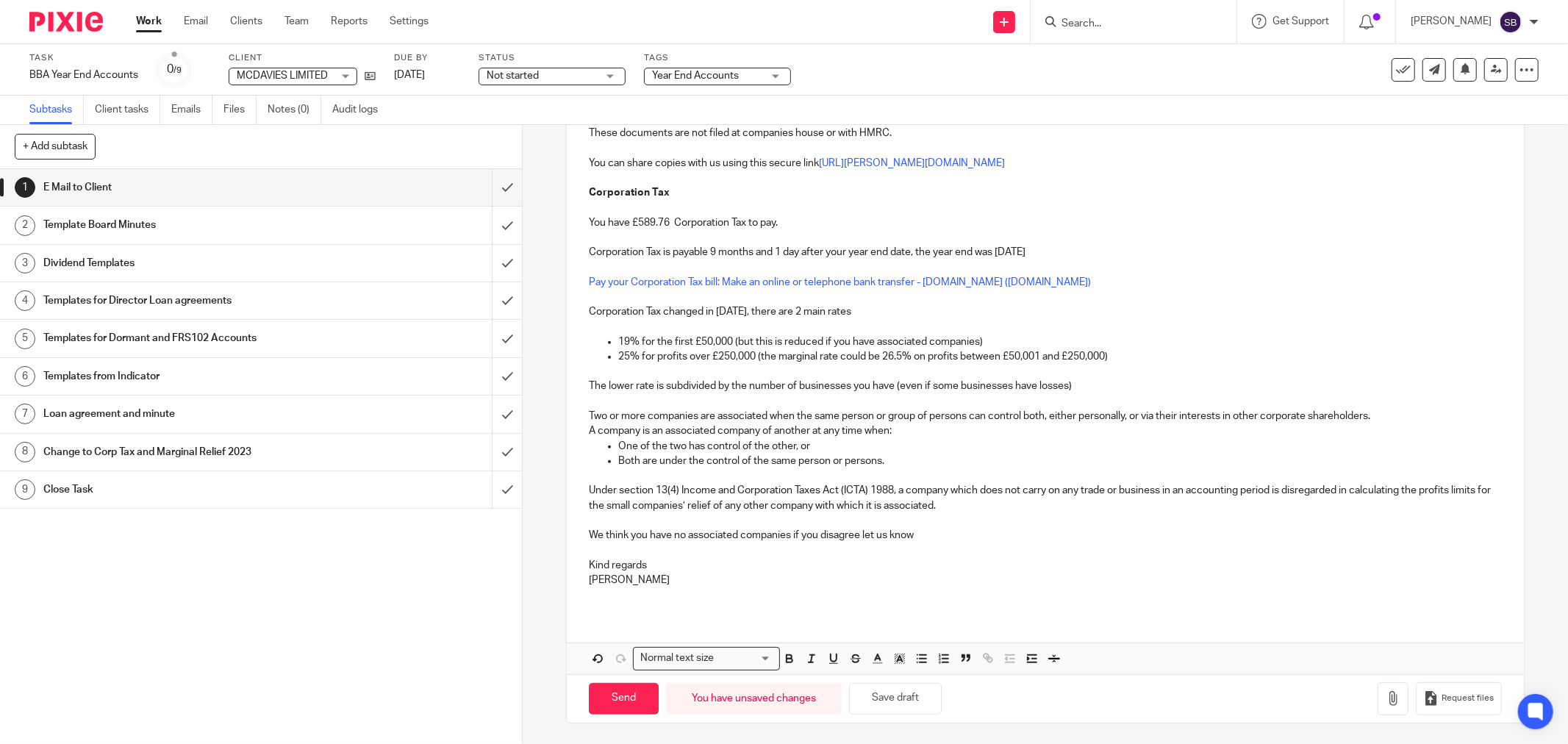
scroll to position [499, 0]
click at [1386, 699] on icon "button" at bounding box center [1392, 696] width 14 height 14
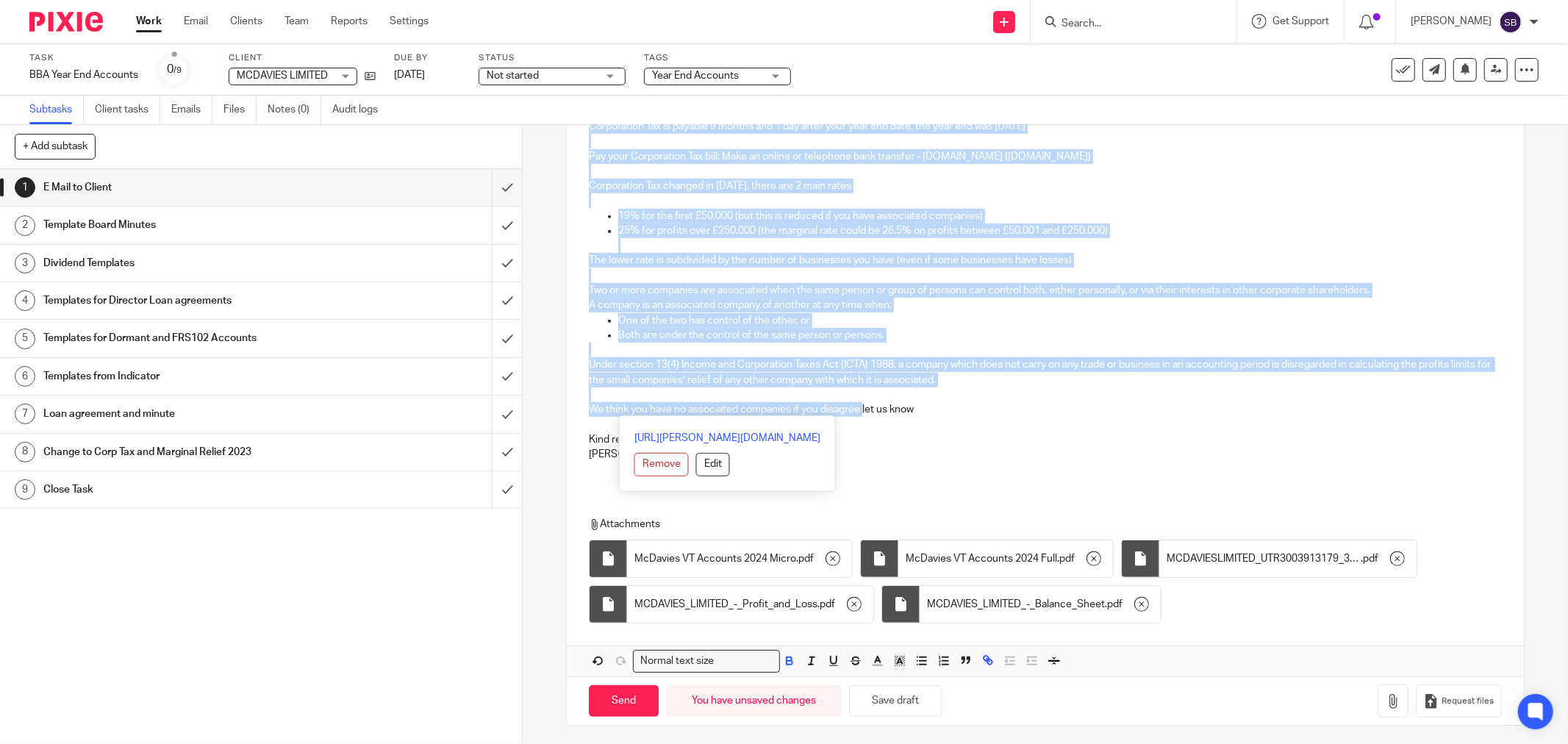
scroll to position [628, 0]
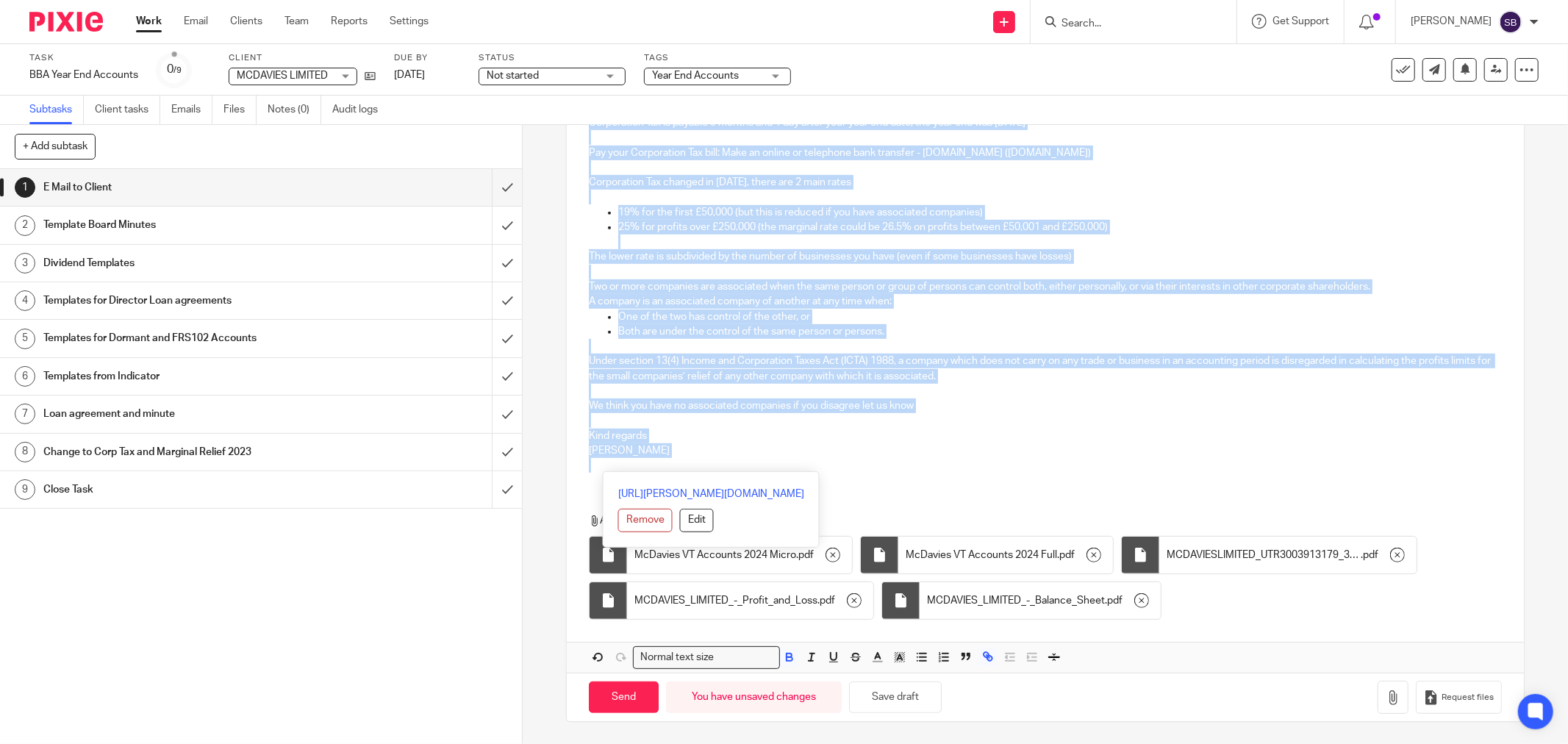
drag, startPoint x: 584, startPoint y: 316, endPoint x: 869, endPoint y: 510, distance: 344.8
click at [869, 510] on div "Hi Michelle MCDAVIES LIMITED Company Number 14495627 Year End 30 Nov 2024 Filin…" at bounding box center [1045, 171] width 957 height 1004
copy div "Hi Michelle MCDAVIES LIMITED Company Number 14495627 Year End 30 Nov 2024 Filin…"
click at [626, 703] on input "Send" at bounding box center [623, 698] width 70 height 32
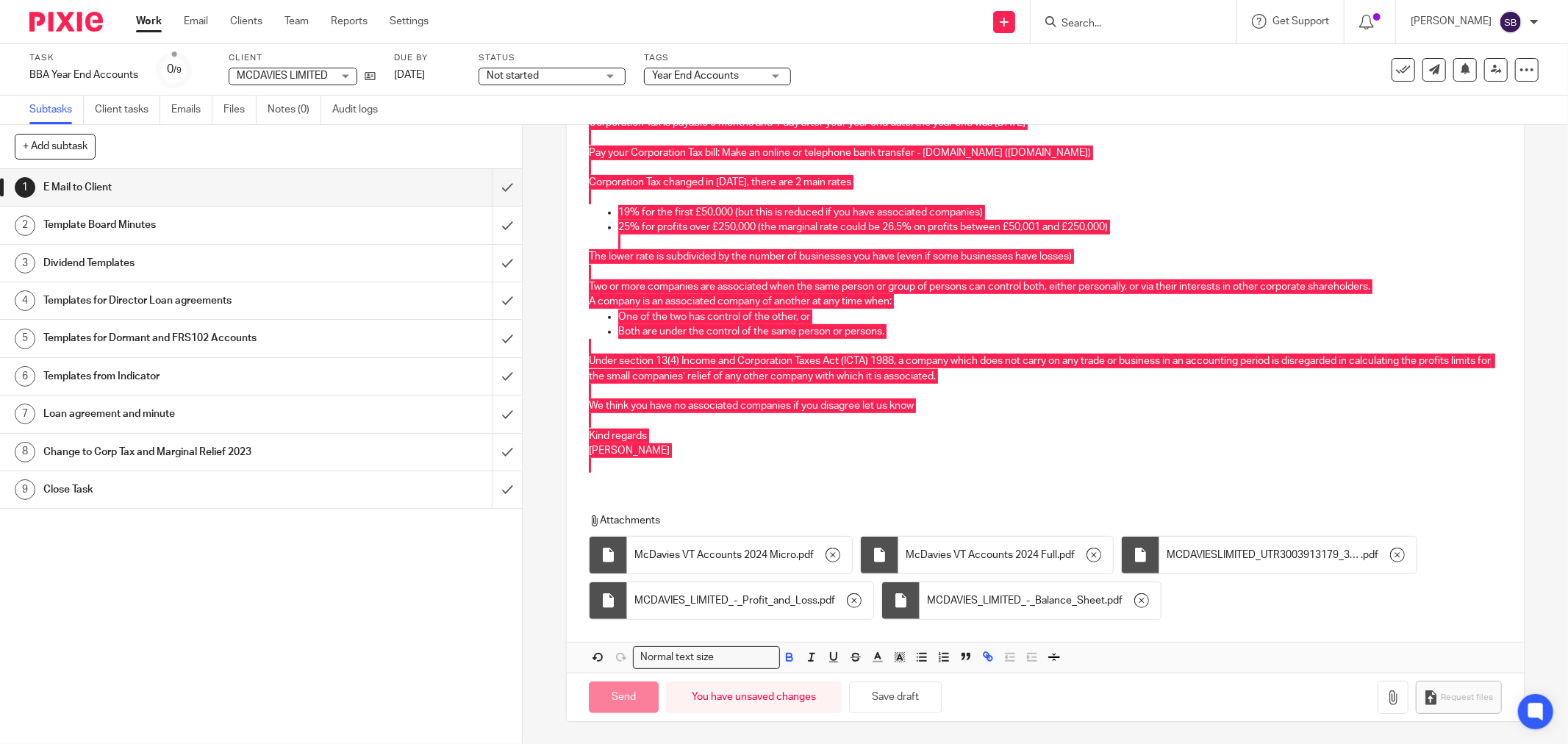
type input "Sent"
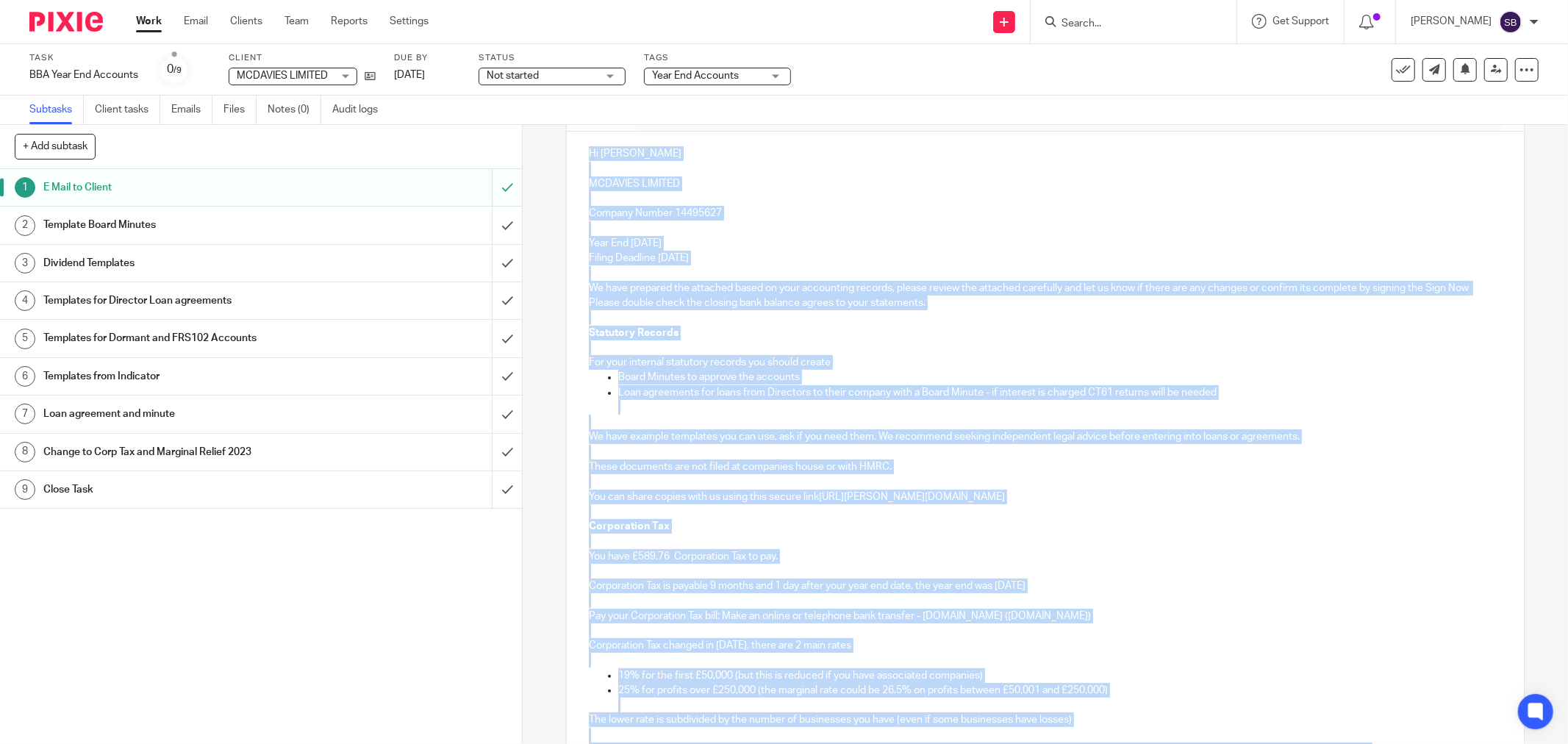
scroll to position [245, 0]
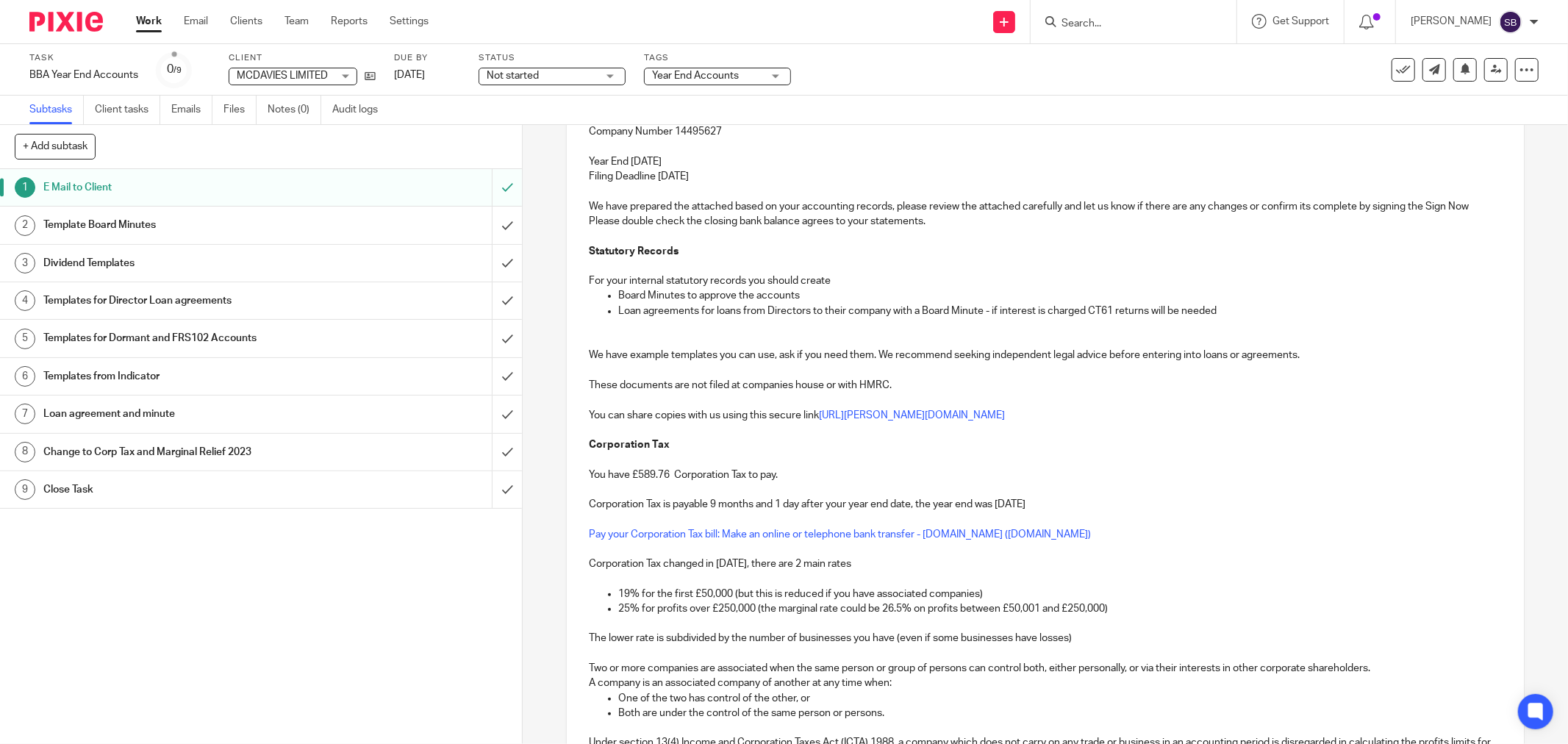
click at [1179, 24] on input "Search" at bounding box center [1126, 24] width 132 height 13
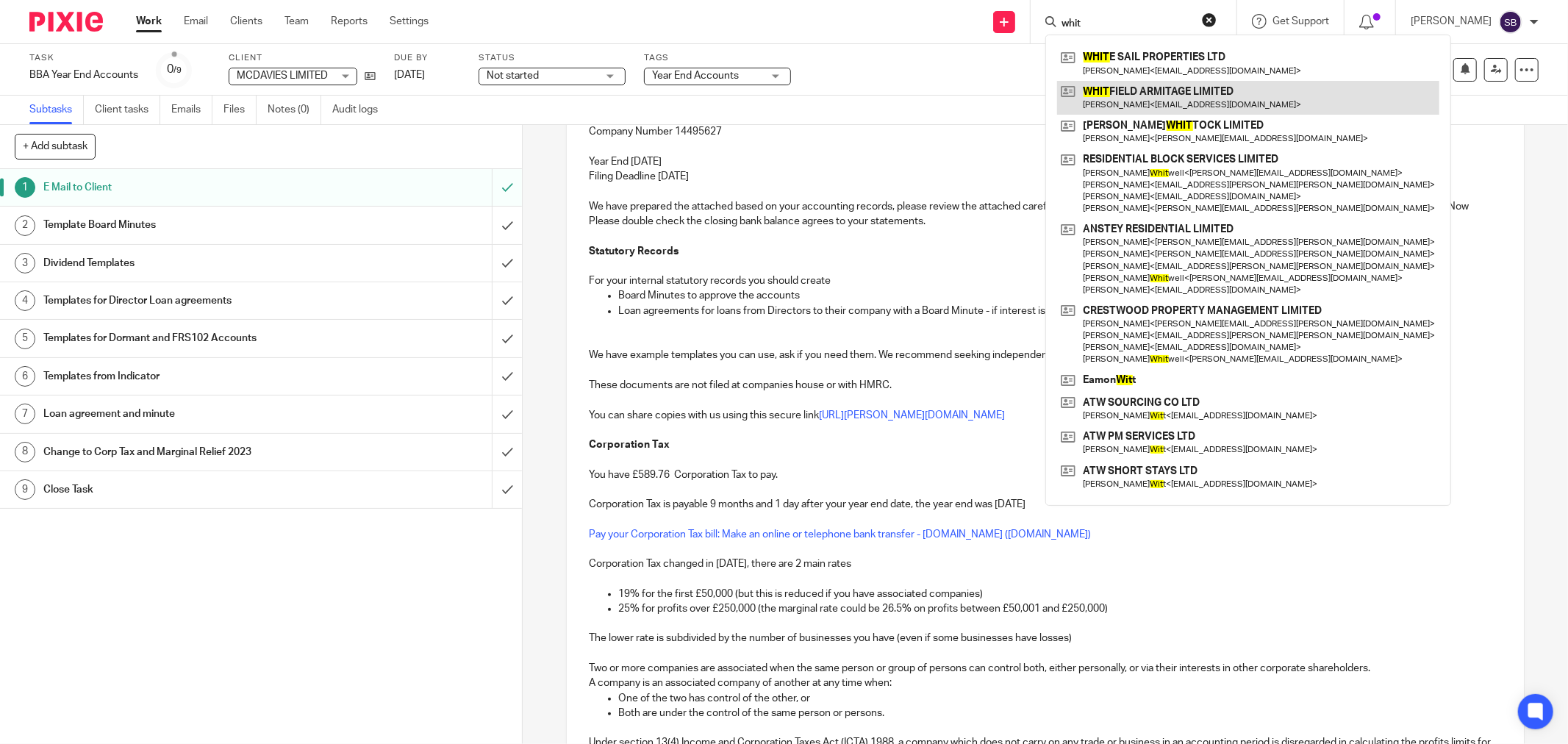
type input "whit"
click at [1188, 110] on link at bounding box center [1248, 98] width 383 height 34
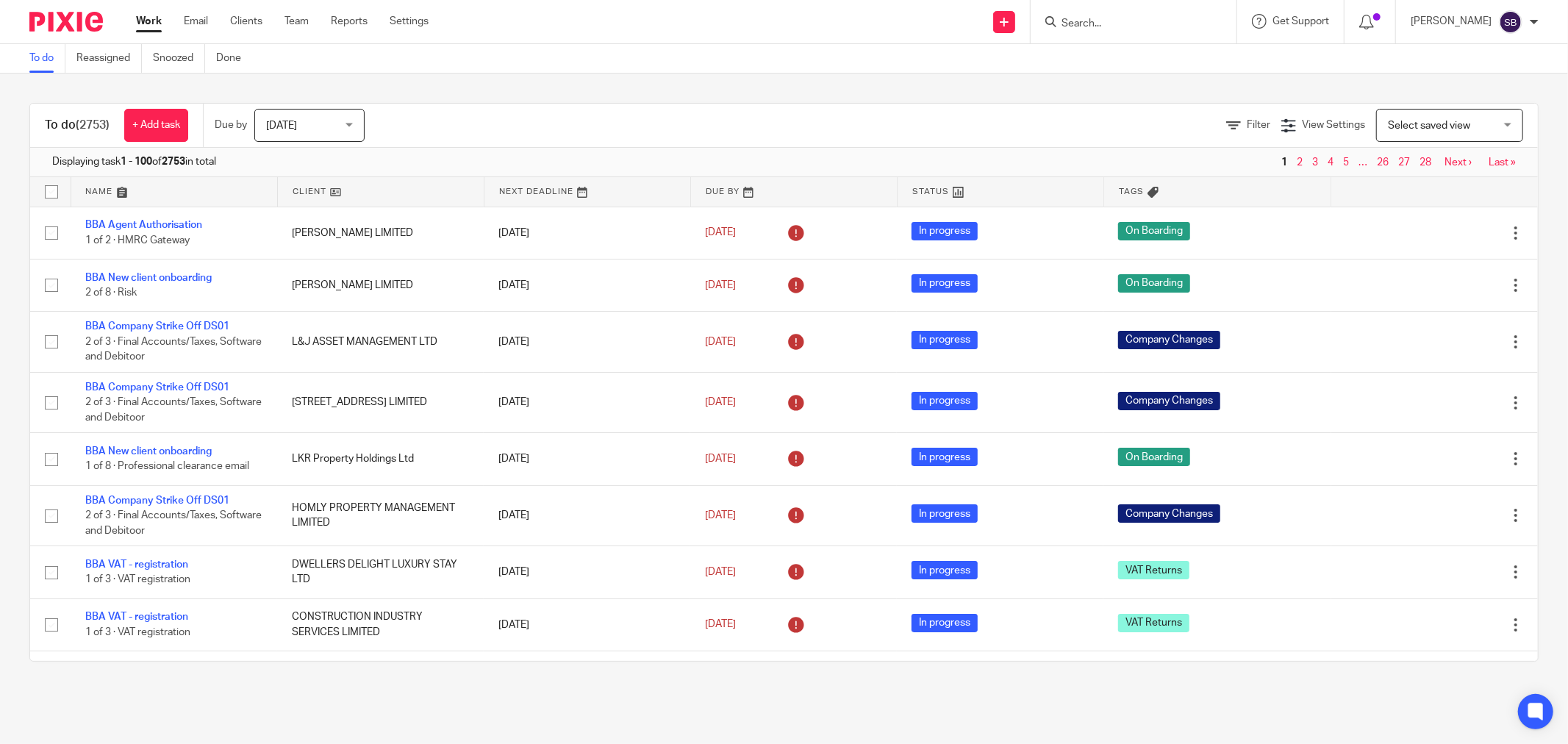
click at [1104, 20] on input "Search" at bounding box center [1126, 24] width 132 height 13
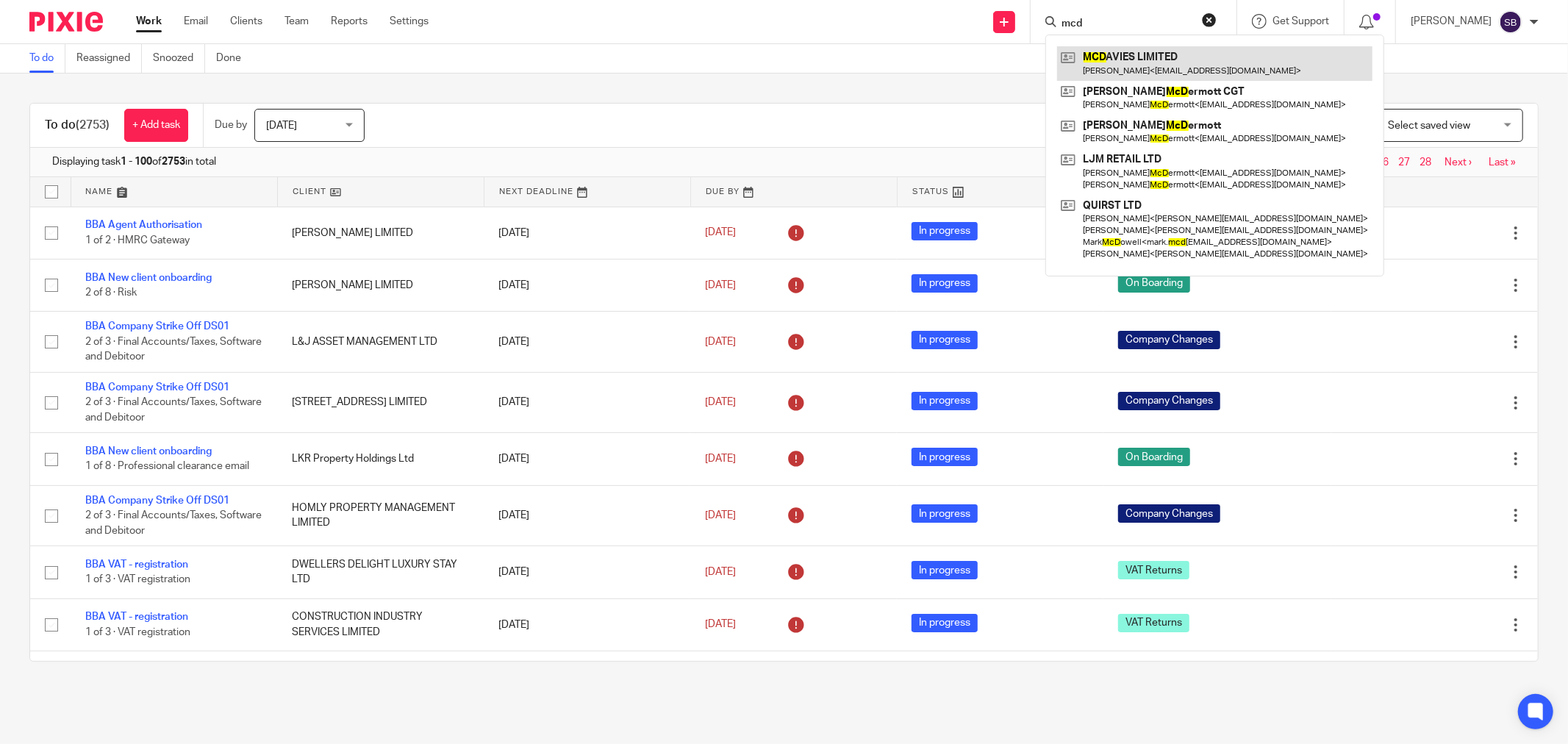
type input "mcd"
click at [1138, 61] on link at bounding box center [1214, 63] width 315 height 34
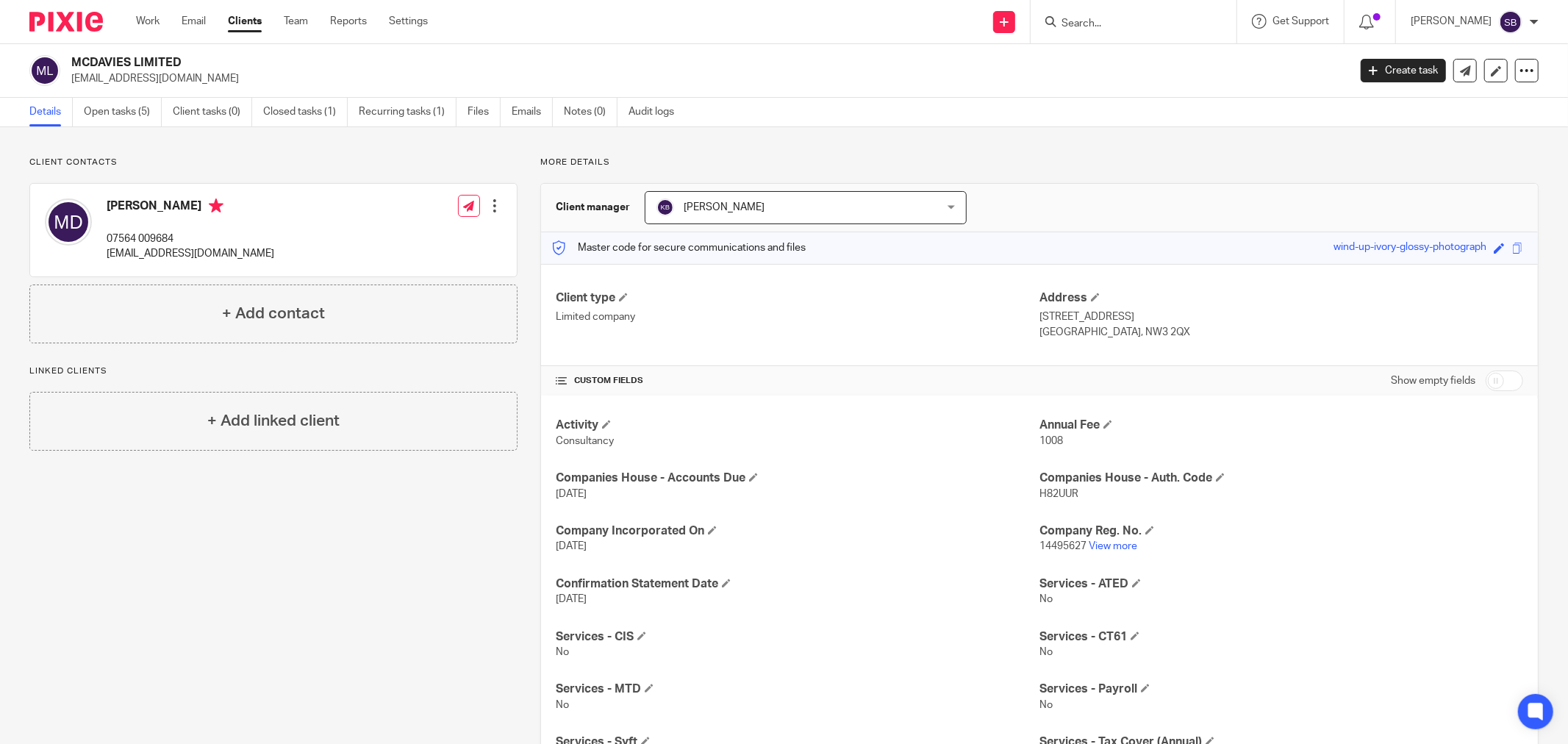
drag, startPoint x: 71, startPoint y: 81, endPoint x: 214, endPoint y: 79, distance: 143.0
click at [214, 79] on p "[EMAIL_ADDRESS][DOMAIN_NAME]" at bounding box center [705, 78] width 1267 height 14
copy p "[EMAIL_ADDRESS][DOMAIN_NAME]"
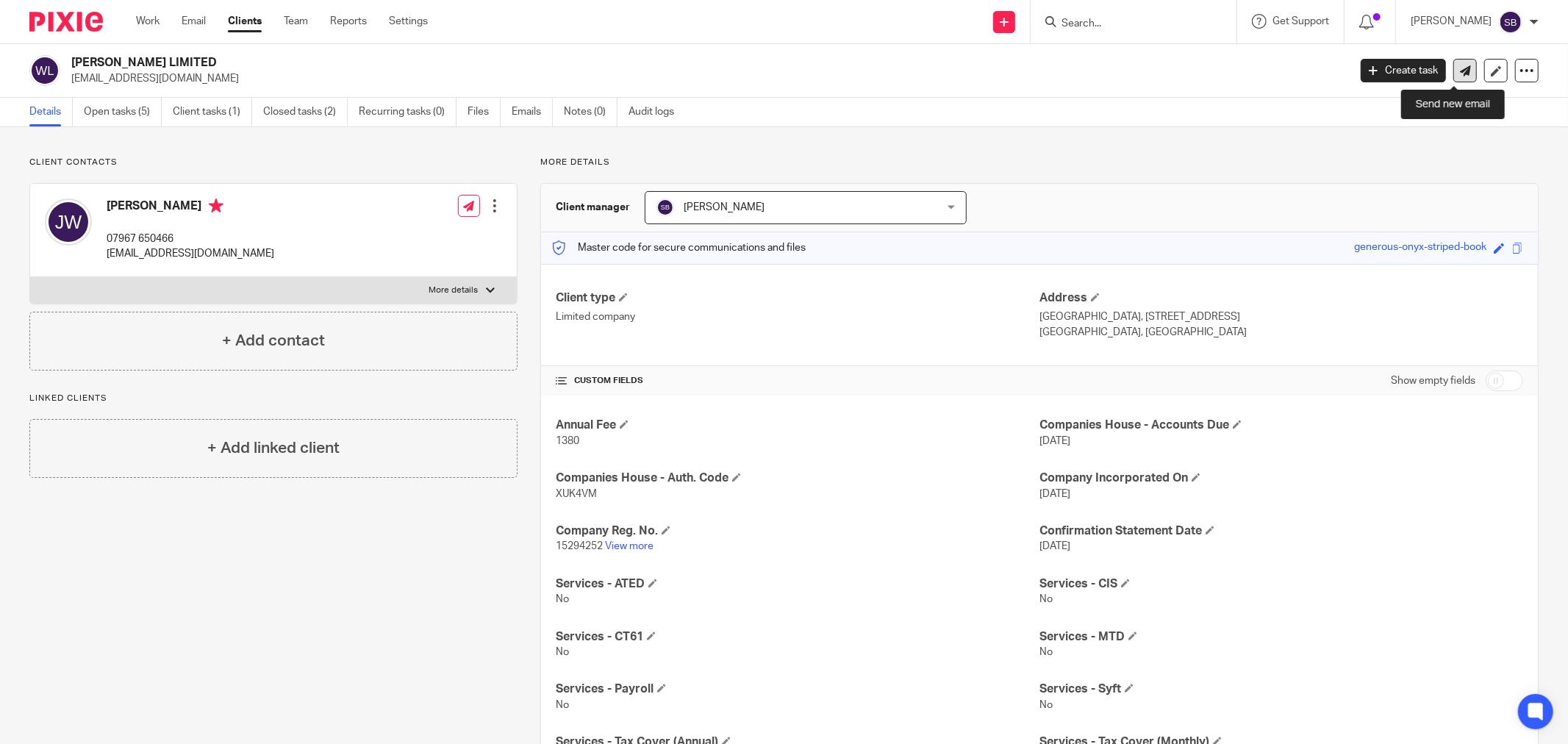
click at [1460, 69] on icon at bounding box center [1465, 71] width 11 height 11
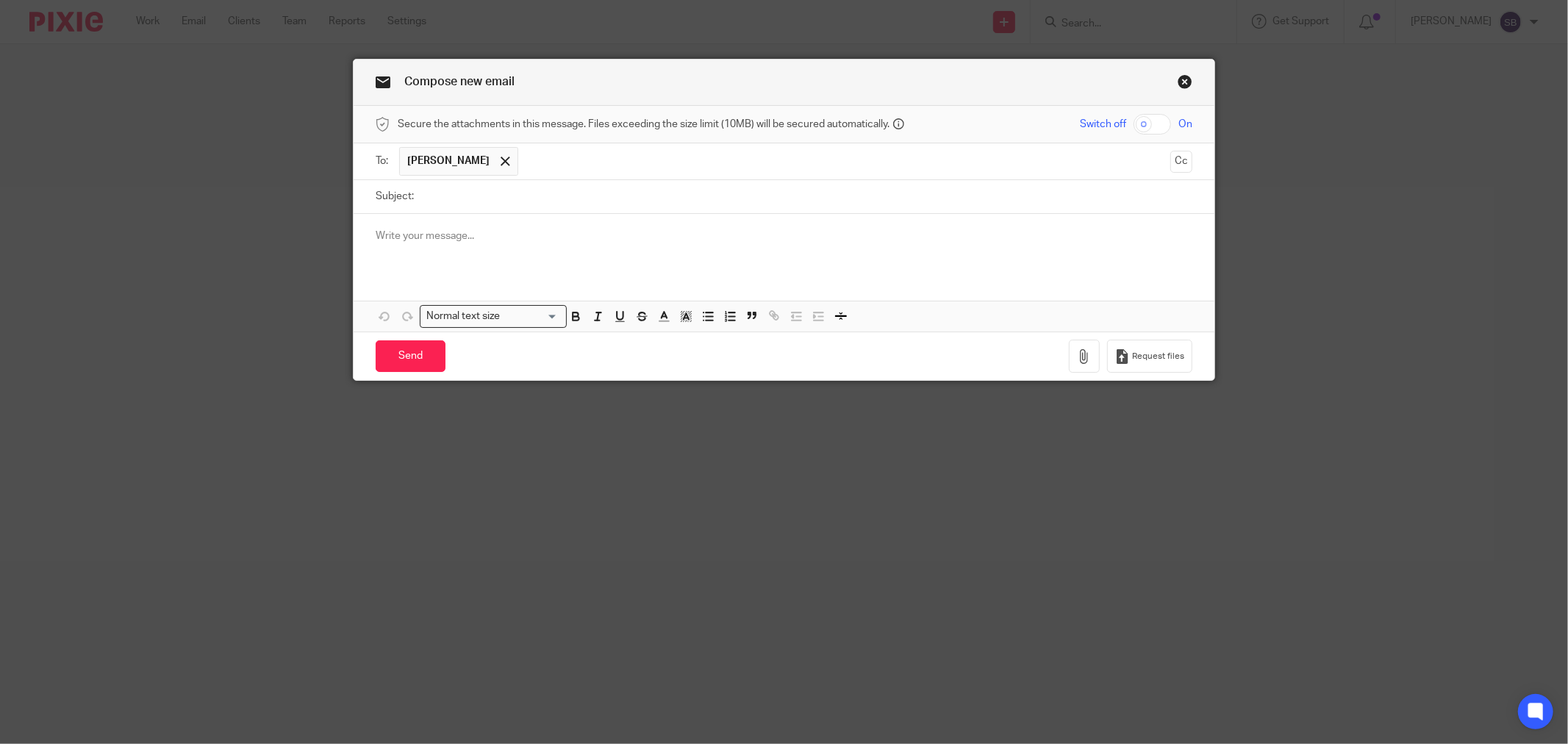
click at [582, 166] on input "text" at bounding box center [845, 161] width 639 height 29
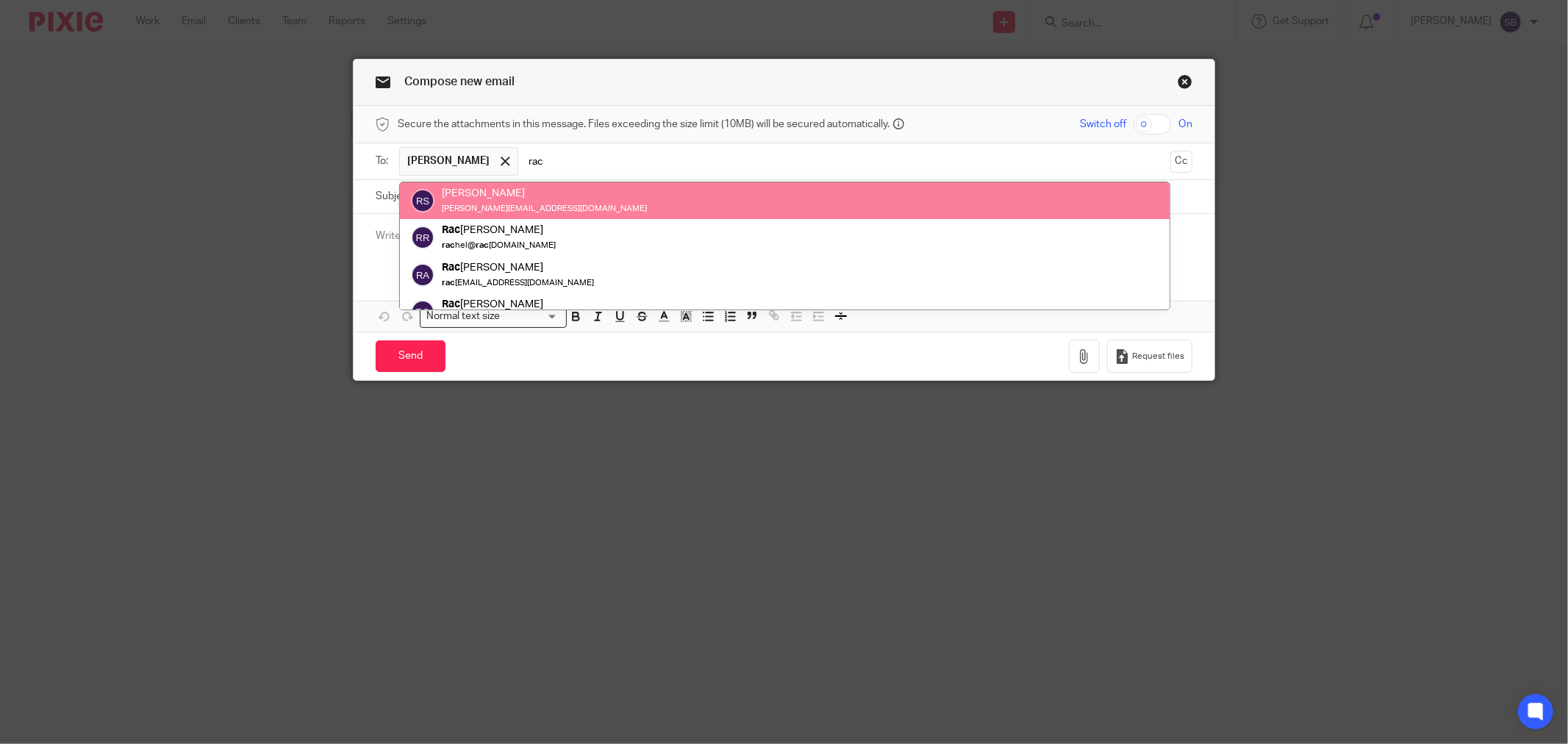
type input "rac"
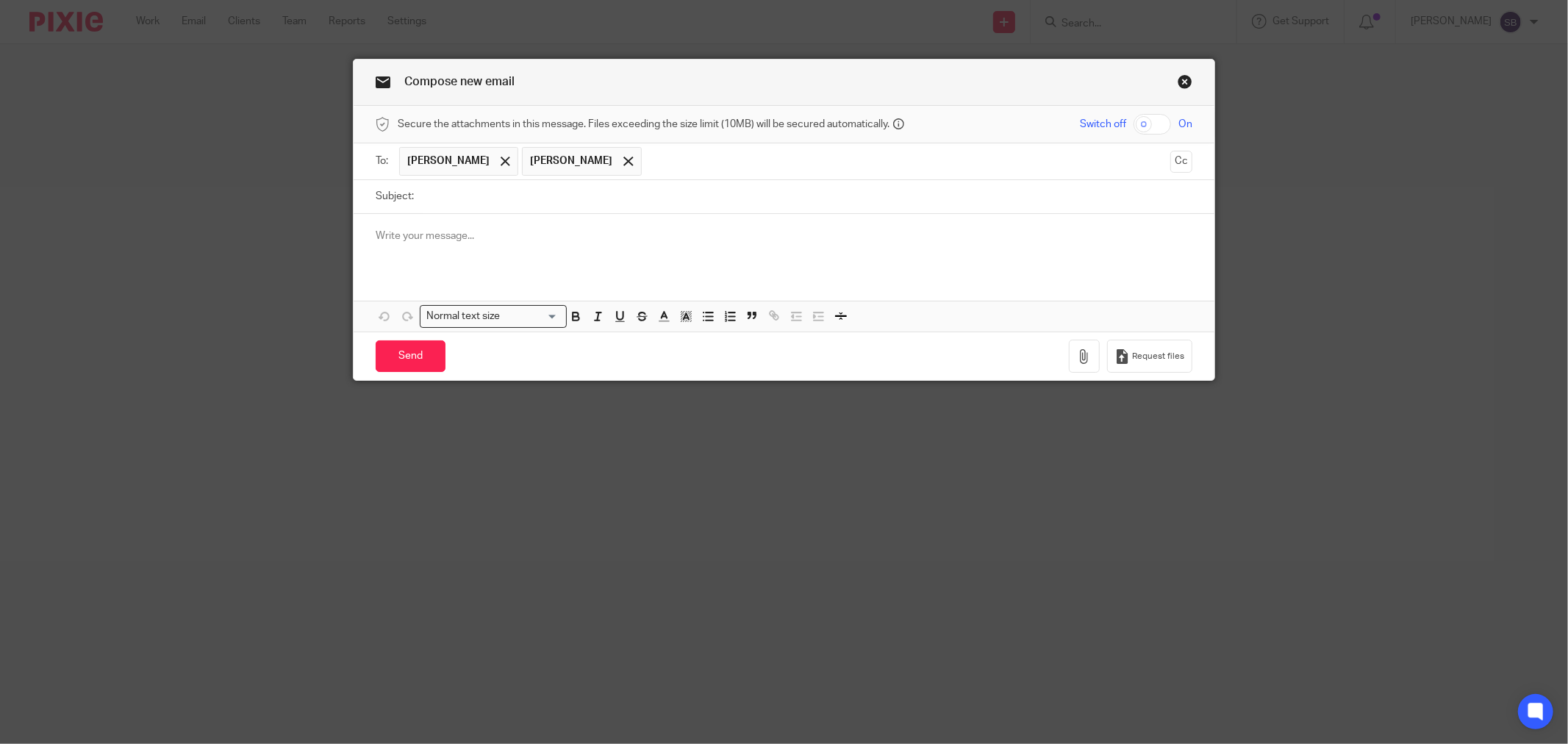
click at [480, 201] on input "Subject:" at bounding box center [806, 196] width 771 height 33
type input "[PERSON_NAME] Accounts and Corp Tax 2024 filed"
click at [522, 224] on div at bounding box center [784, 242] width 861 height 57
click at [512, 231] on p at bounding box center [784, 235] width 816 height 14
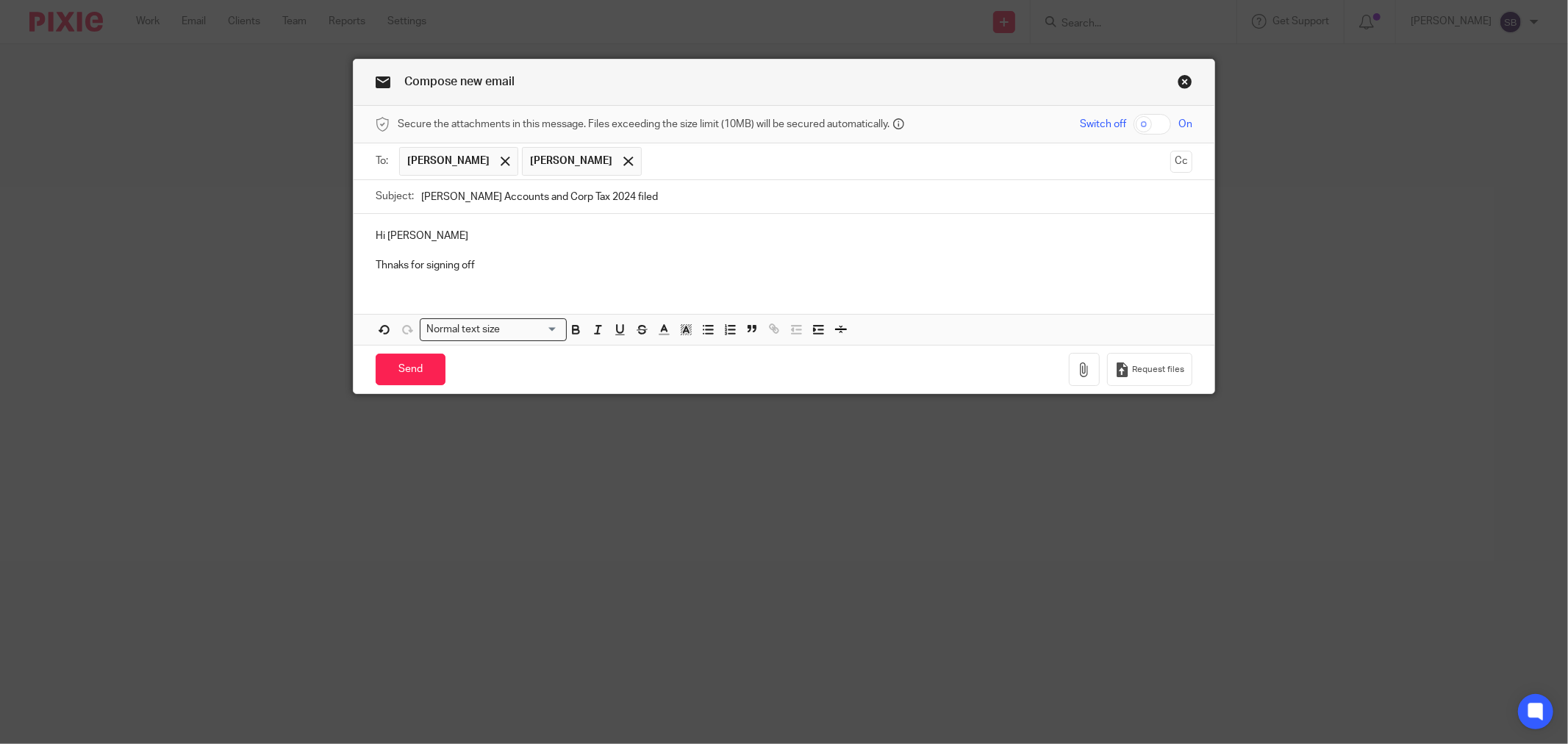
click at [395, 269] on p "Thnaks for signing off" at bounding box center [784, 265] width 816 height 14
click at [576, 267] on p "Thanks for signing off" at bounding box center [784, 265] width 816 height 14
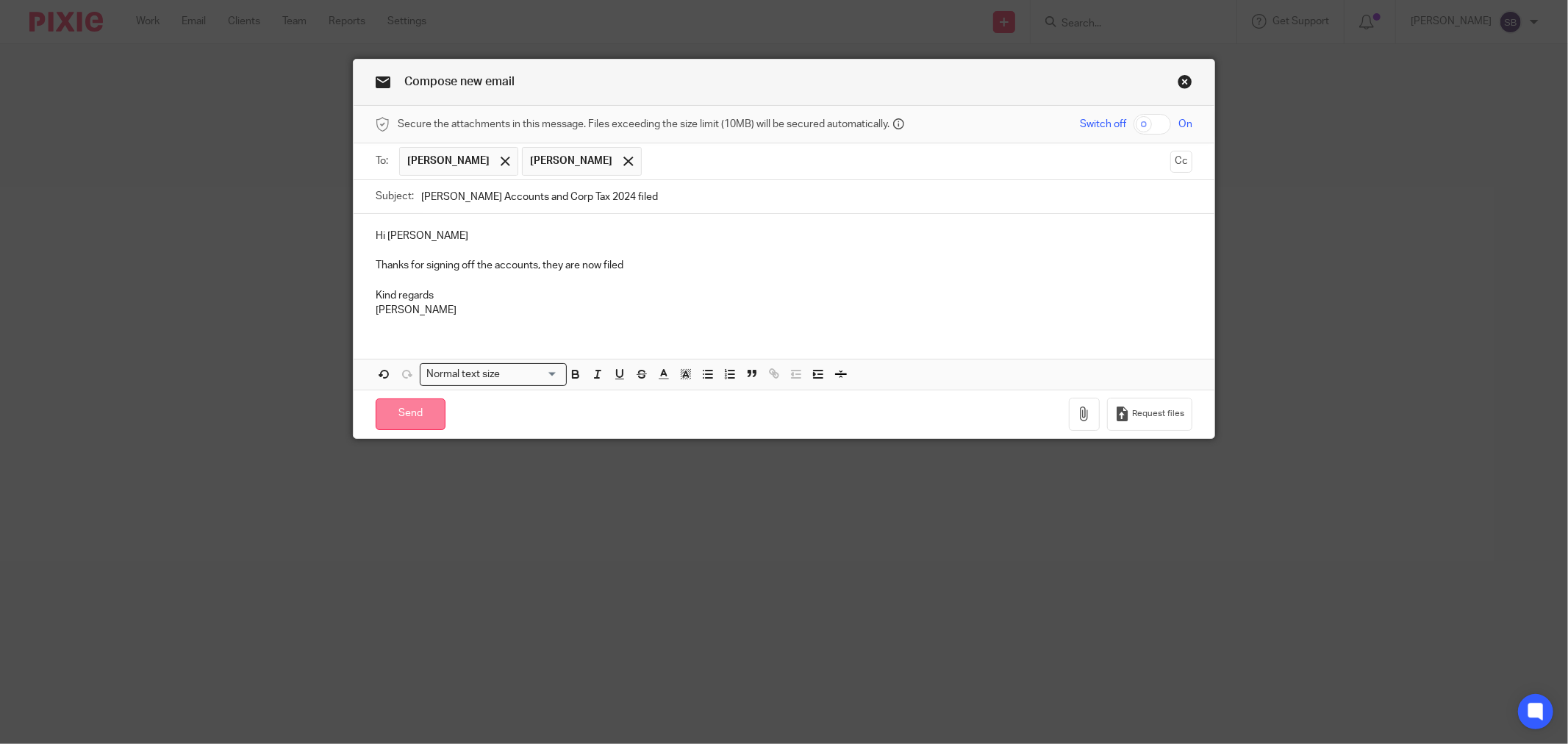
click at [400, 412] on input "Send" at bounding box center [410, 414] width 70 height 32
